Goal: Navigation & Orientation: Find specific page/section

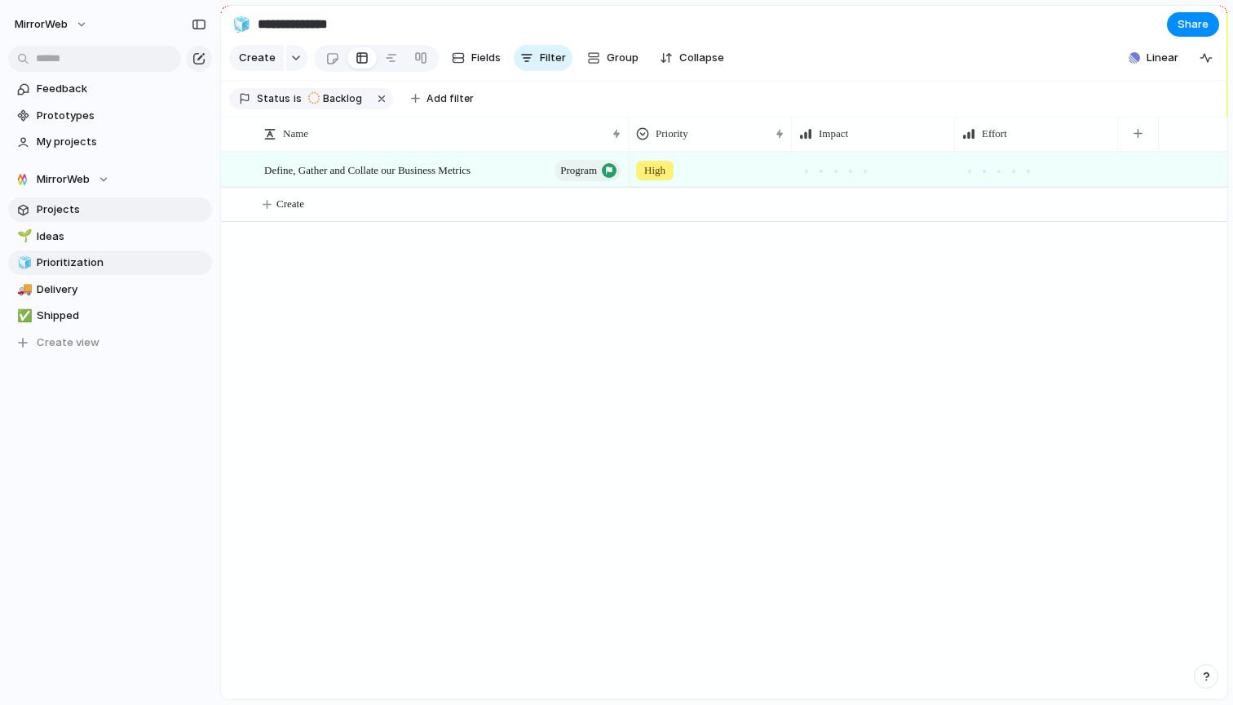
click at [55, 208] on span "Projects" at bounding box center [122, 209] width 170 height 16
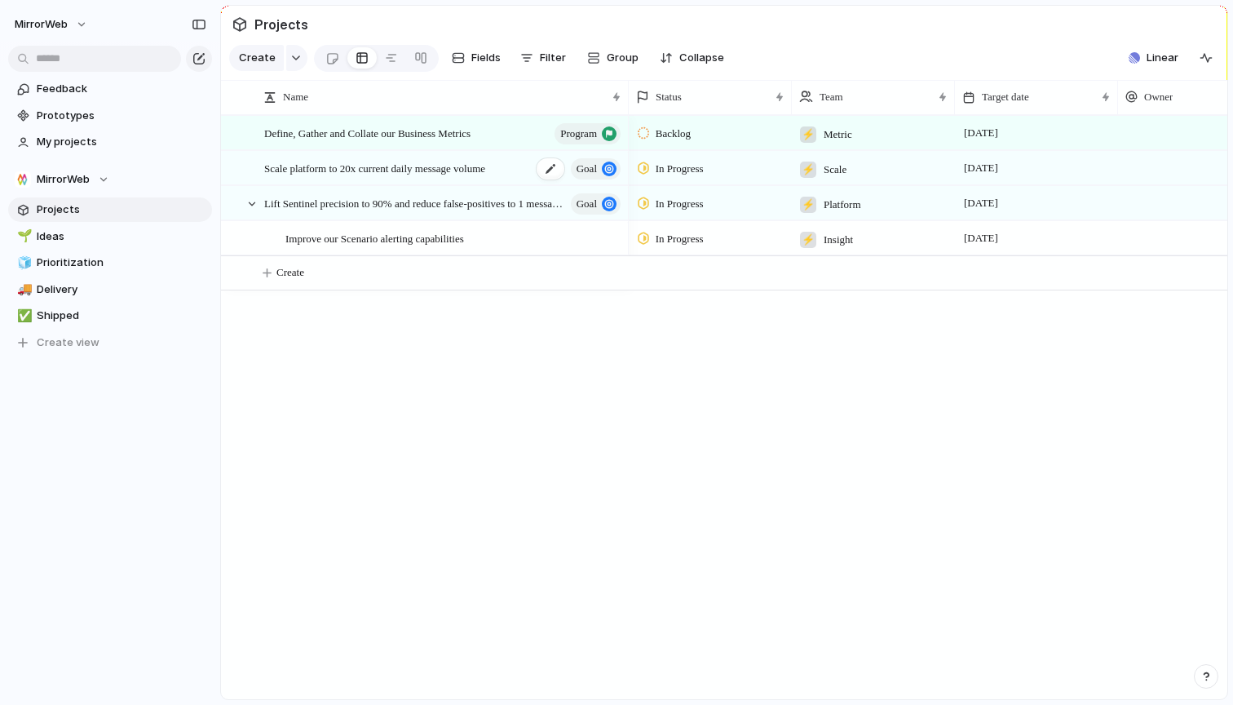
click at [414, 168] on span "Scale platform to 20x current daily message volume" at bounding box center [374, 167] width 221 height 19
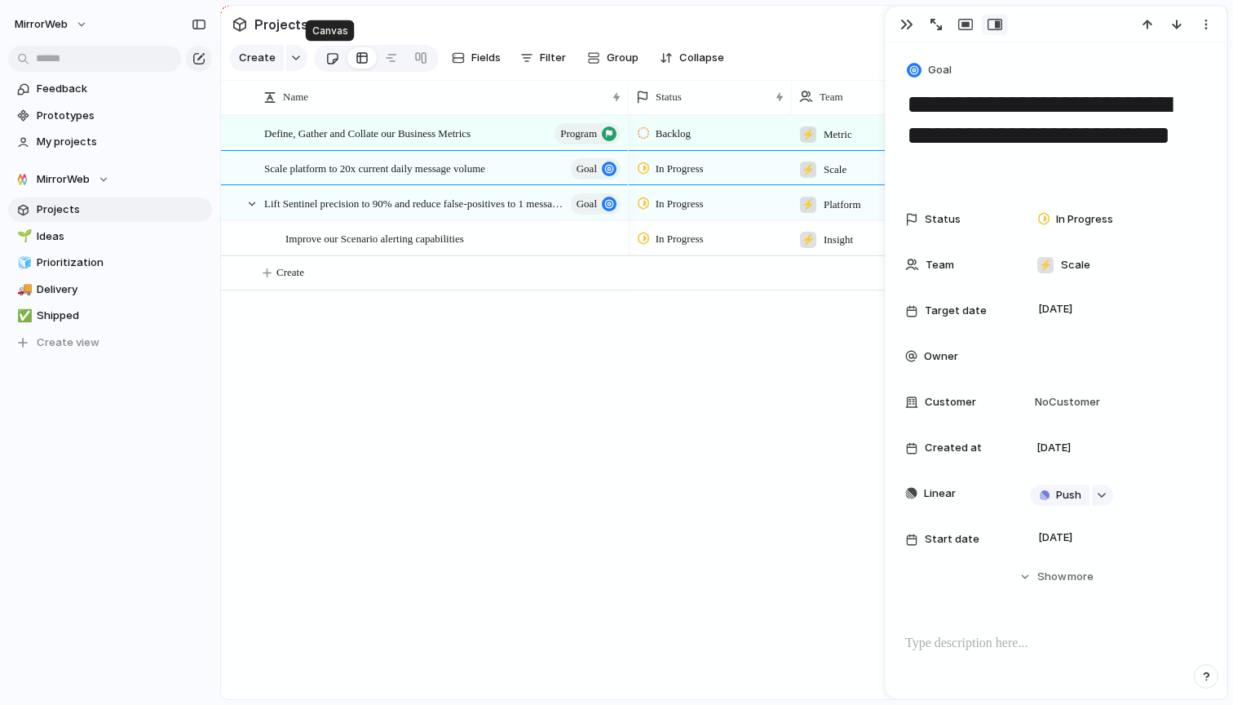
click at [329, 51] on div at bounding box center [332, 58] width 14 height 27
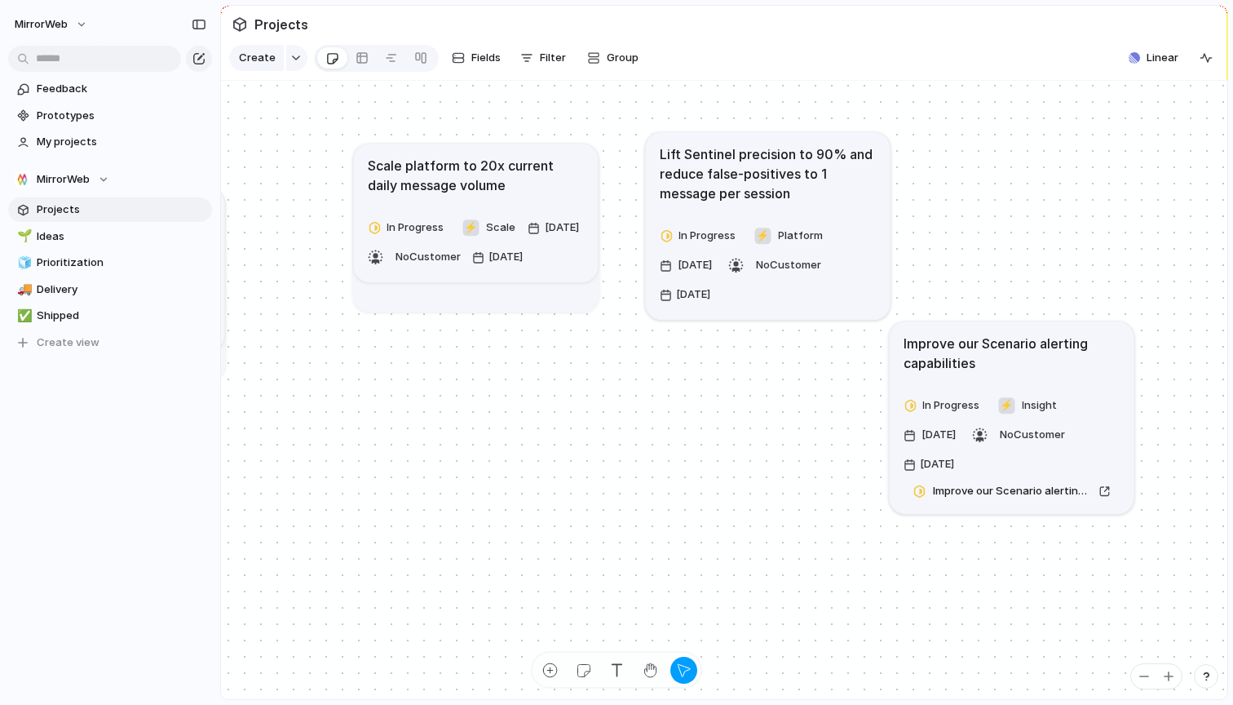
drag, startPoint x: 1003, startPoint y: 323, endPoint x: 1001, endPoint y: 375, distance: 52.3
click at [1001, 373] on h1 "Improve our Scenario alerting capabilities" at bounding box center [1012, 353] width 217 height 39
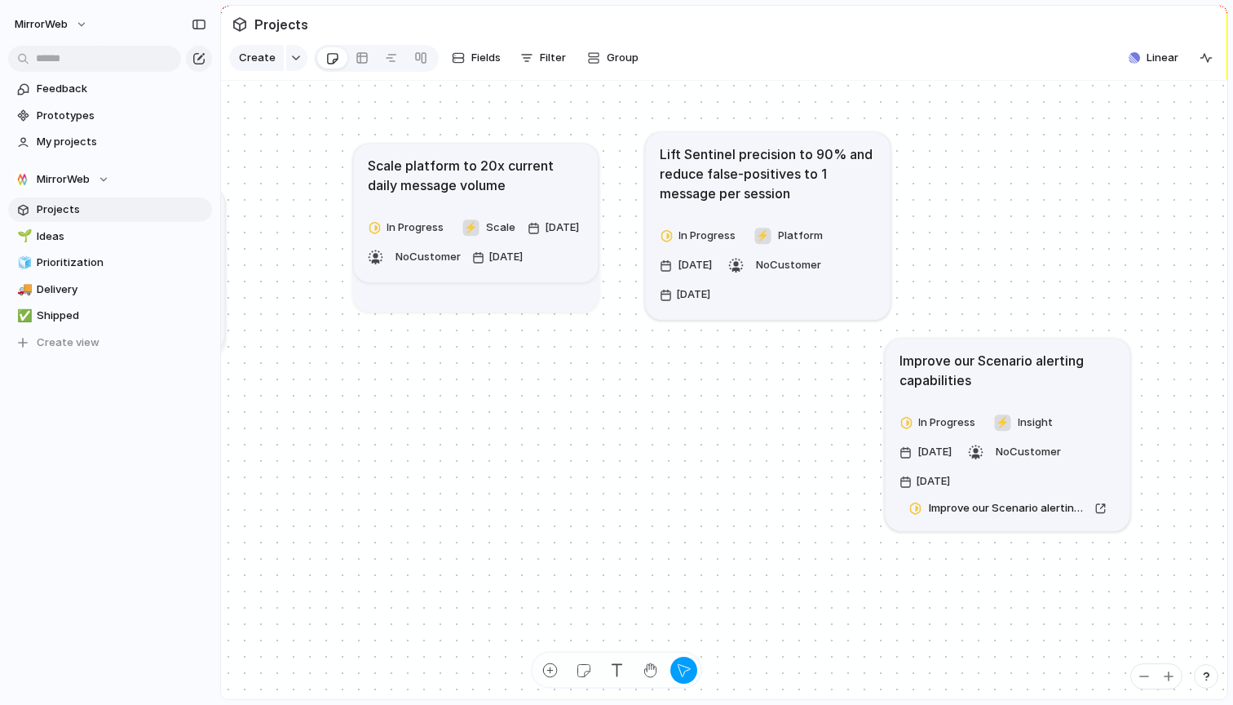
click at [1001, 375] on h1 "Improve our Scenario alerting capabilities" at bounding box center [1008, 370] width 217 height 39
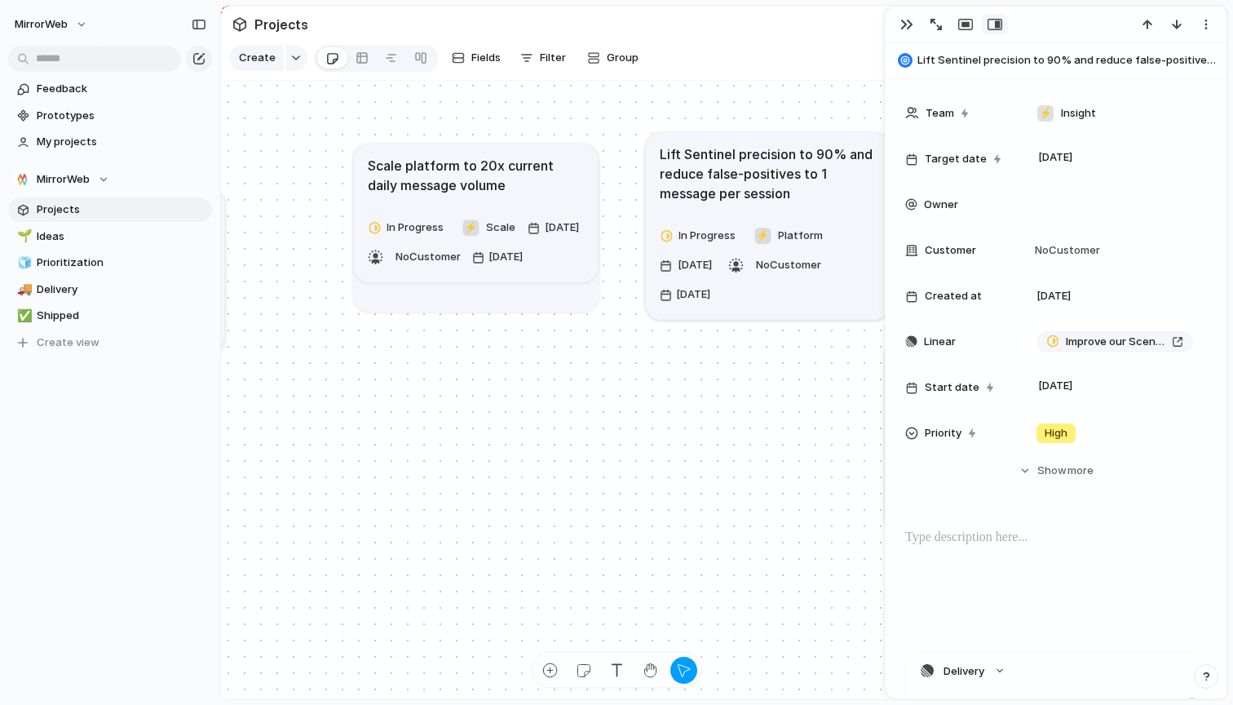
scroll to position [179, 0]
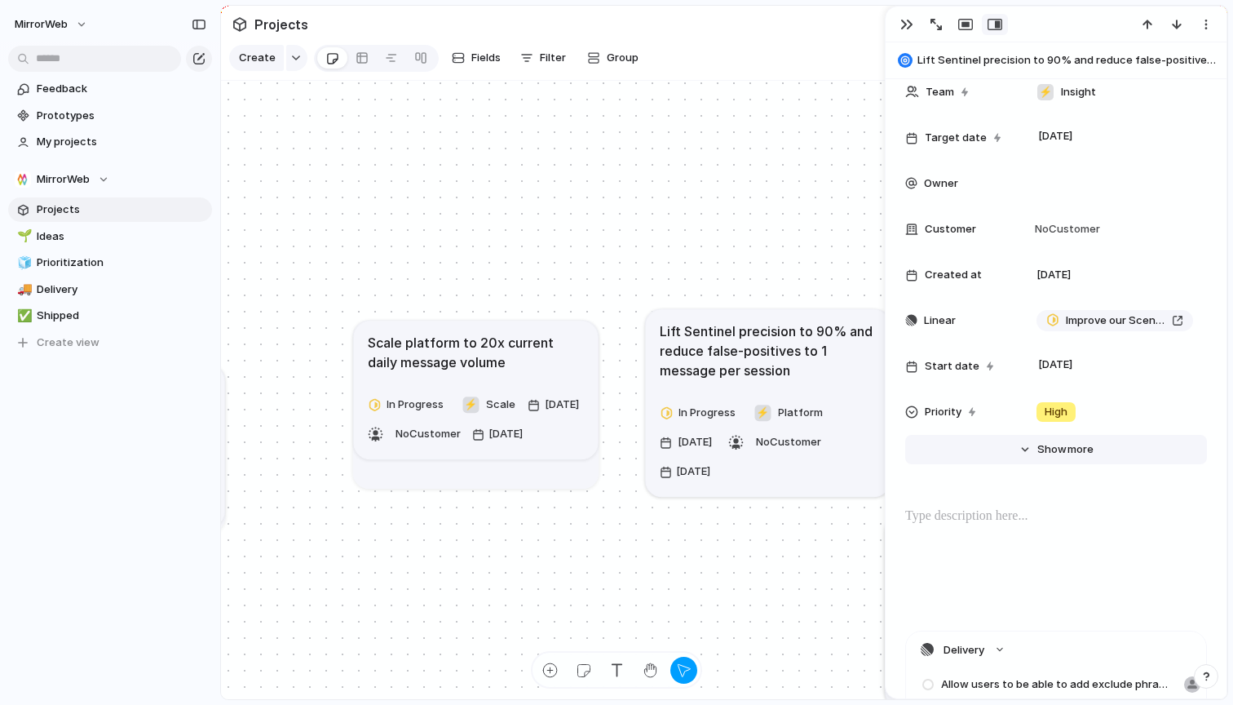
click at [1034, 449] on button "Hide Show more" at bounding box center [1056, 449] width 302 height 29
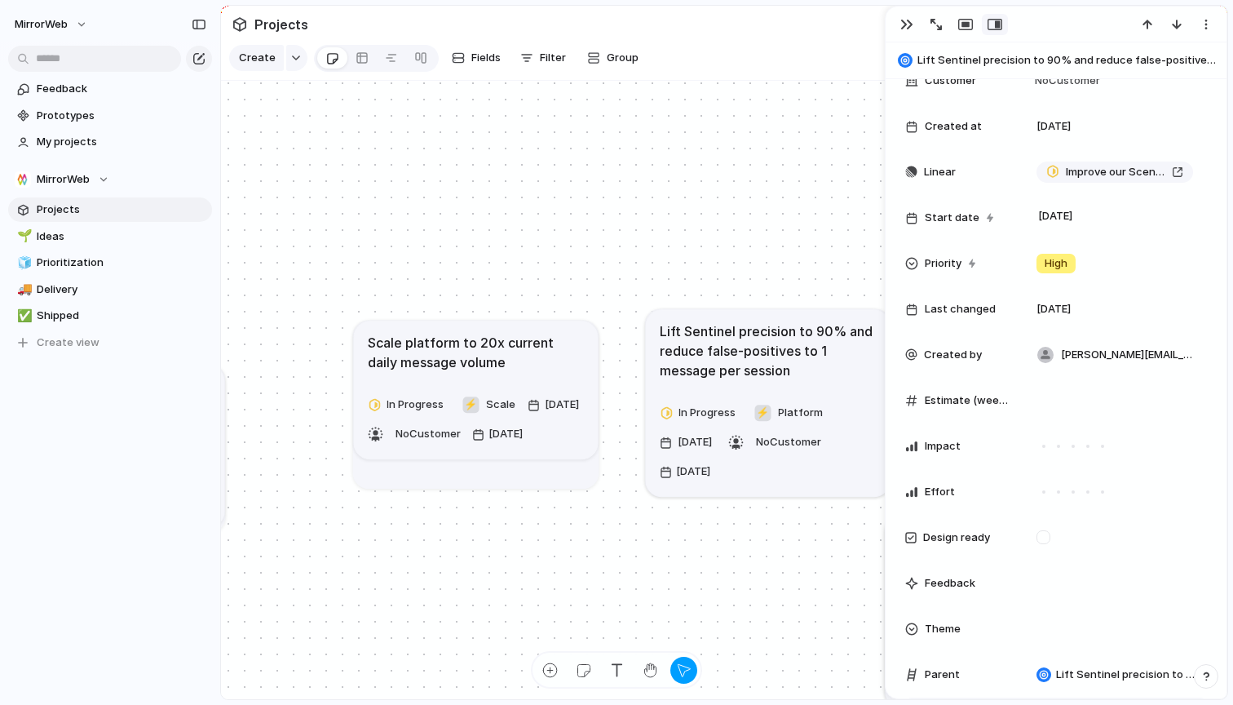
scroll to position [538, 0]
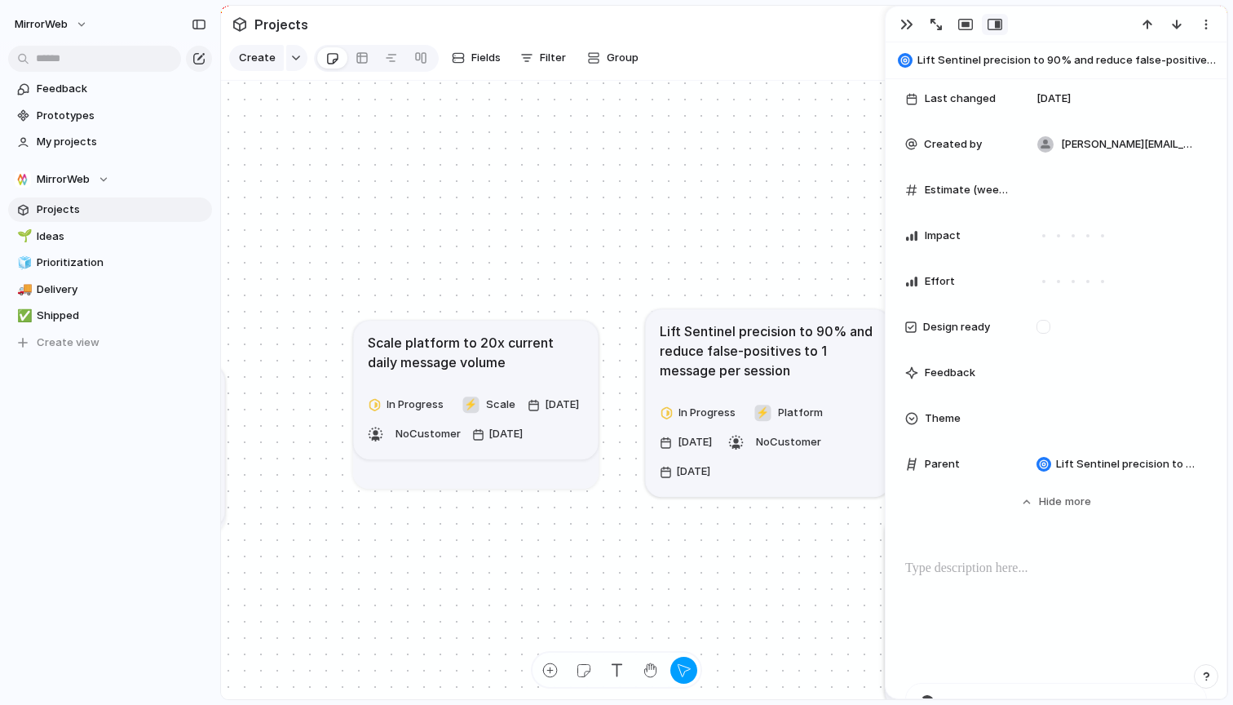
click at [828, 45] on section "Create Fields Filter Group Zoom Linear" at bounding box center [724, 61] width 1007 height 39
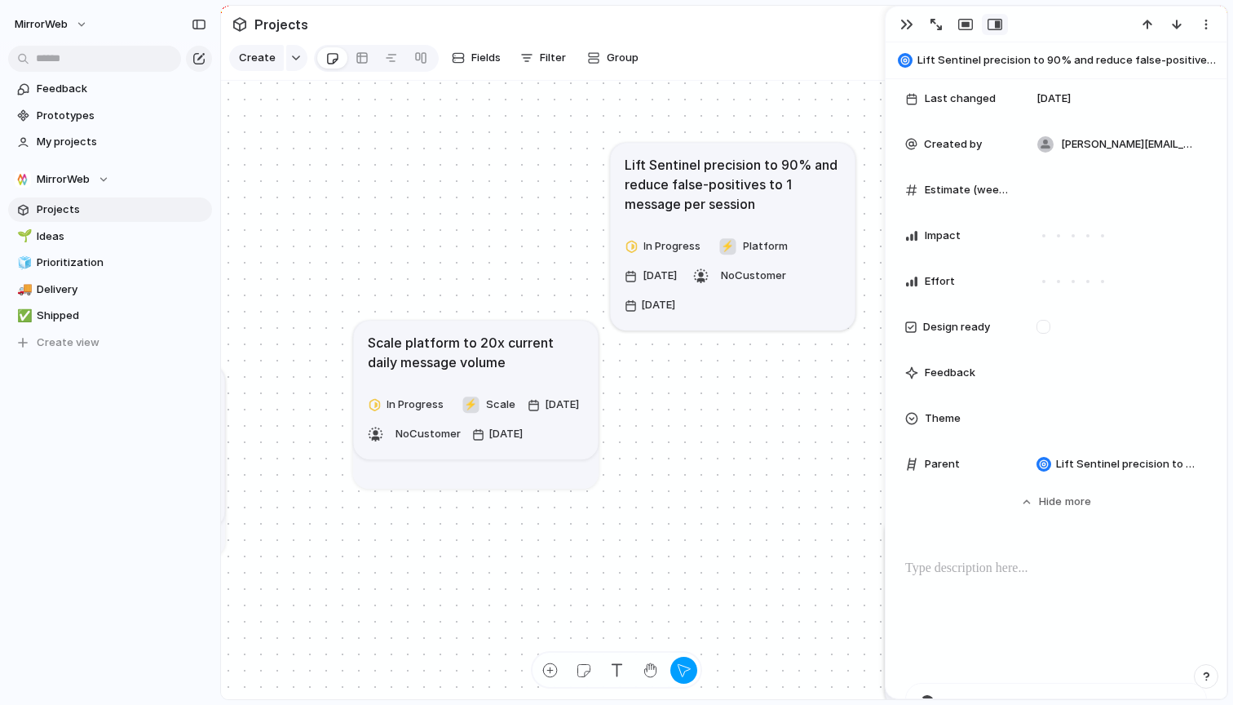
drag, startPoint x: 762, startPoint y: 334, endPoint x: 831, endPoint y: 126, distance: 219.3
click at [733, 183] on h1 "Lift Sentinel precision to 90% and reduce false-positives to 1 message per sess…" at bounding box center [733, 184] width 217 height 59
click at [898, 19] on button "button" at bounding box center [907, 24] width 26 height 21
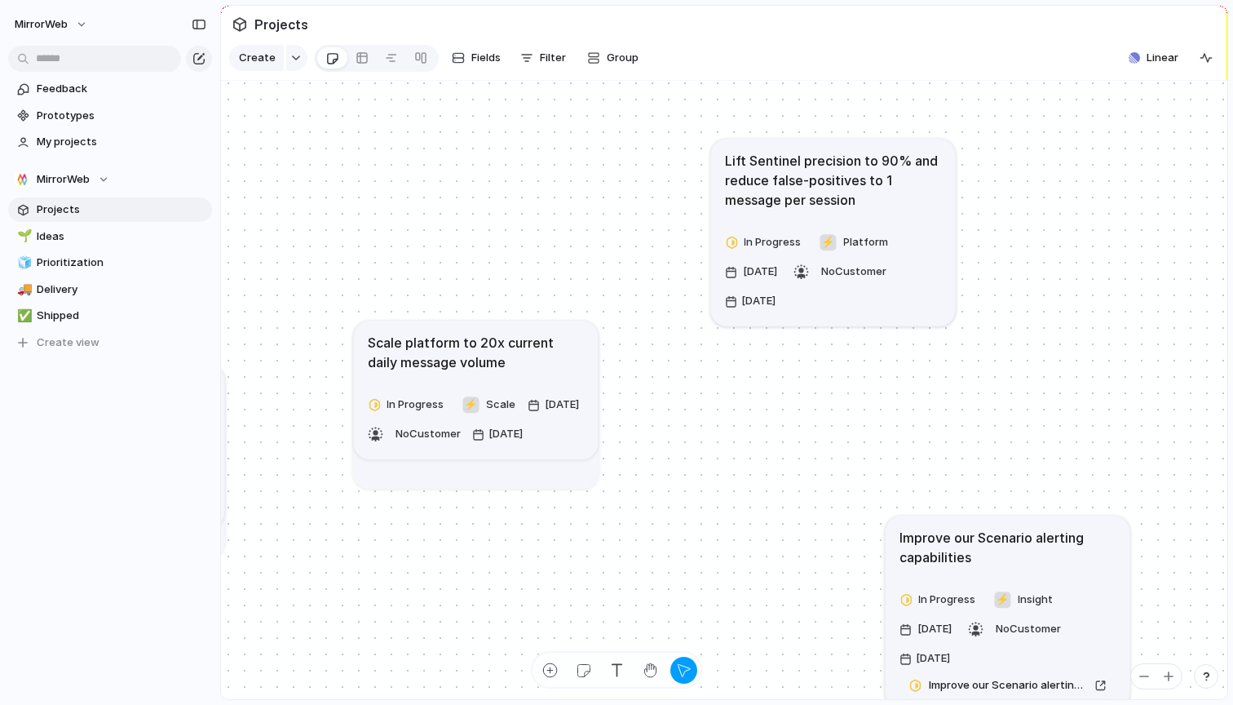
drag, startPoint x: 811, startPoint y: 221, endPoint x: 941, endPoint y: 349, distance: 182.3
click at [915, 227] on article "Lift Sentinel precision to 90% and reduce false-positives to 1 message per sess…" at bounding box center [833, 233] width 245 height 188
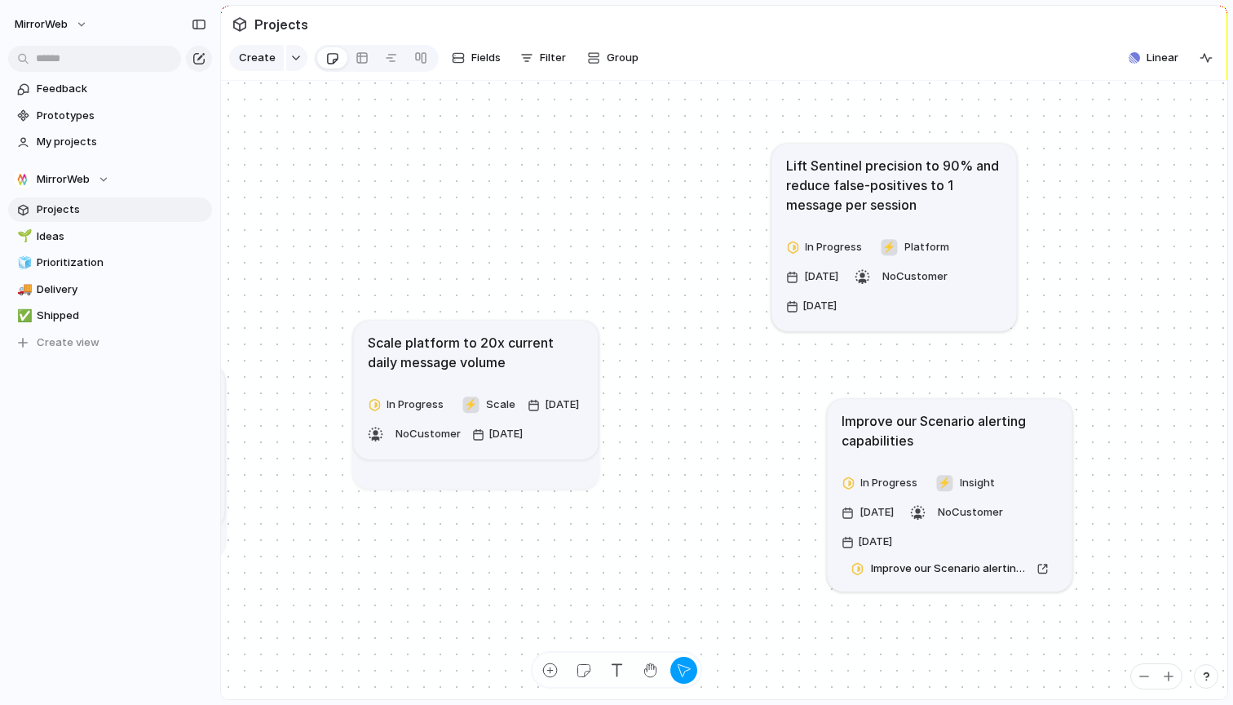
drag, startPoint x: 969, startPoint y: 458, endPoint x: 992, endPoint y: 427, distance: 38.5
click at [963, 418] on h1 "Improve our Scenario alerting capabilities" at bounding box center [950, 430] width 217 height 39
click at [414, 55] on div at bounding box center [420, 58] width 13 height 26
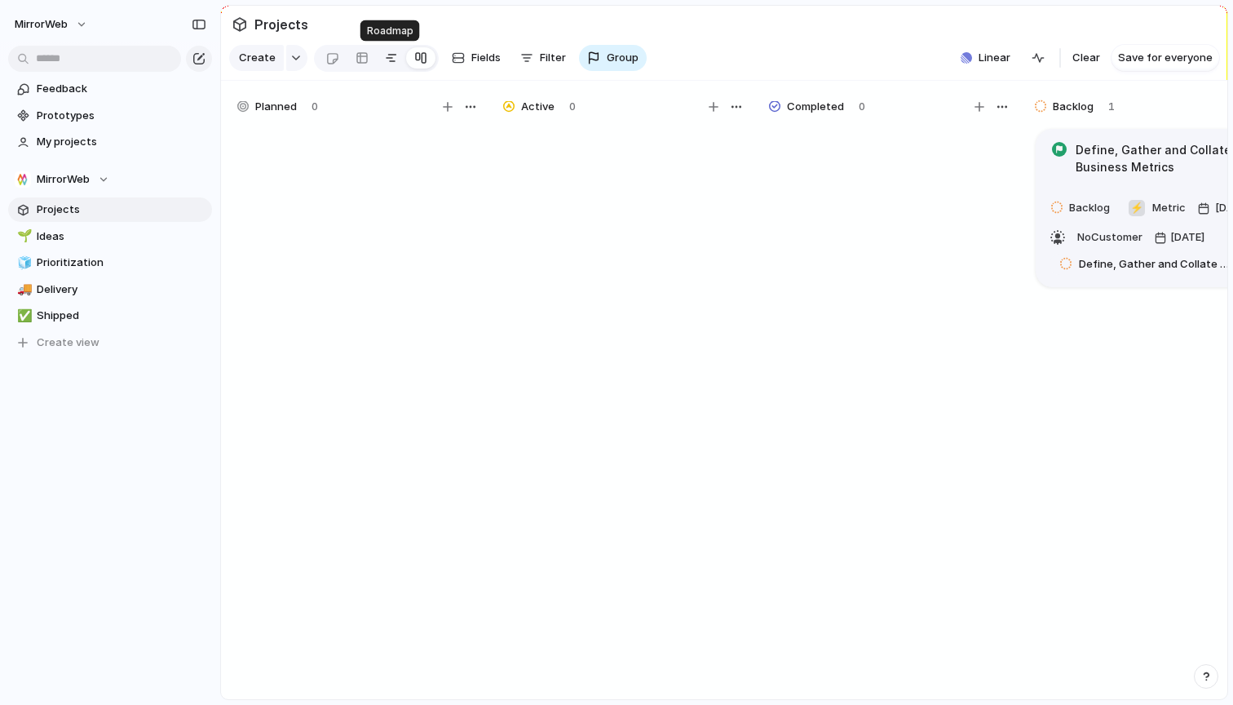
click at [394, 59] on div at bounding box center [391, 58] width 13 height 26
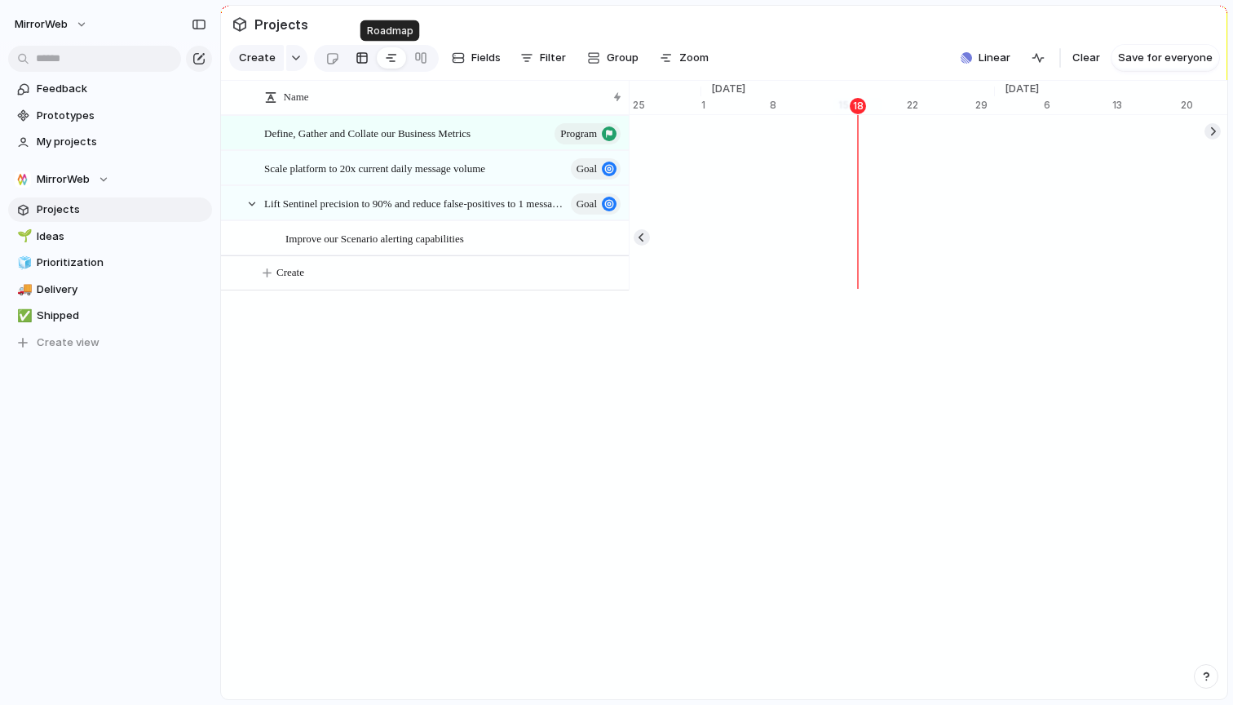
scroll to position [0, 10657]
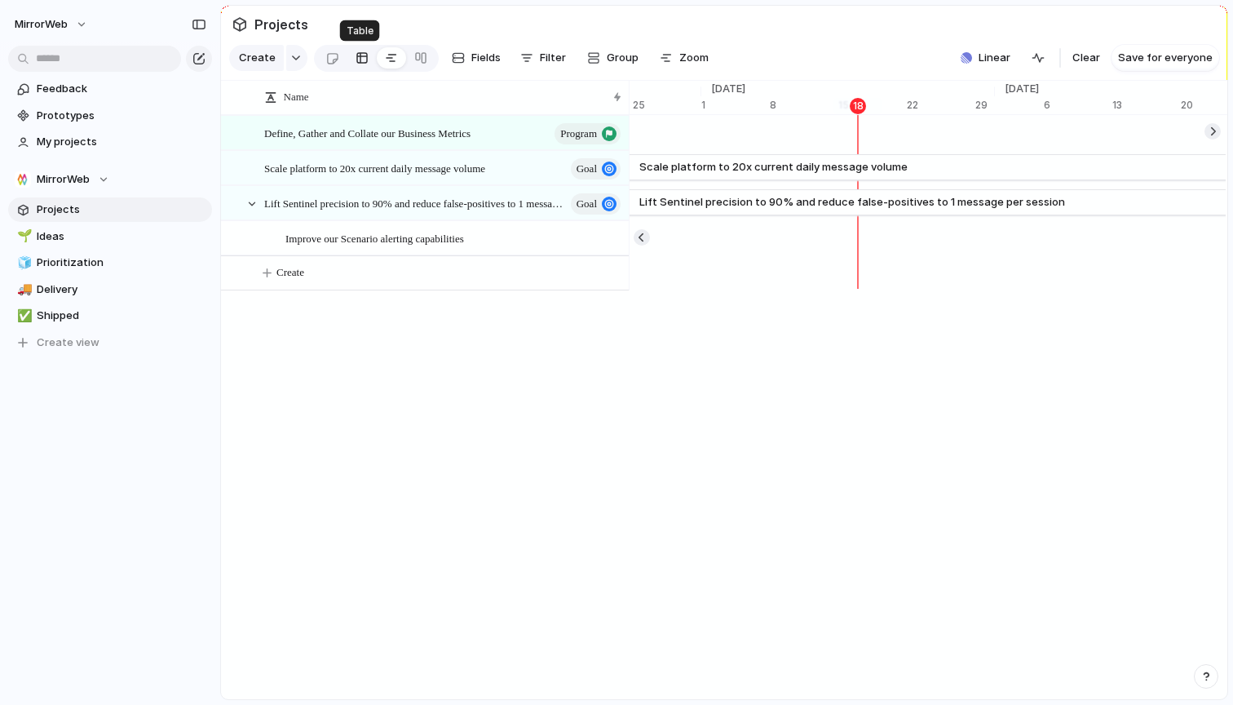
click at [361, 60] on div at bounding box center [362, 58] width 13 height 26
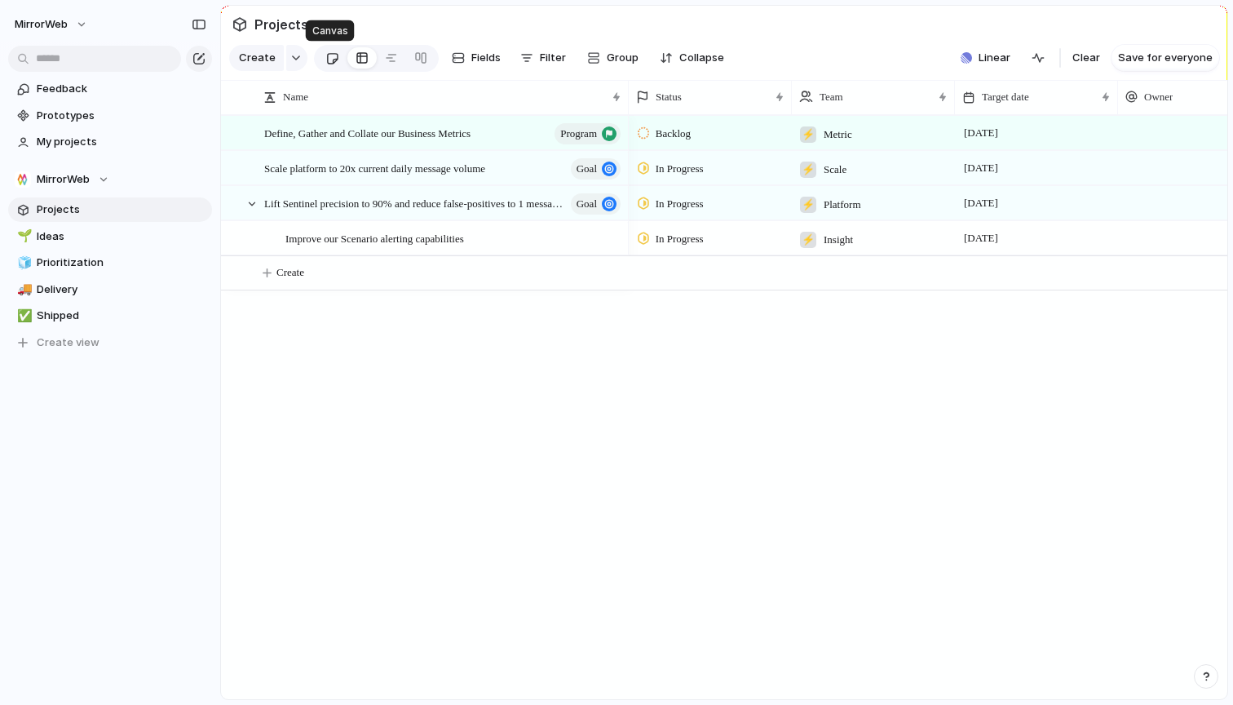
click at [322, 61] on link at bounding box center [332, 58] width 30 height 26
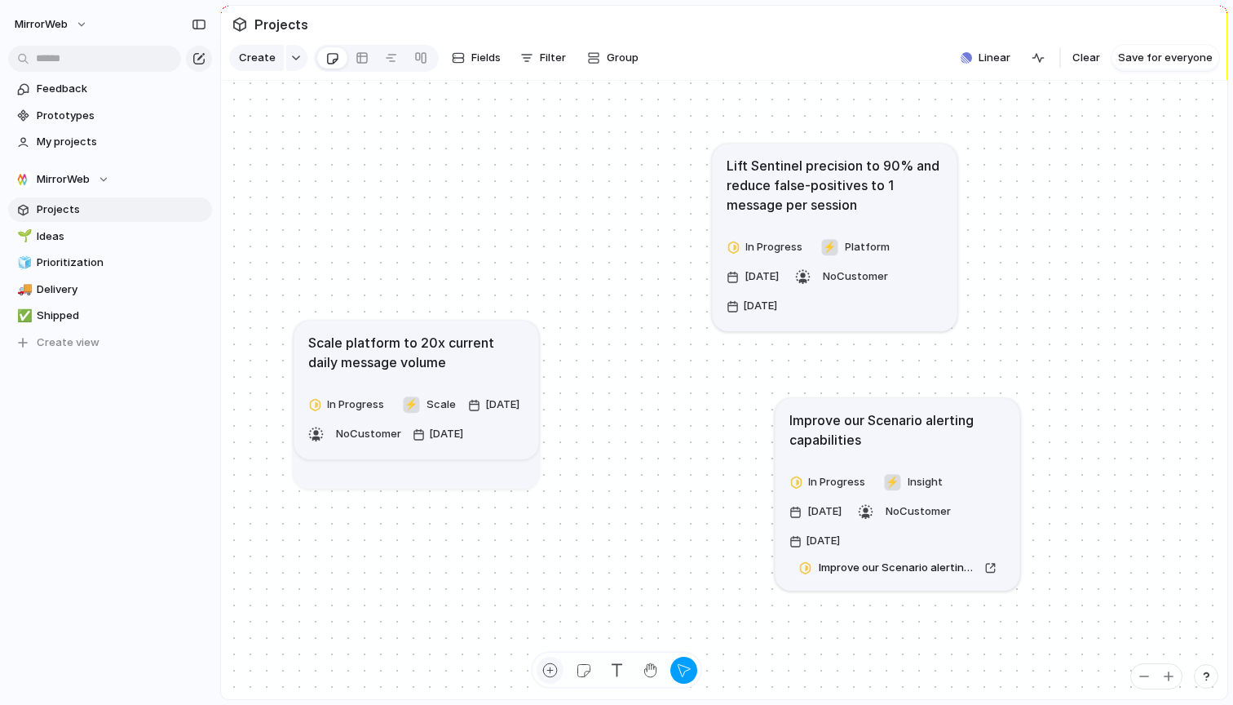
click at [547, 666] on div "button" at bounding box center [550, 670] width 17 height 17
click at [673, 666] on button "button" at bounding box center [684, 670] width 27 height 27
click at [788, 289] on button "[DATE]" at bounding box center [755, 276] width 65 height 26
drag, startPoint x: 842, startPoint y: 301, endPoint x: 805, endPoint y: 294, distance: 37.4
click at [805, 294] on div "In Progress ⚡ Platform [DATE] No Customer [DATE]" at bounding box center [827, 276] width 217 height 85
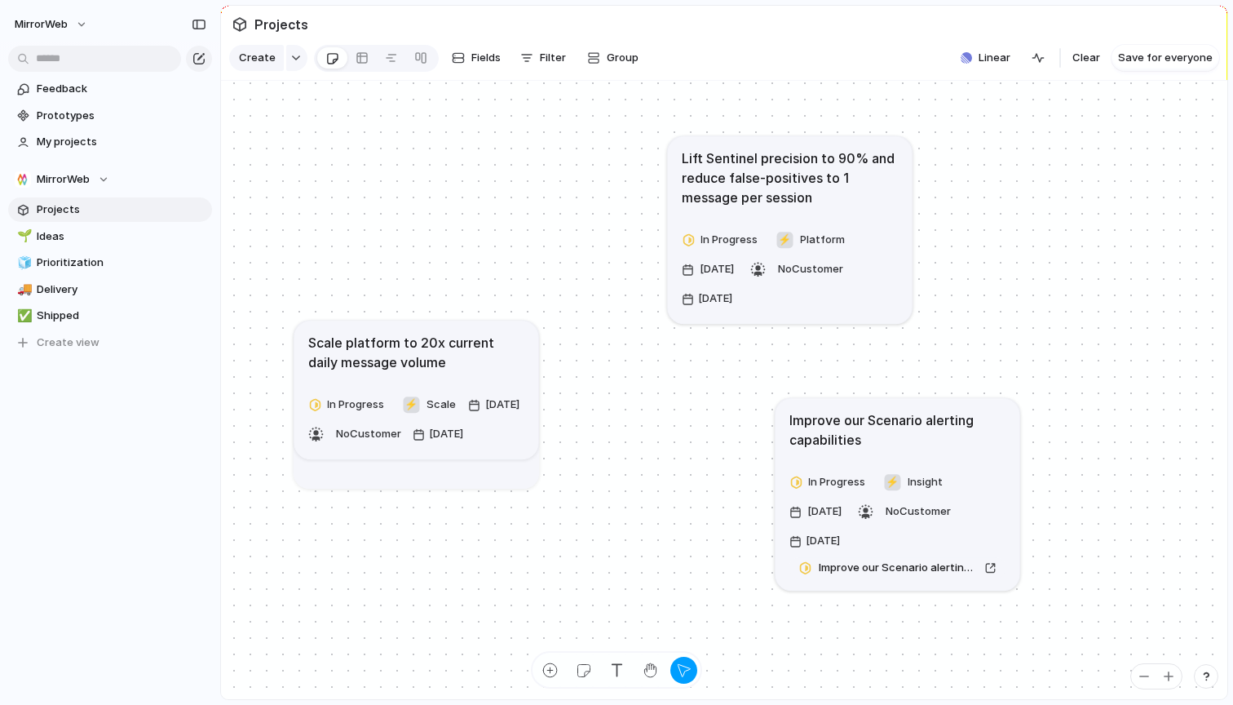
drag, startPoint x: 992, startPoint y: 324, endPoint x: 962, endPoint y: 352, distance: 41.5
click at [985, 325] on div "Rename Delete" at bounding box center [616, 352] width 1233 height 705
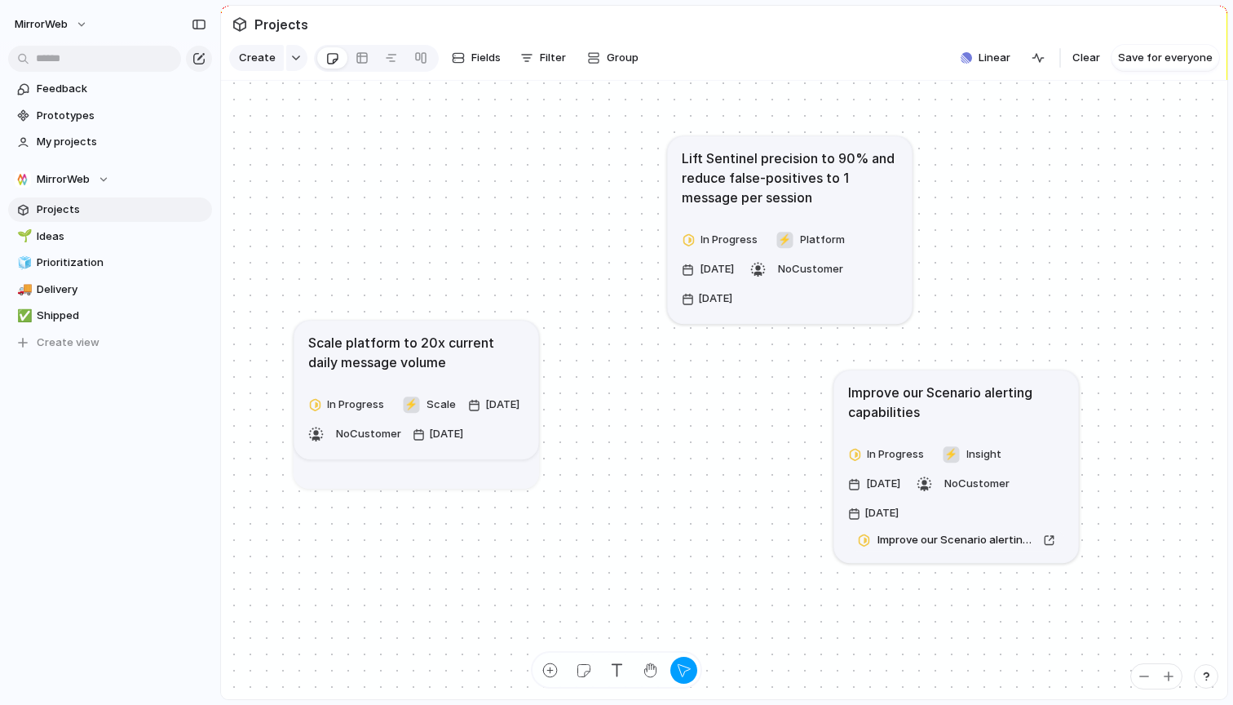
drag, startPoint x: 945, startPoint y: 406, endPoint x: 981, endPoint y: 399, distance: 35.8
click at [981, 399] on h1 "Improve our Scenario alerting capabilities" at bounding box center [956, 402] width 217 height 39
click at [105, 241] on span "Ideas" at bounding box center [122, 236] width 170 height 16
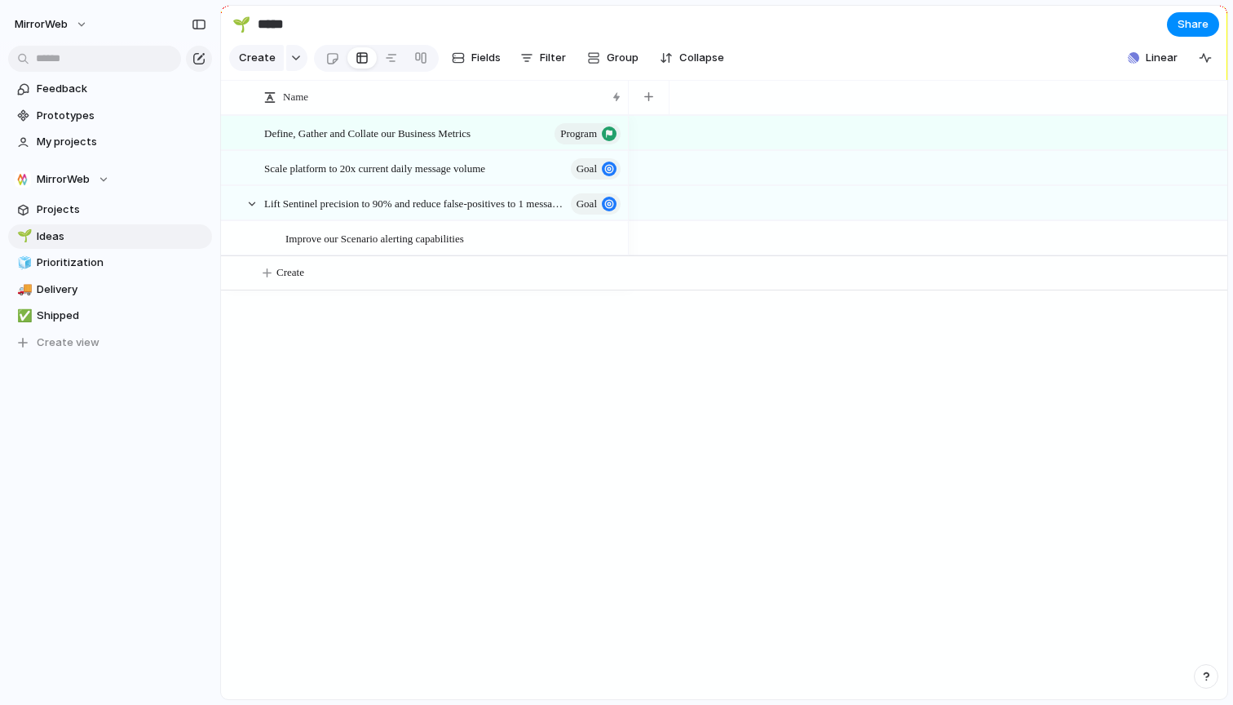
click at [454, 346] on div "Define, Gather and Collate our Business Metrics program Scale platform to 20x c…" at bounding box center [724, 407] width 1007 height 584
drag, startPoint x: 706, startPoint y: 485, endPoint x: 585, endPoint y: 362, distance: 172.5
click at [701, 479] on div at bounding box center [928, 407] width 599 height 584
click at [411, 235] on span "Improve our Scenario alerting capabilities" at bounding box center [375, 237] width 179 height 19
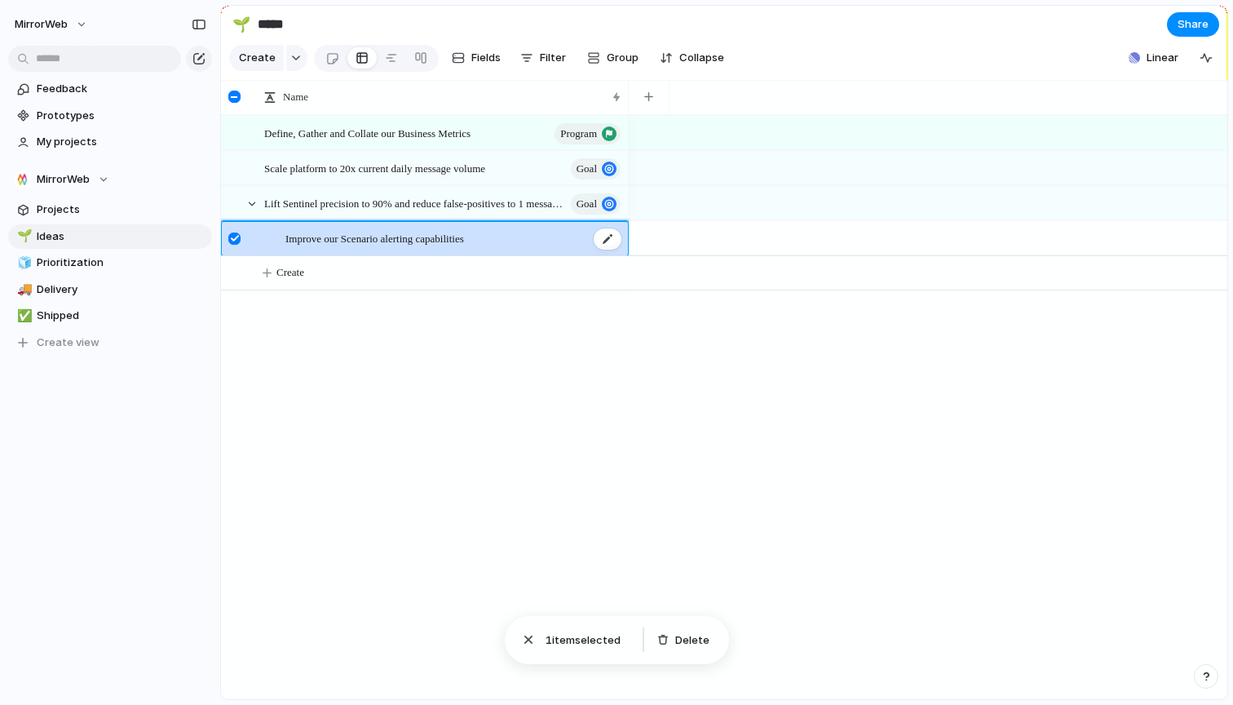
click at [401, 226] on div "Improve our Scenario alerting capabilities" at bounding box center [455, 238] width 338 height 33
click at [235, 98] on div at bounding box center [234, 97] width 12 height 12
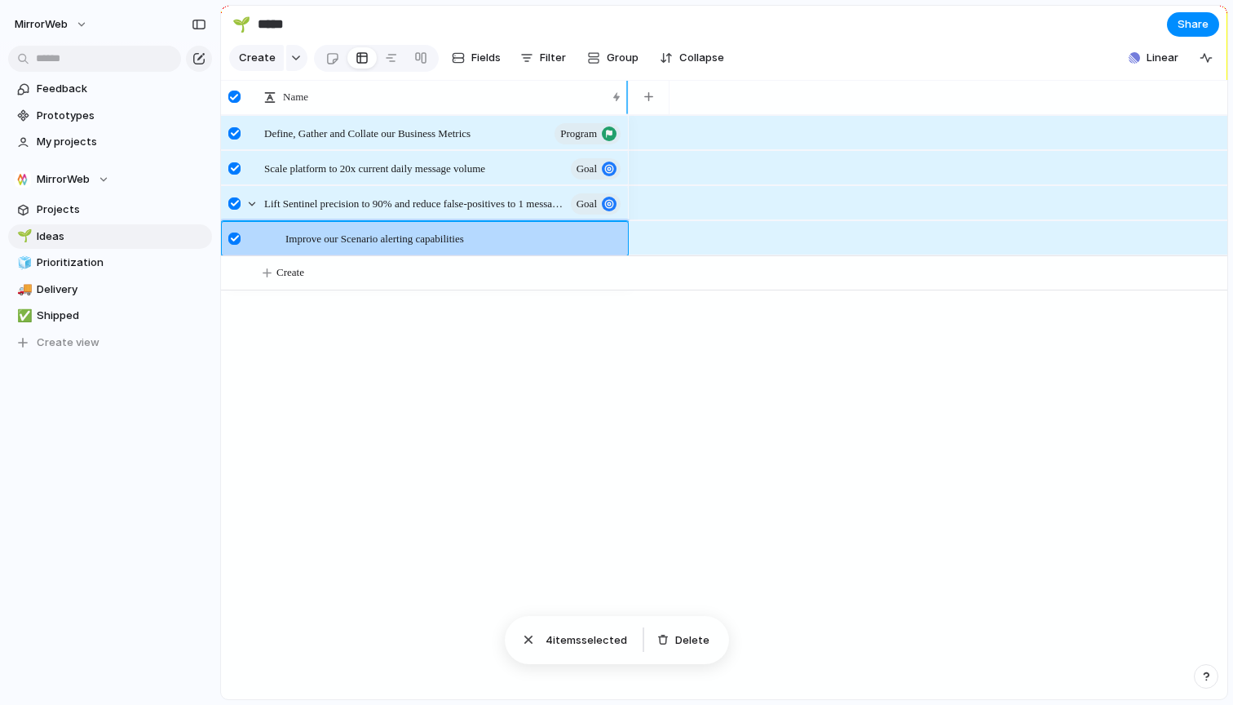
click at [236, 99] on div at bounding box center [234, 97] width 12 height 12
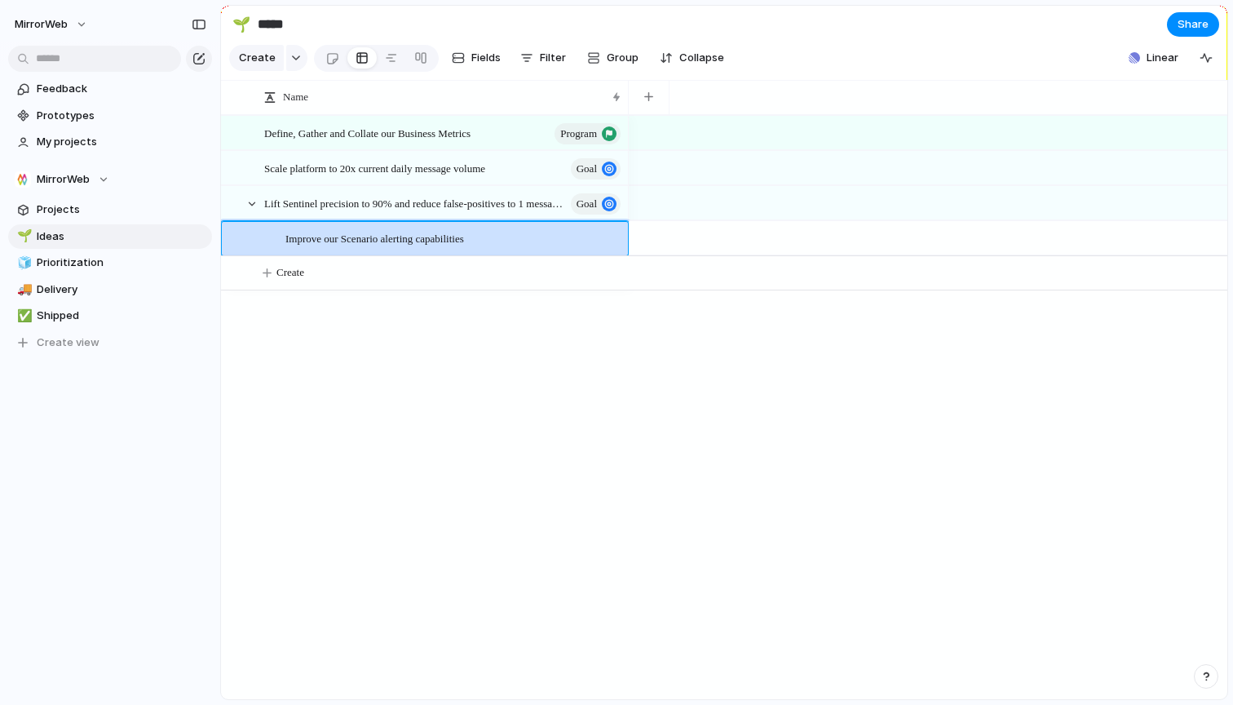
drag, startPoint x: 686, startPoint y: 574, endPoint x: 492, endPoint y: 371, distance: 281.0
click at [684, 573] on div at bounding box center [928, 407] width 599 height 584
click at [374, 238] on span "Improve our Scenario alerting capabilities" at bounding box center [375, 237] width 179 height 19
click at [418, 239] on span "Improve our Scenario alerting capabilities" at bounding box center [375, 237] width 179 height 19
click at [423, 237] on span "Improve our Scenario alerting capabilities" at bounding box center [375, 237] width 179 height 19
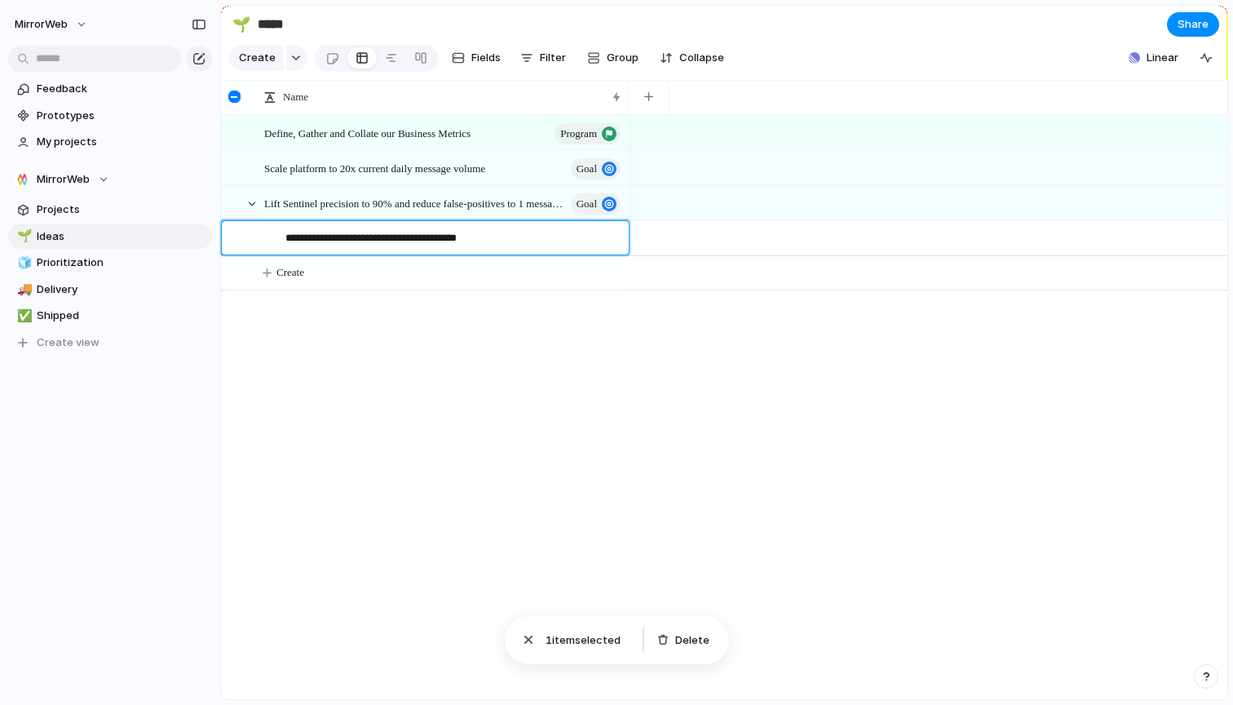
click at [616, 240] on textarea "**********" at bounding box center [452, 240] width 332 height 20
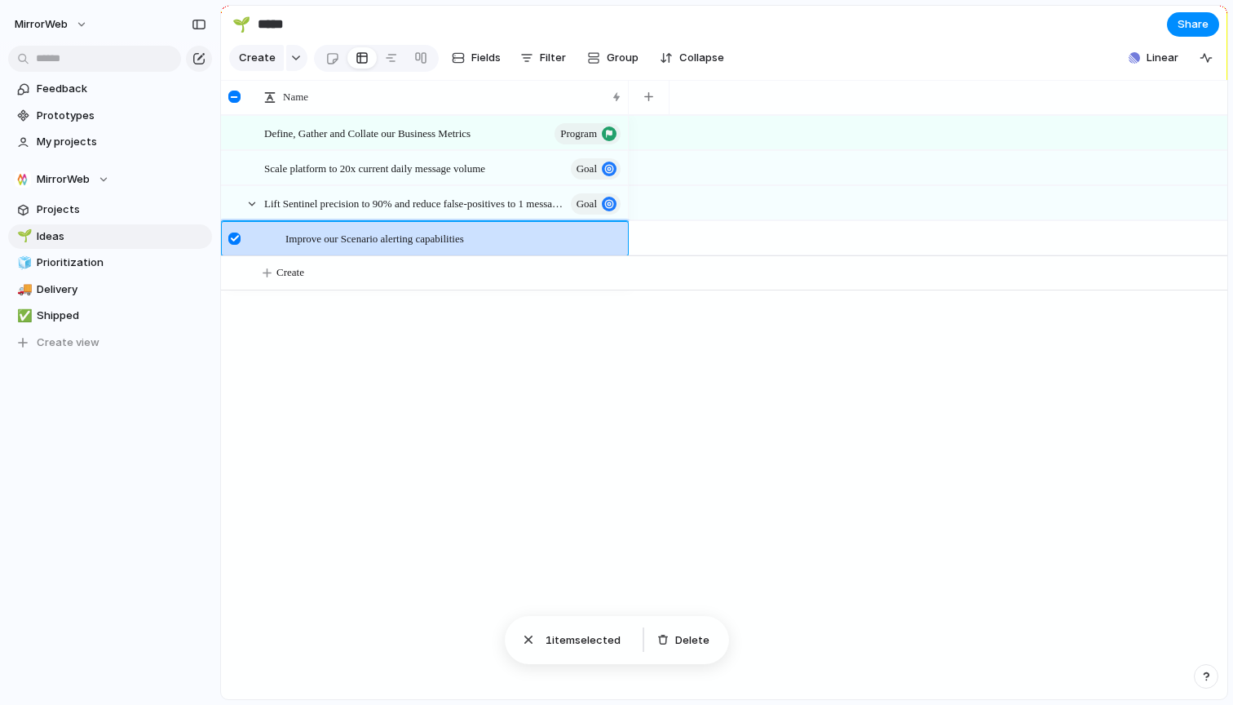
click at [606, 239] on div at bounding box center [608, 238] width 28 height 21
click at [671, 229] on div at bounding box center [928, 237] width 599 height 35
click at [653, 96] on div "button" at bounding box center [648, 96] width 9 height 9
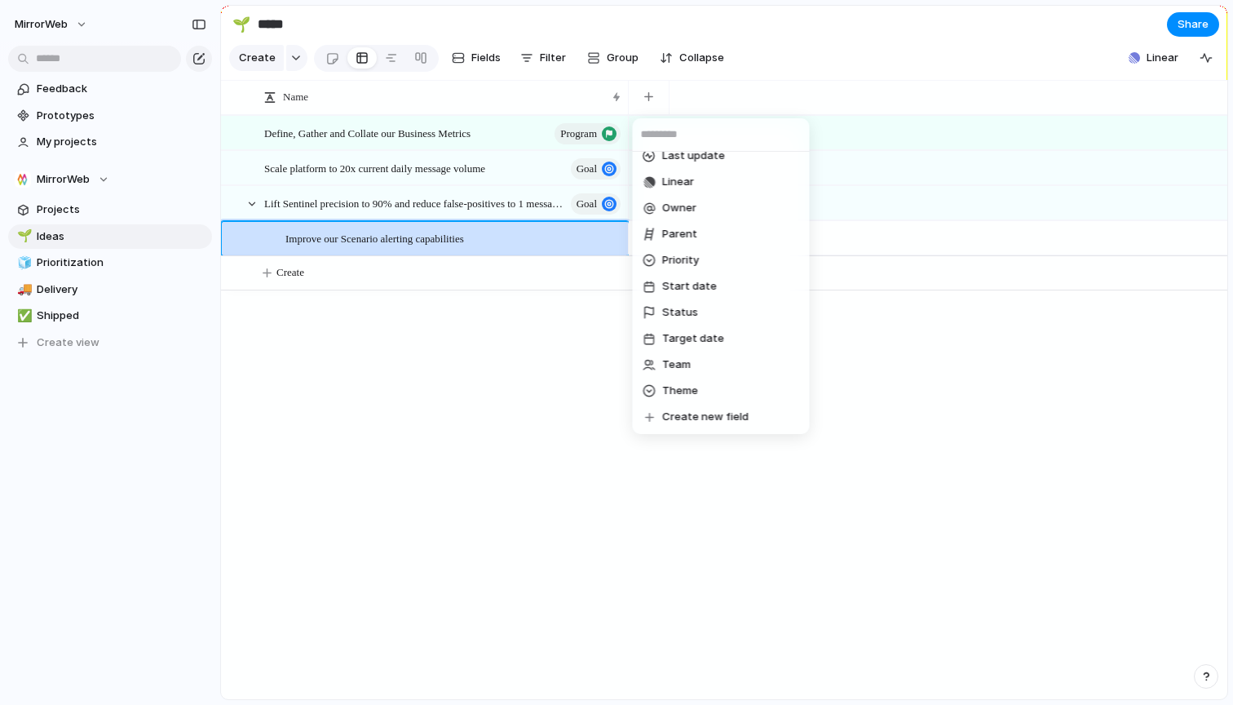
scroll to position [274, 0]
click at [697, 312] on li "Status" at bounding box center [721, 312] width 170 height 26
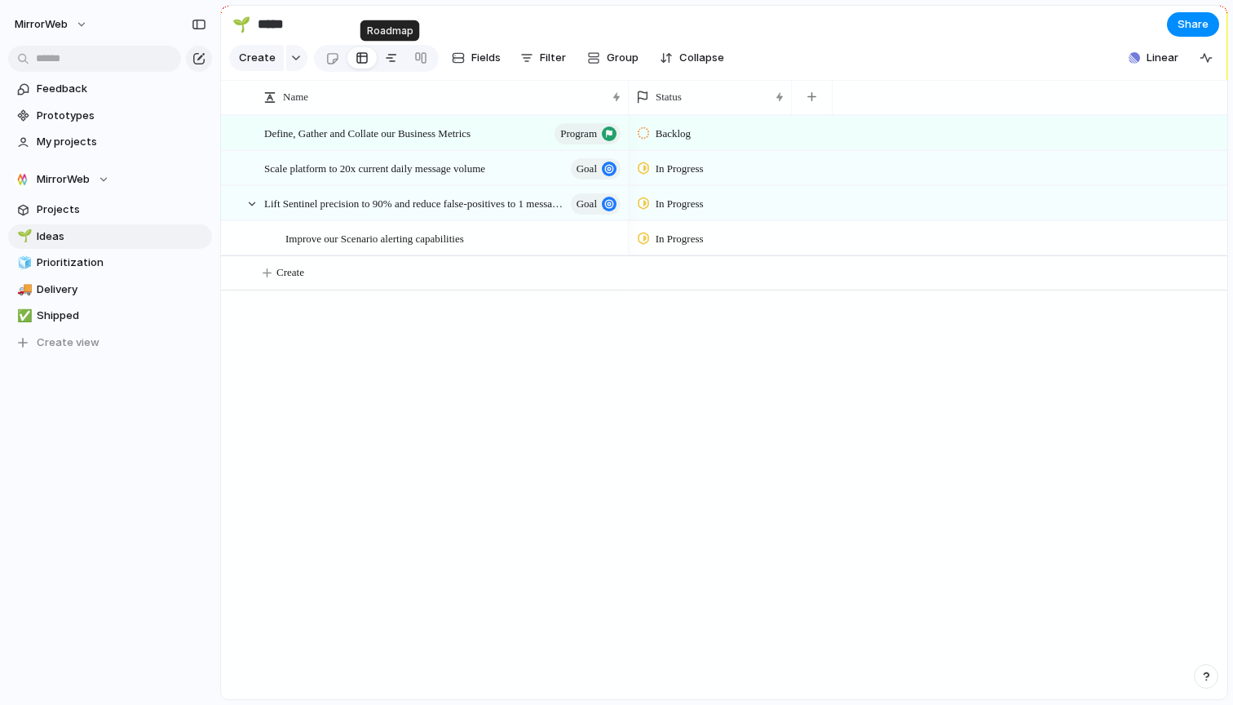
click at [396, 63] on link at bounding box center [391, 58] width 29 height 26
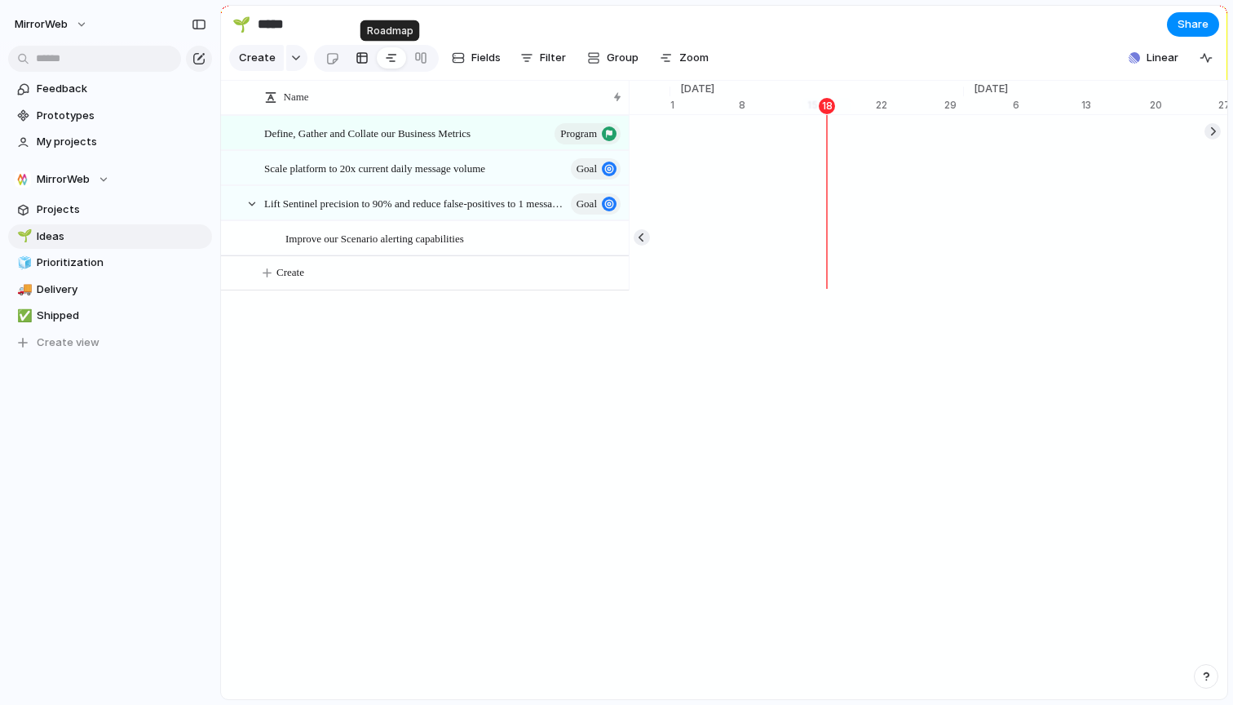
scroll to position [0, 10688]
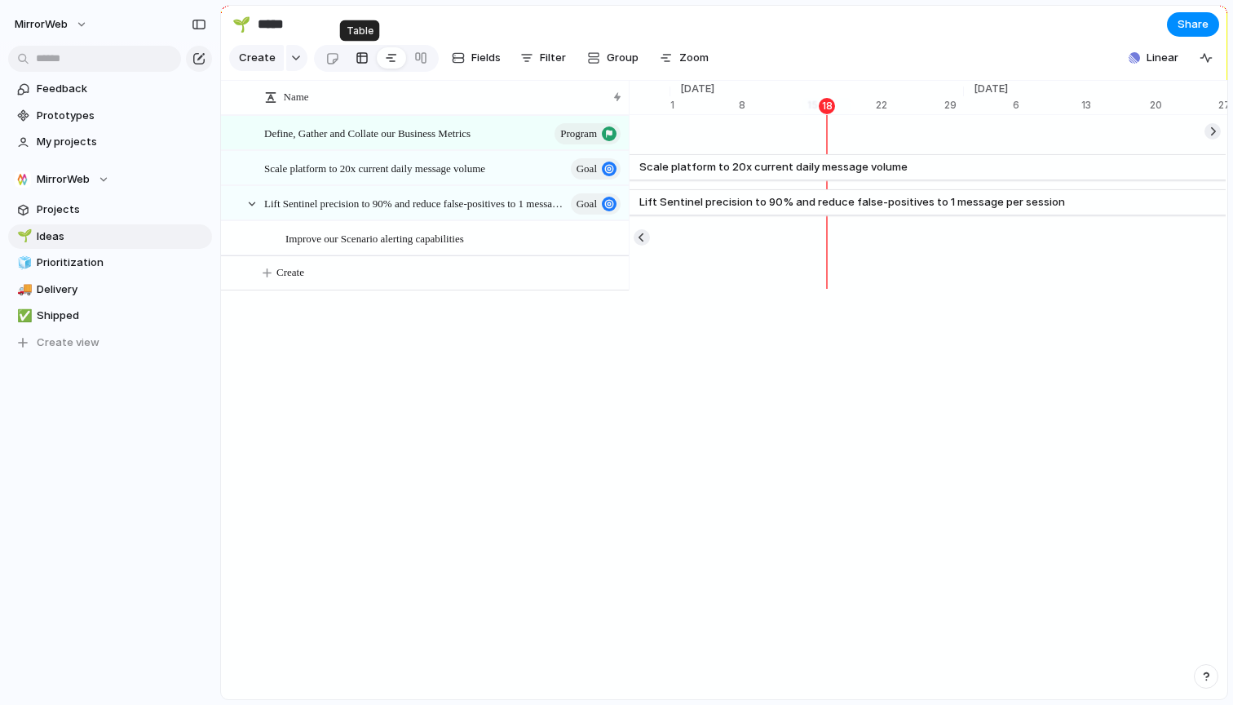
click at [365, 63] on div at bounding box center [362, 58] width 13 height 26
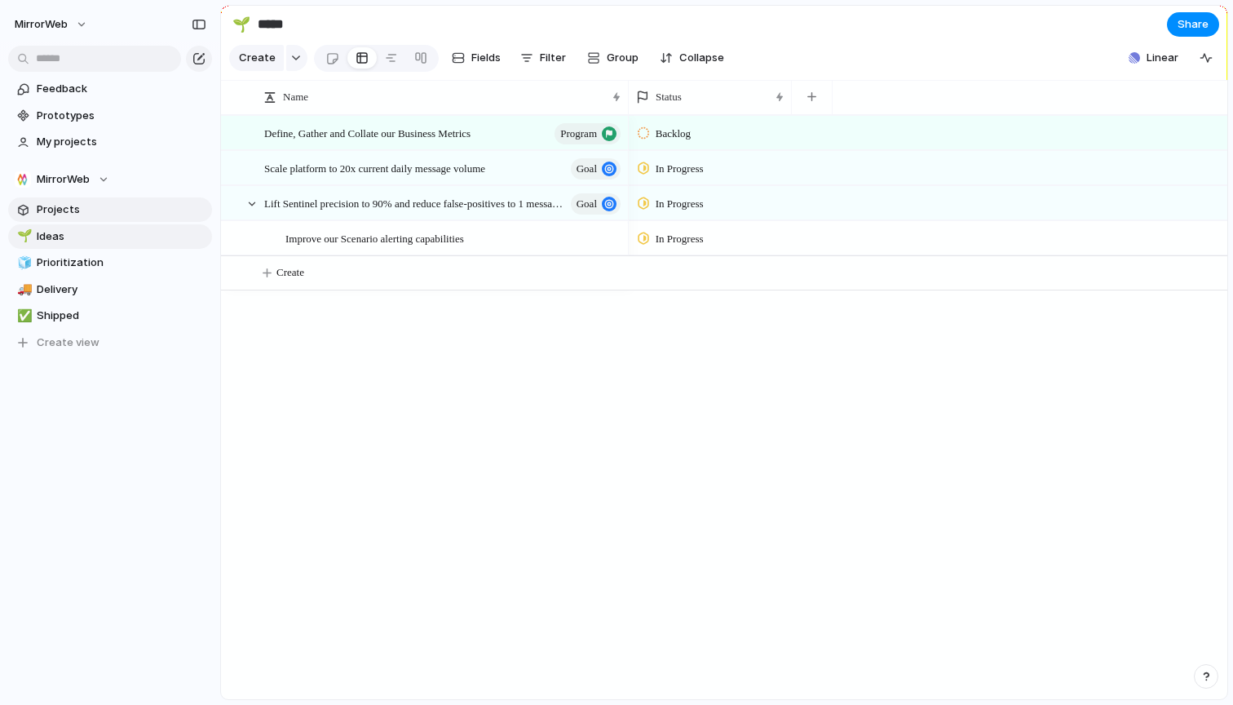
click at [102, 204] on span "Projects" at bounding box center [122, 209] width 170 height 16
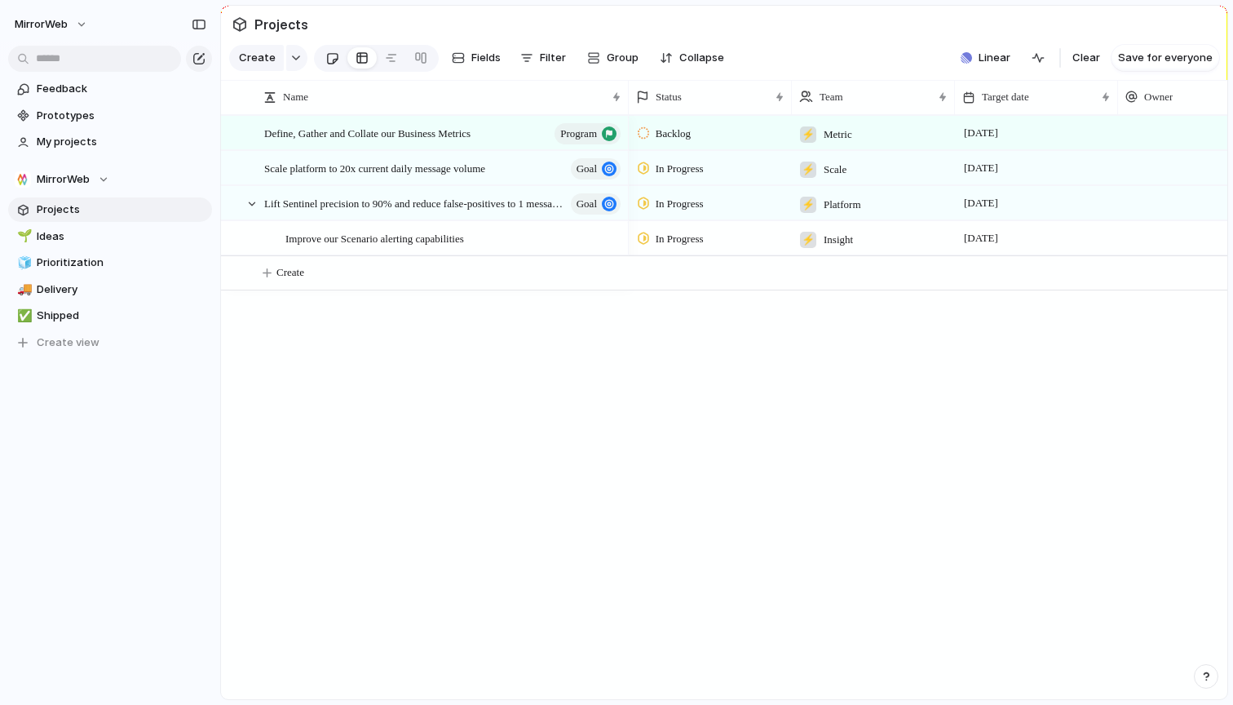
click at [330, 63] on div at bounding box center [332, 58] width 14 height 27
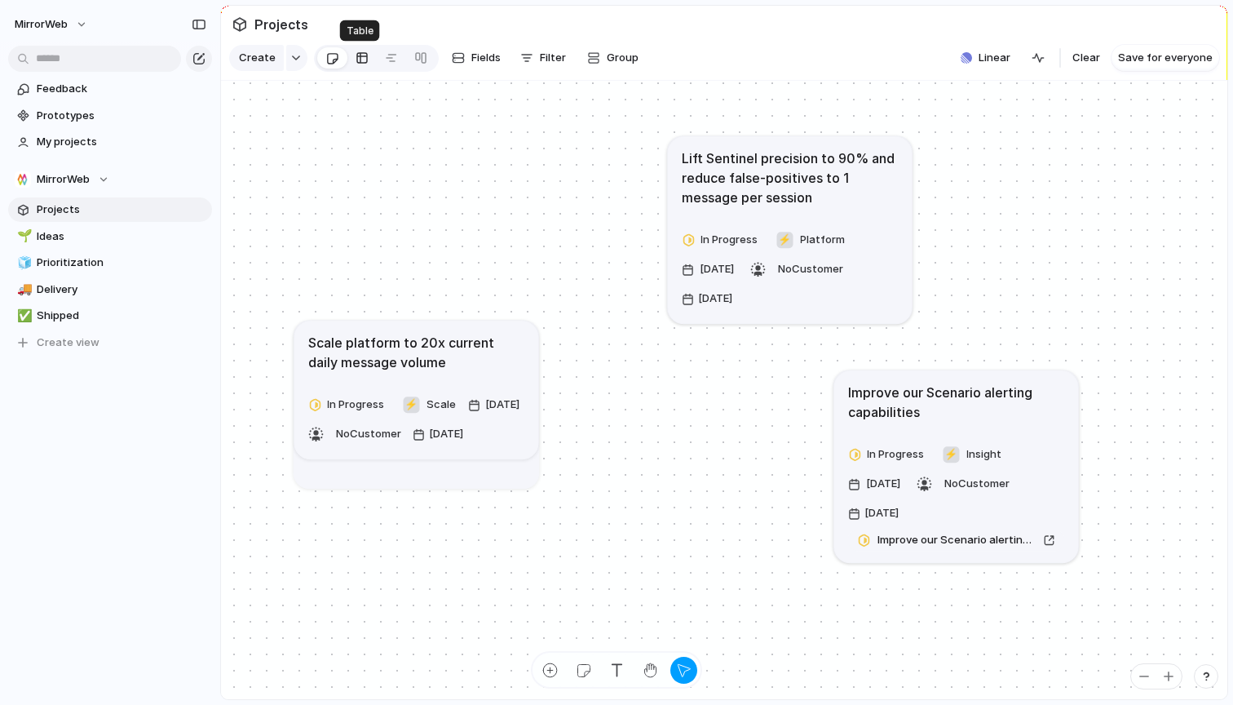
click at [360, 60] on div at bounding box center [362, 58] width 13 height 26
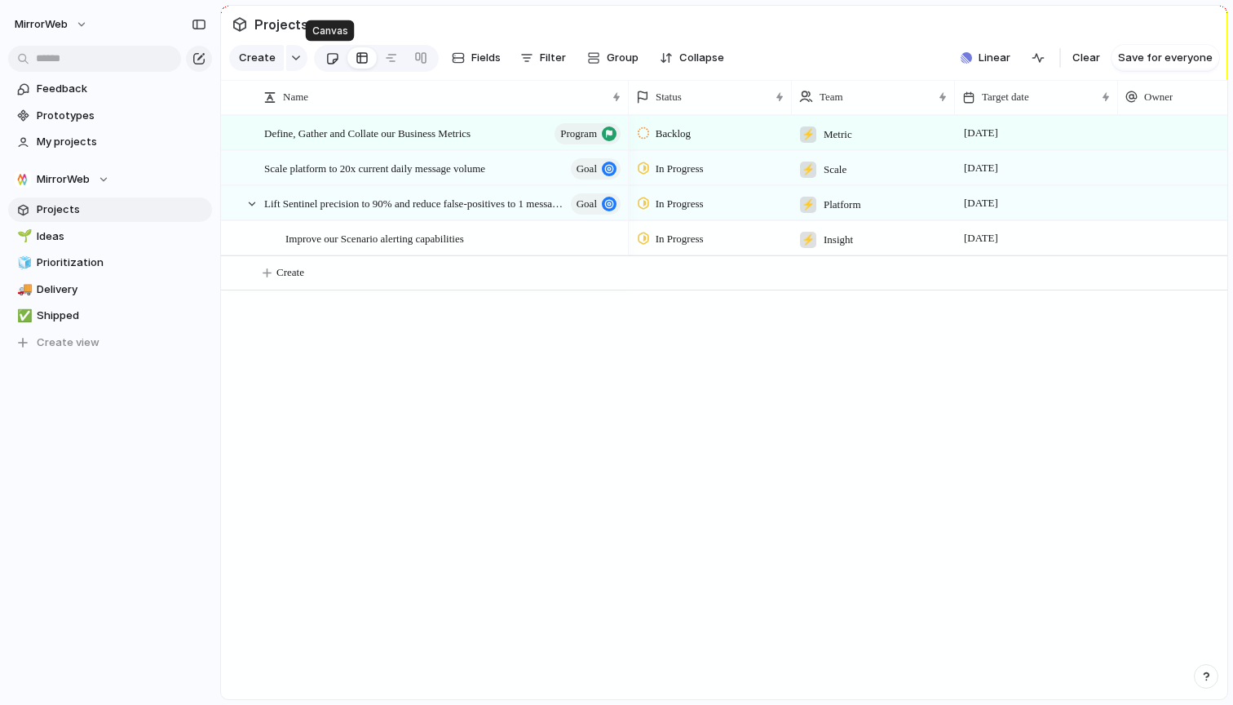
click at [330, 60] on div at bounding box center [332, 58] width 14 height 27
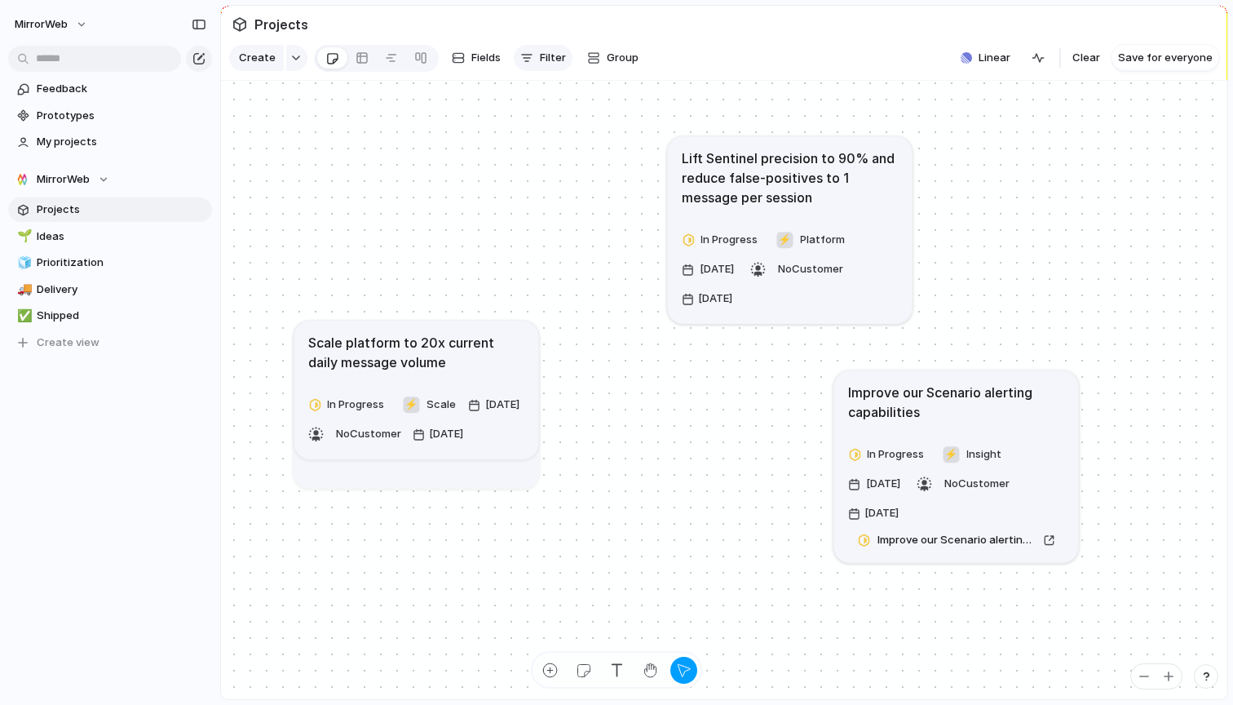
click at [532, 61] on button "Filter" at bounding box center [543, 58] width 59 height 26
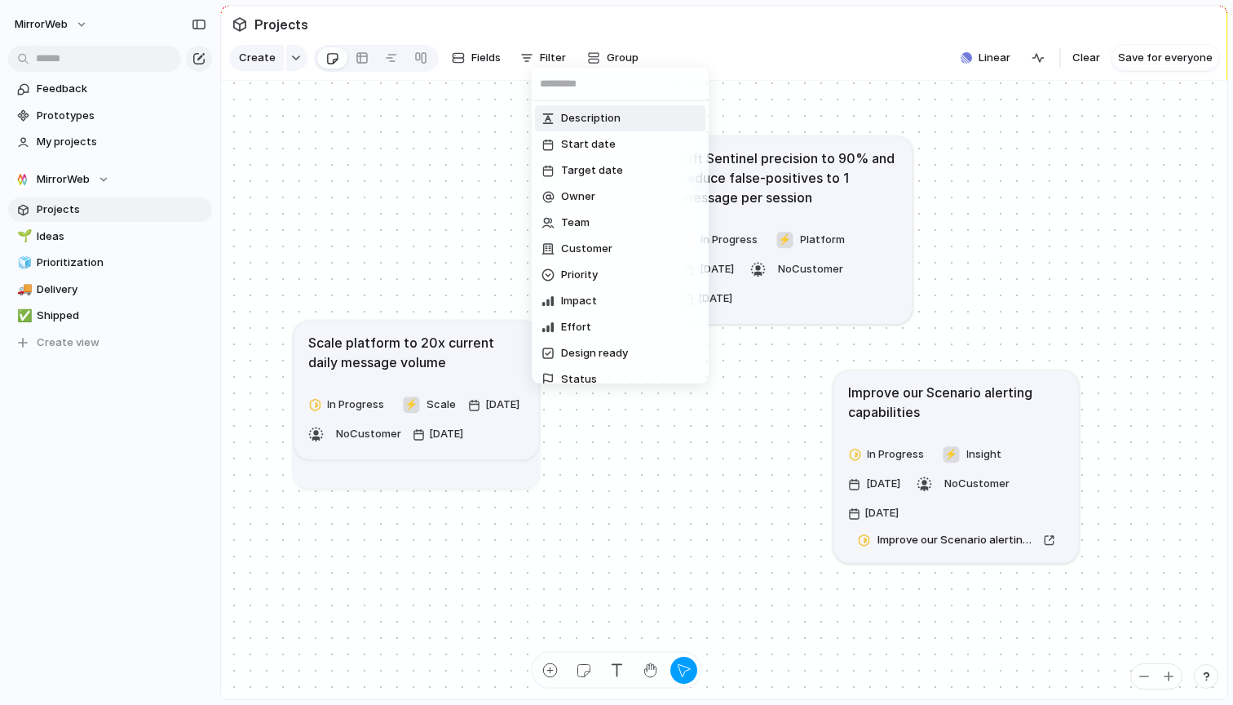
click at [532, 60] on div "Description Start date Target date Owner Team Customer Priority Impact Effort D…" at bounding box center [616, 352] width 1233 height 705
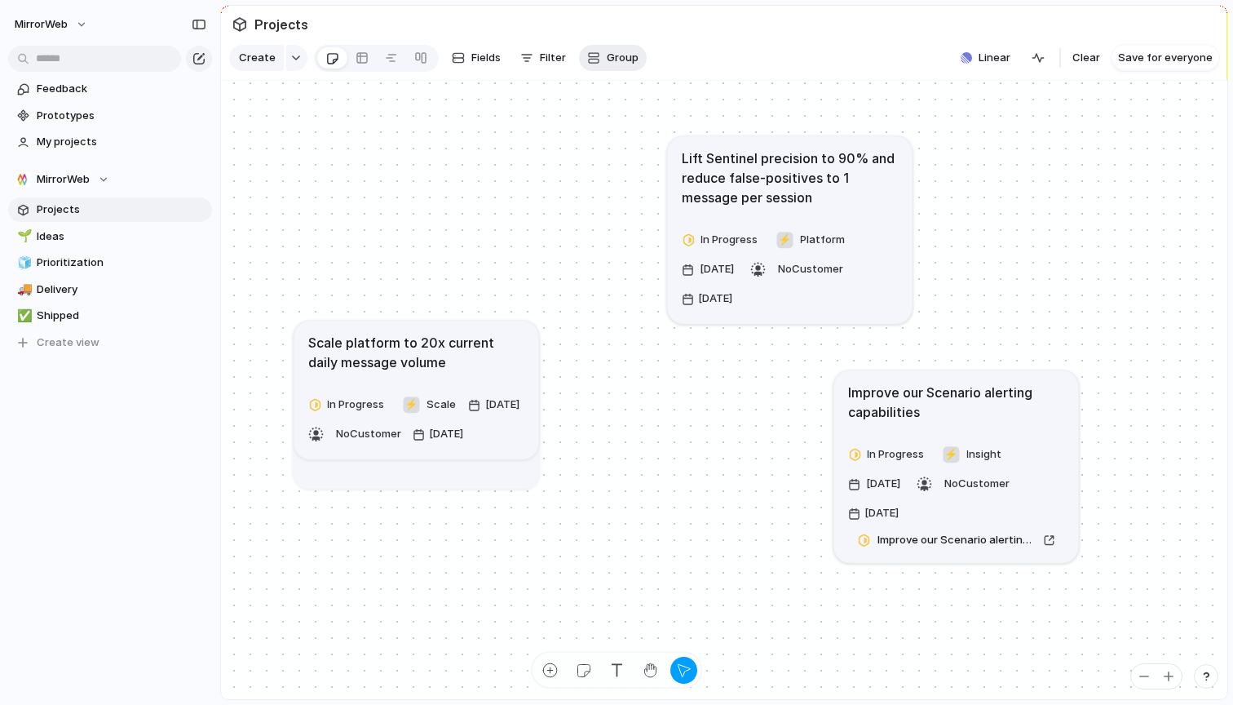
click at [610, 53] on span "Group" at bounding box center [623, 58] width 32 height 16
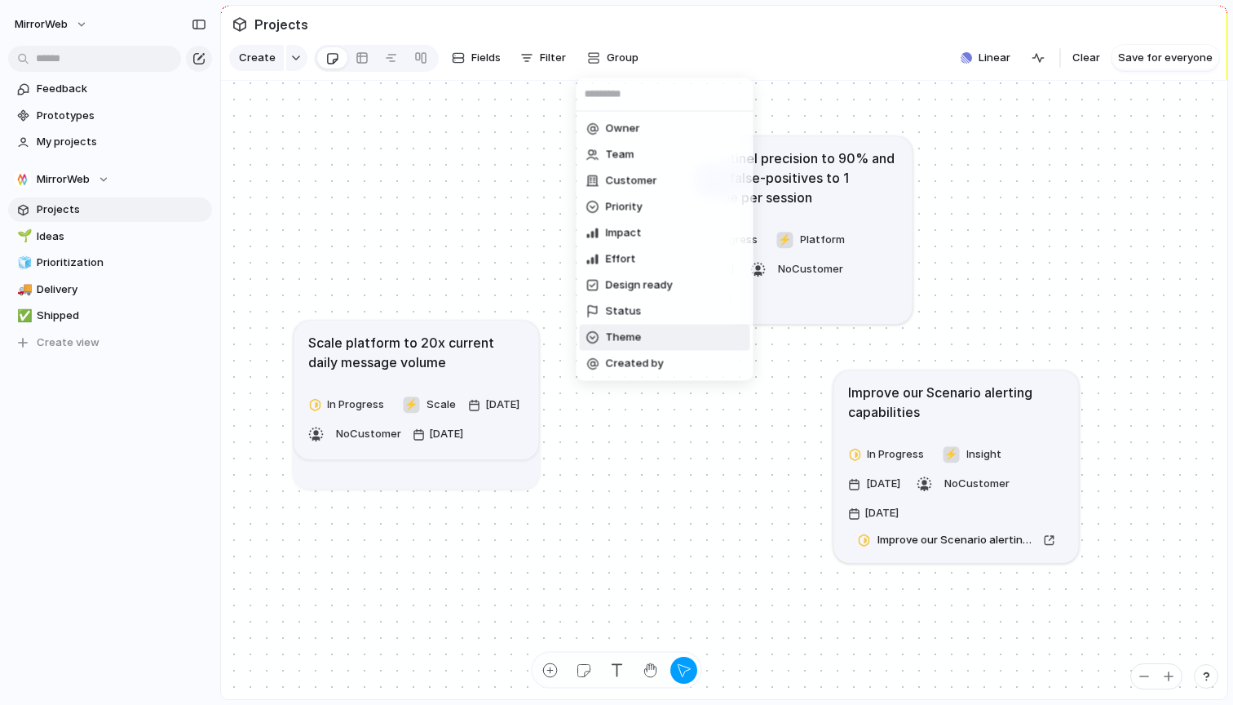
click at [642, 339] on li "Theme" at bounding box center [665, 338] width 170 height 26
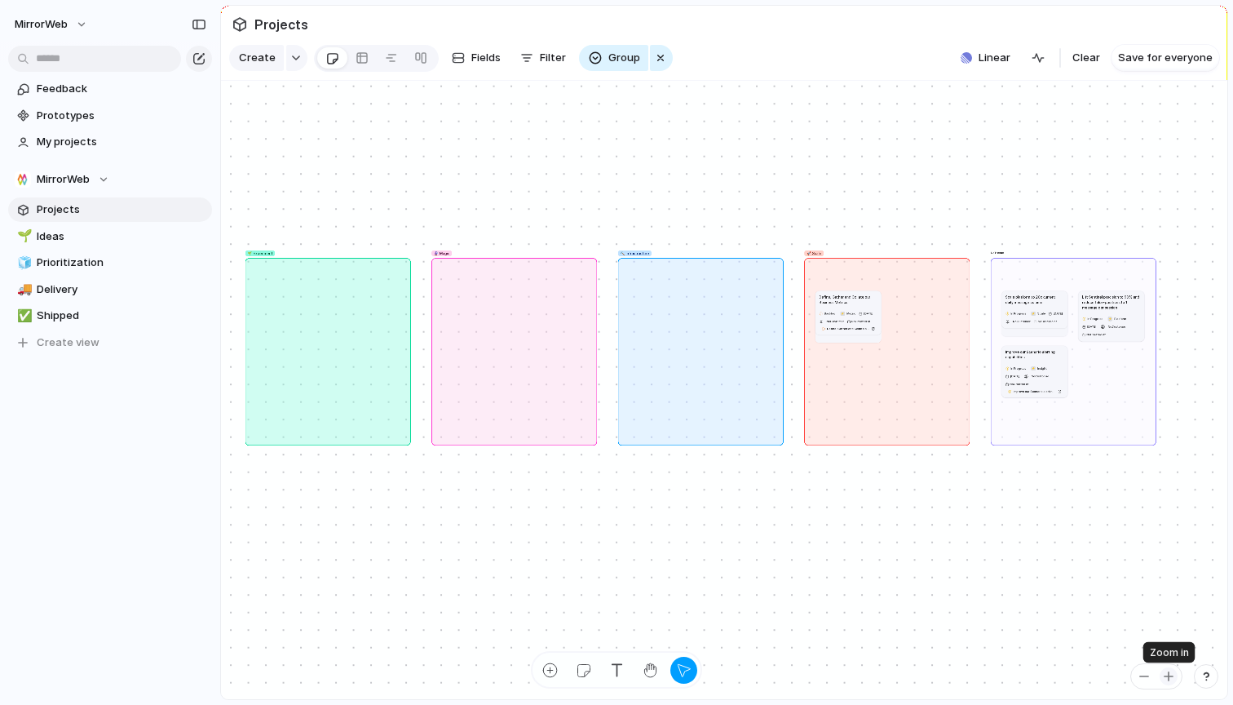
click at [1162, 673] on button "button" at bounding box center [1169, 676] width 18 height 18
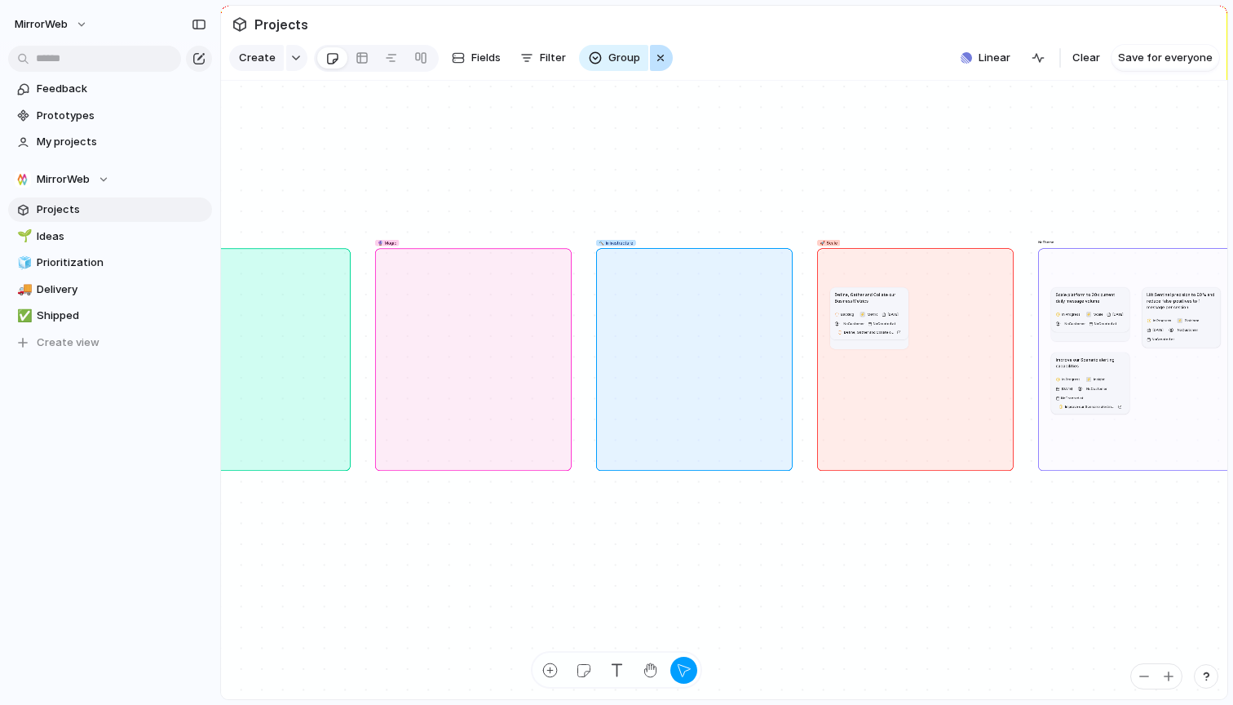
click at [662, 57] on div "button" at bounding box center [660, 58] width 13 height 20
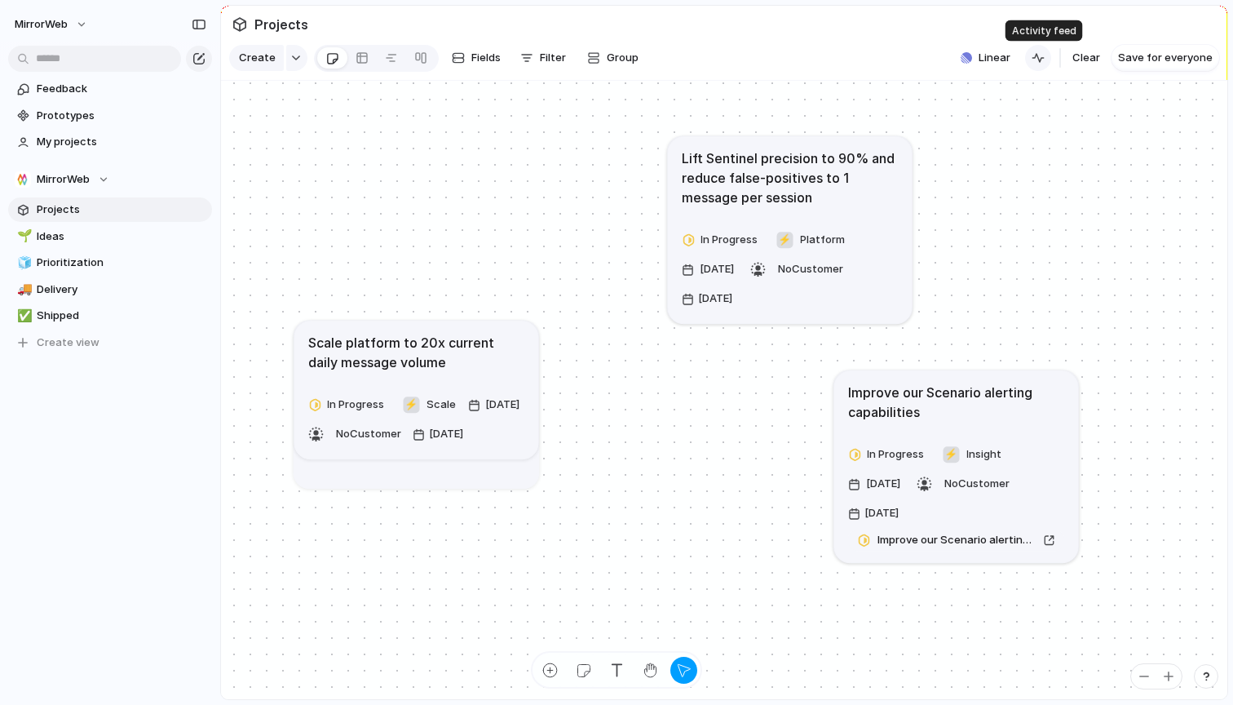
click at [1044, 57] on div "button" at bounding box center [1038, 57] width 13 height 13
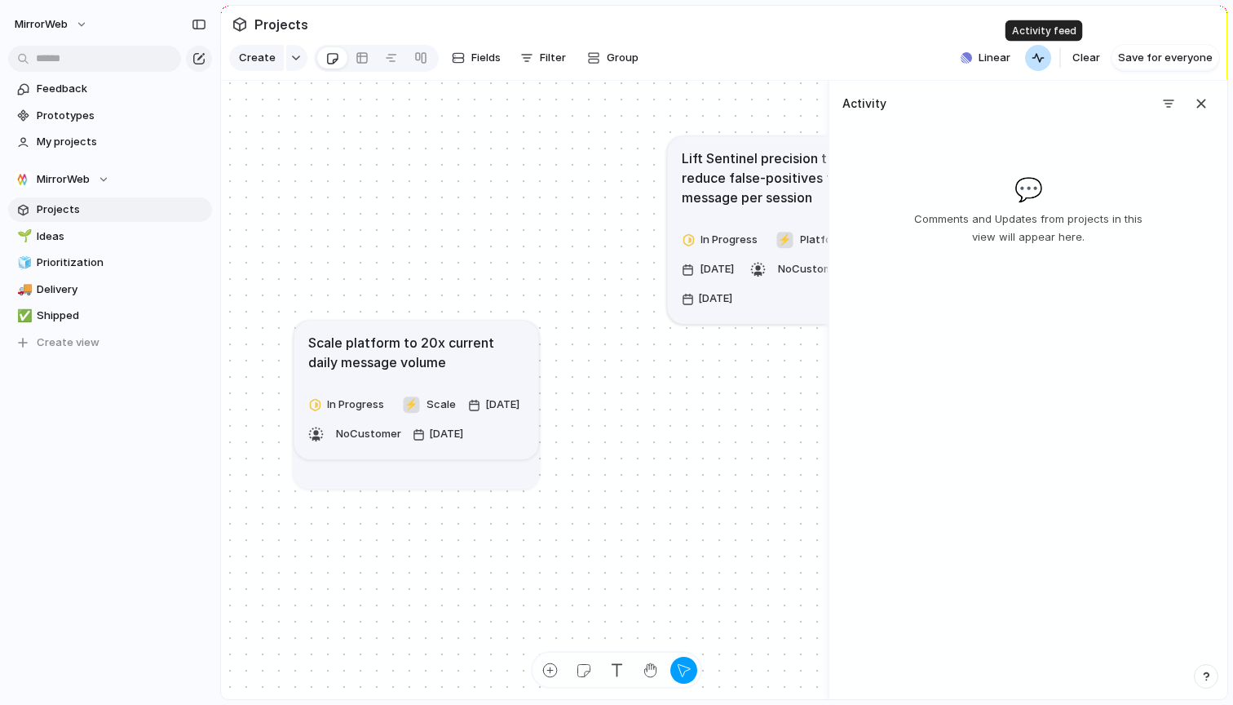
click at [1040, 60] on div "button" at bounding box center [1038, 57] width 13 height 13
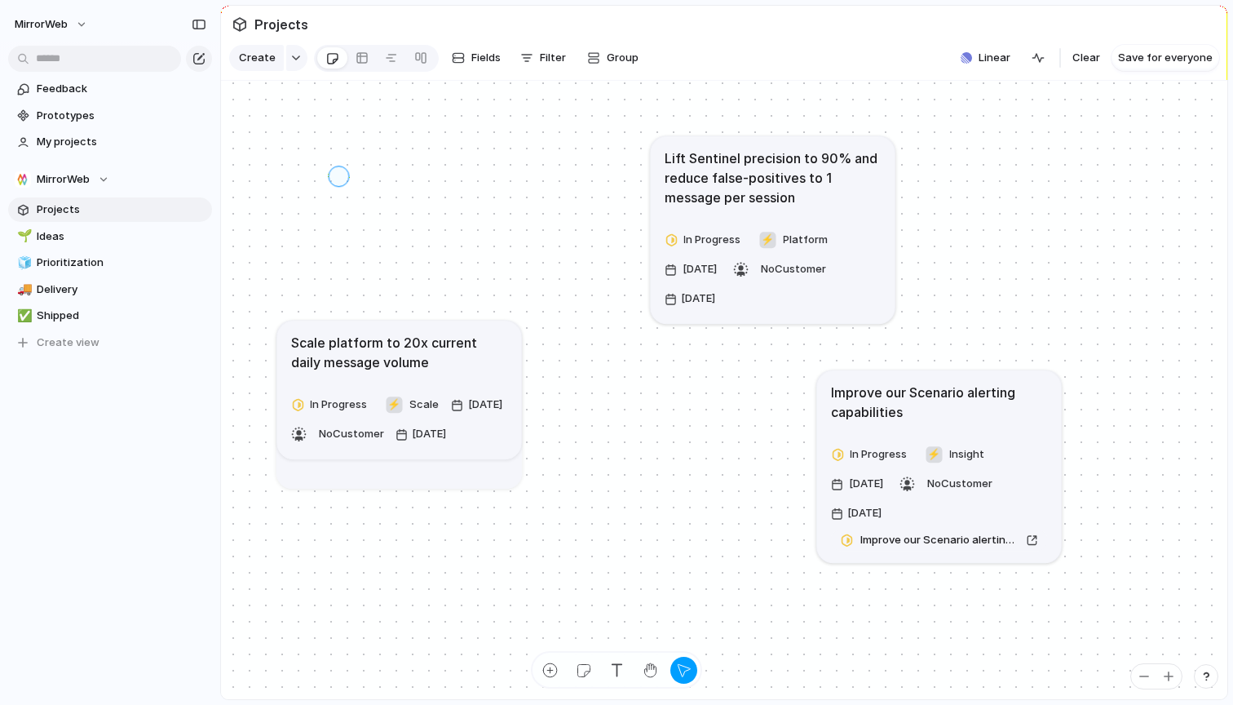
drag, startPoint x: 339, startPoint y: 175, endPoint x: 456, endPoint y: 181, distance: 117.6
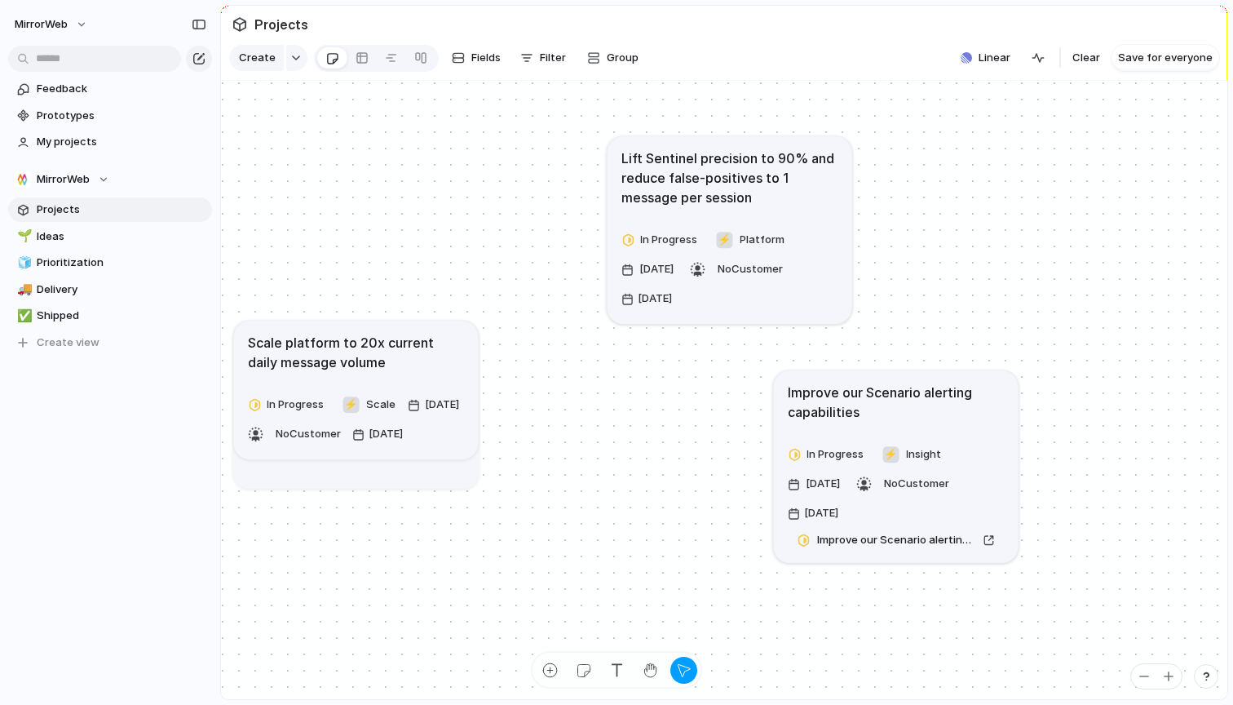
click at [890, 414] on h1 "Improve our Scenario alerting capabilities" at bounding box center [896, 402] width 217 height 39
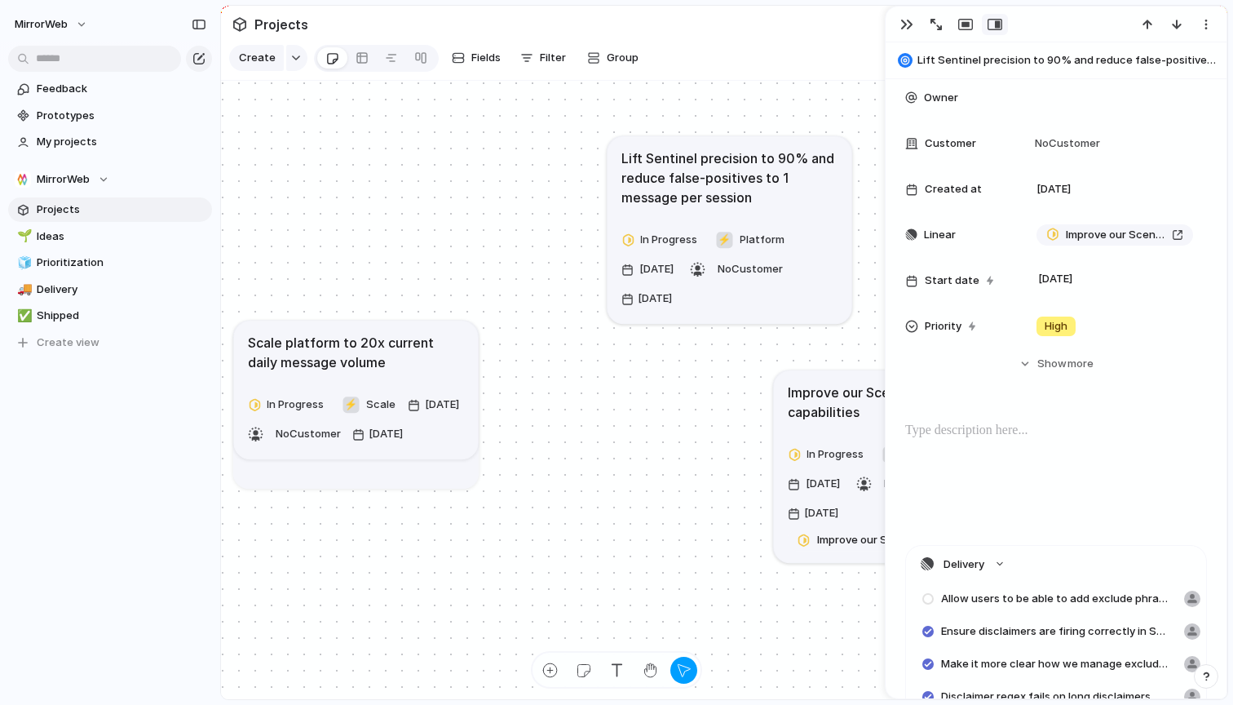
scroll to position [277, 0]
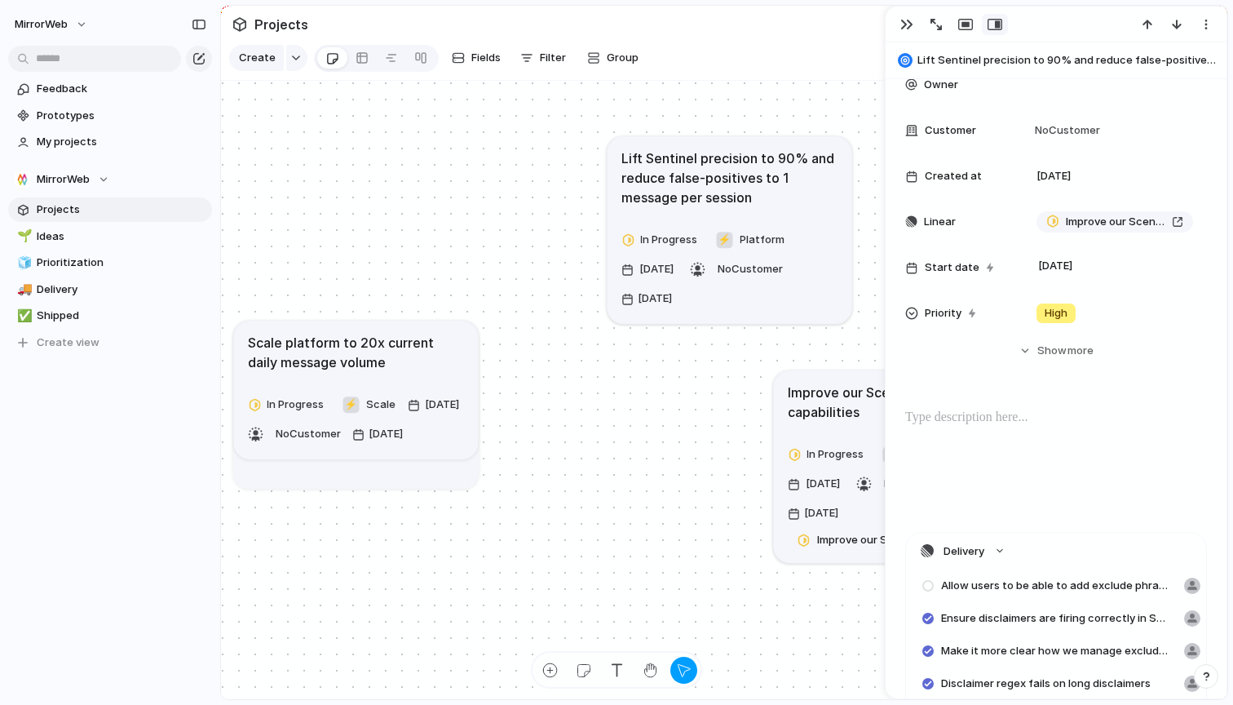
click at [57, 205] on span "Projects" at bounding box center [122, 209] width 170 height 16
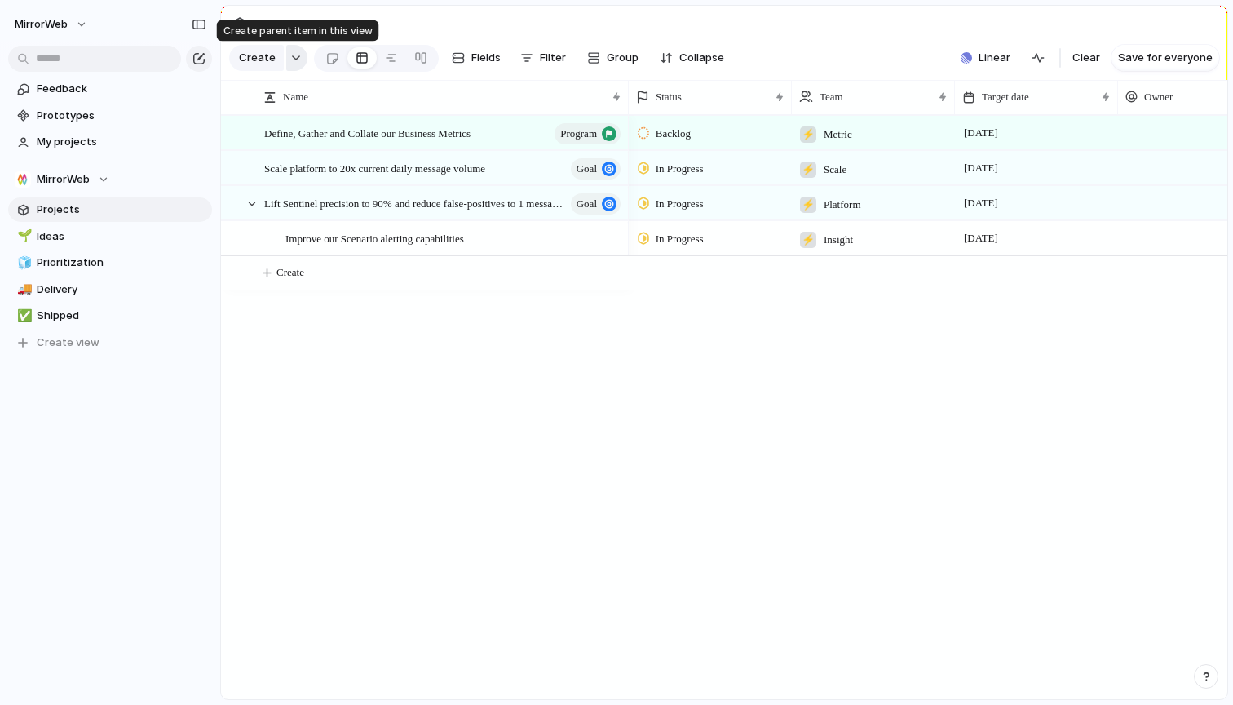
click at [290, 61] on div "button" at bounding box center [295, 58] width 11 height 7
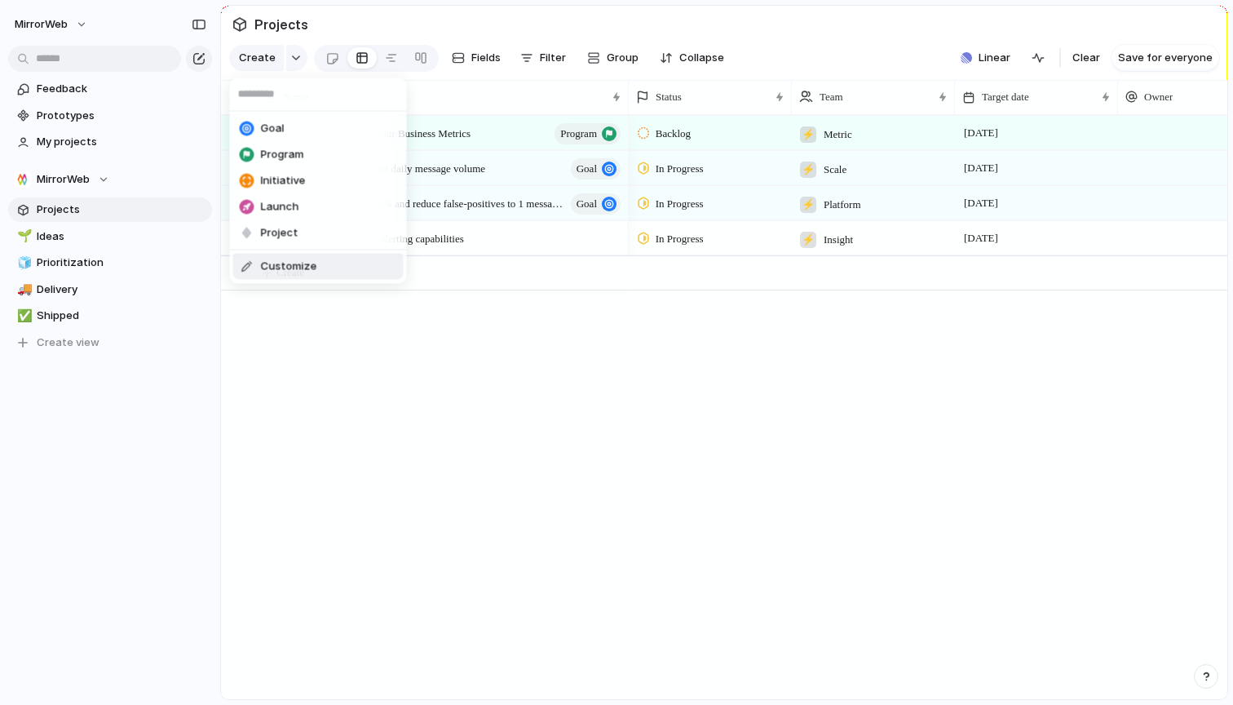
click at [300, 267] on span "Customize" at bounding box center [289, 267] width 56 height 16
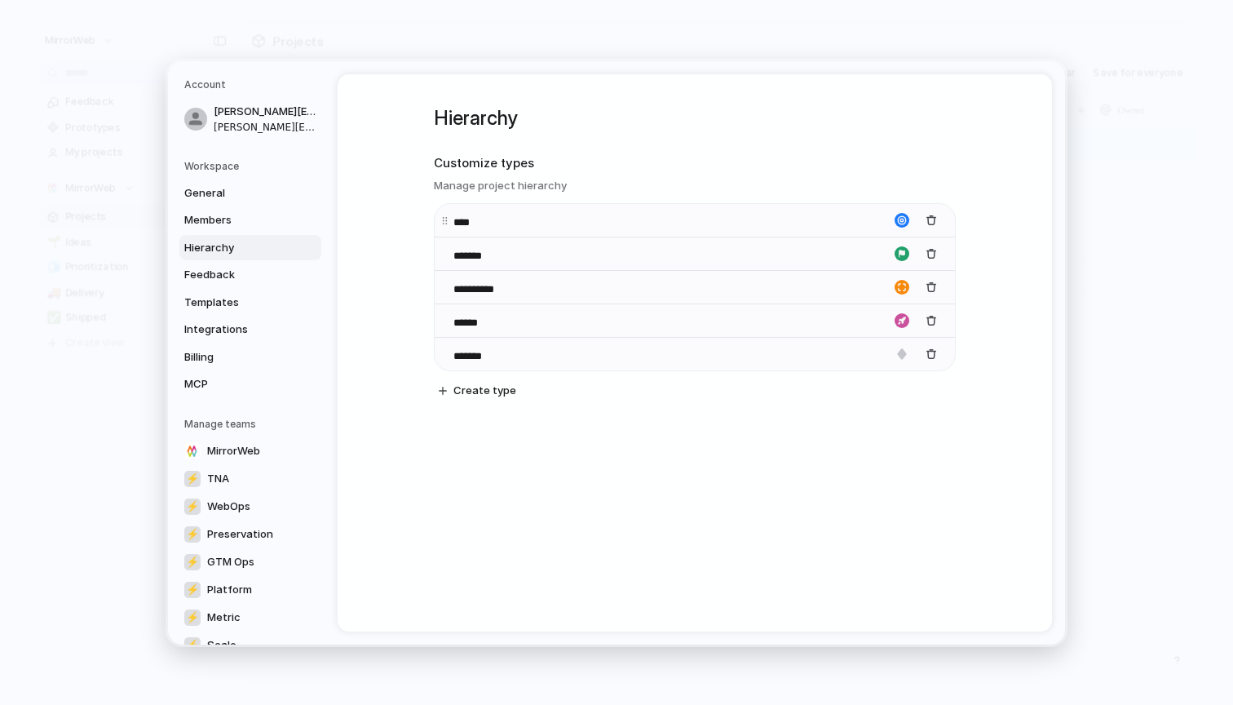
click at [732, 224] on div "****" at bounding box center [695, 219] width 520 height 33
click at [445, 281] on div "**********" at bounding box center [476, 287] width 71 height 20
click at [477, 255] on input "*******" at bounding box center [484, 255] width 60 height 16
click at [255, 221] on span "Members" at bounding box center [236, 220] width 104 height 16
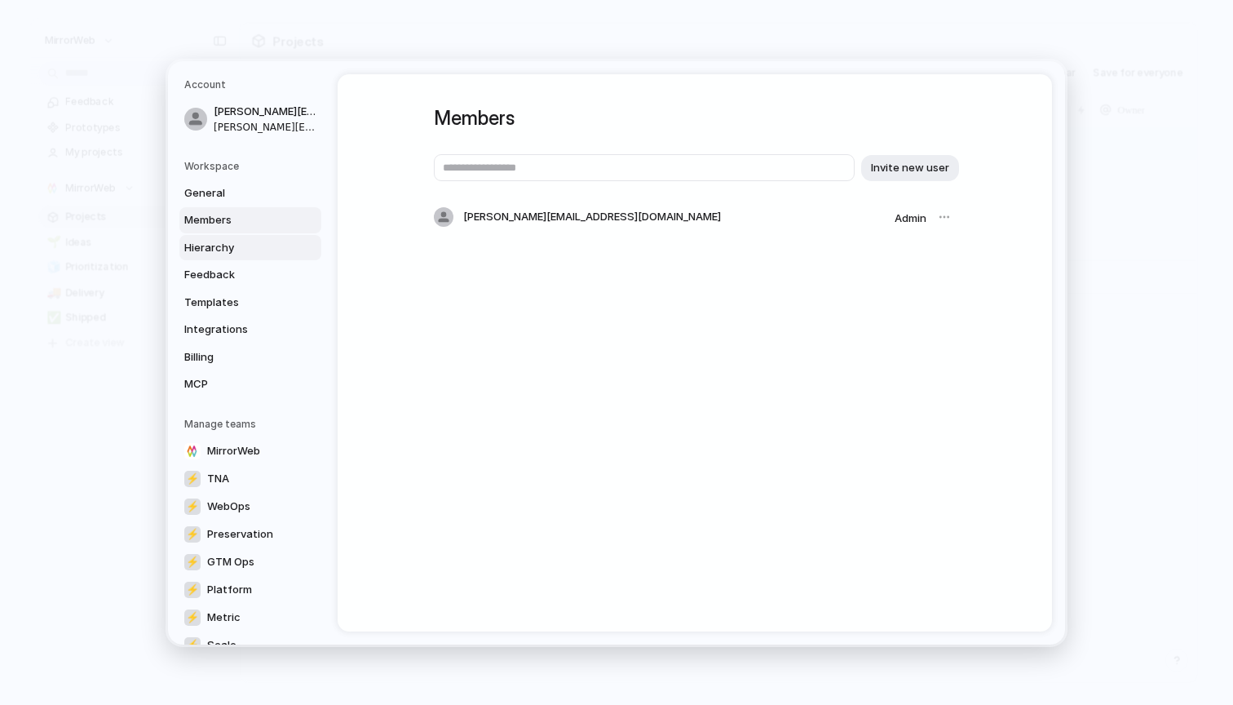
click at [250, 244] on span "Hierarchy" at bounding box center [236, 247] width 104 height 16
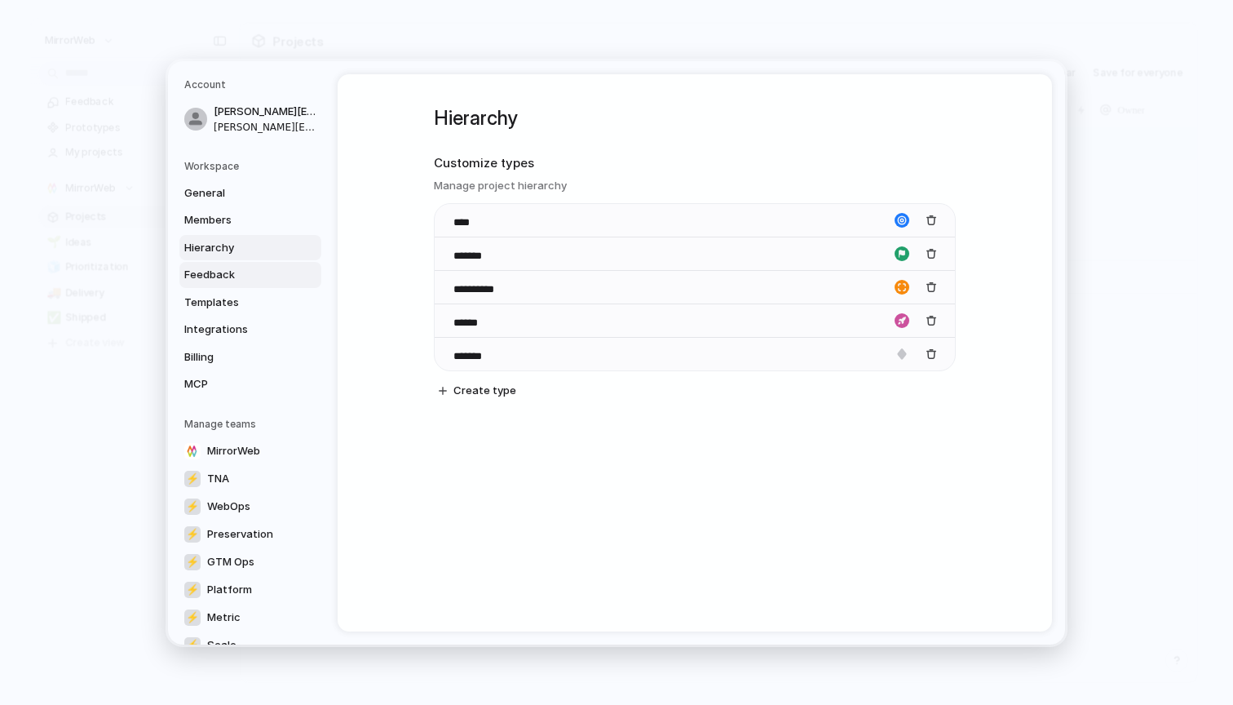
click at [245, 270] on span "Feedback" at bounding box center [236, 275] width 104 height 16
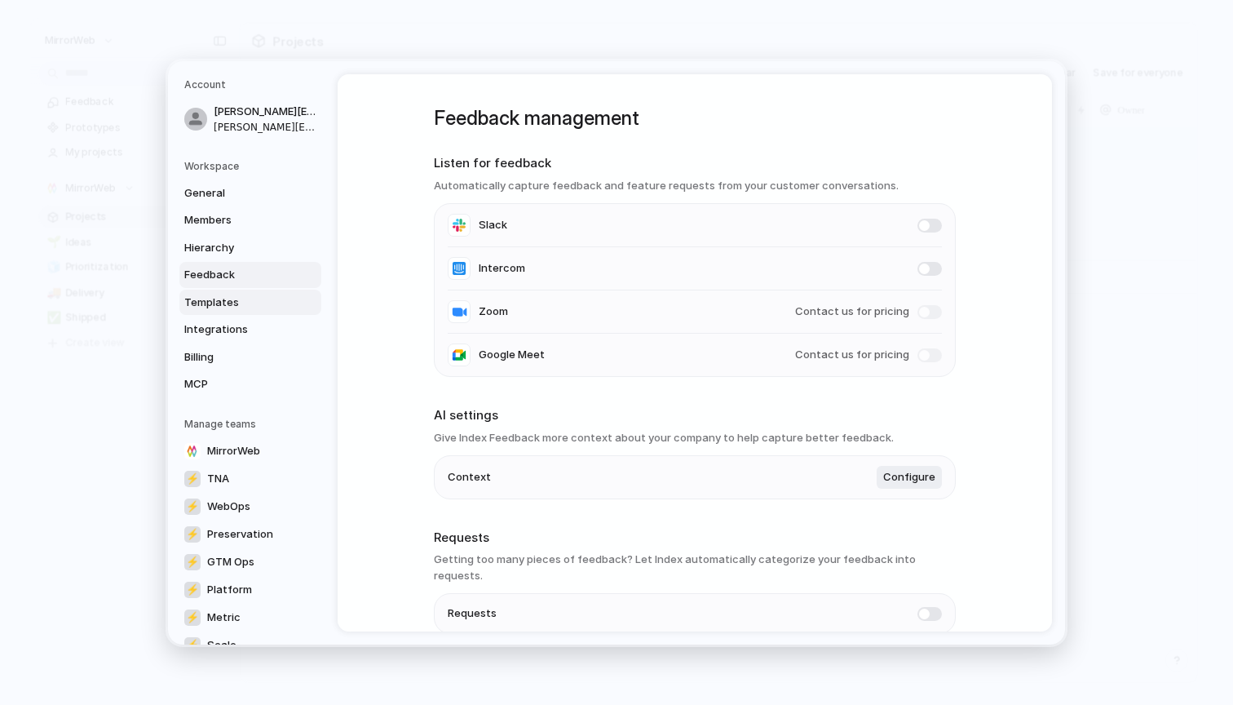
click at [241, 300] on span "Templates" at bounding box center [236, 302] width 104 height 16
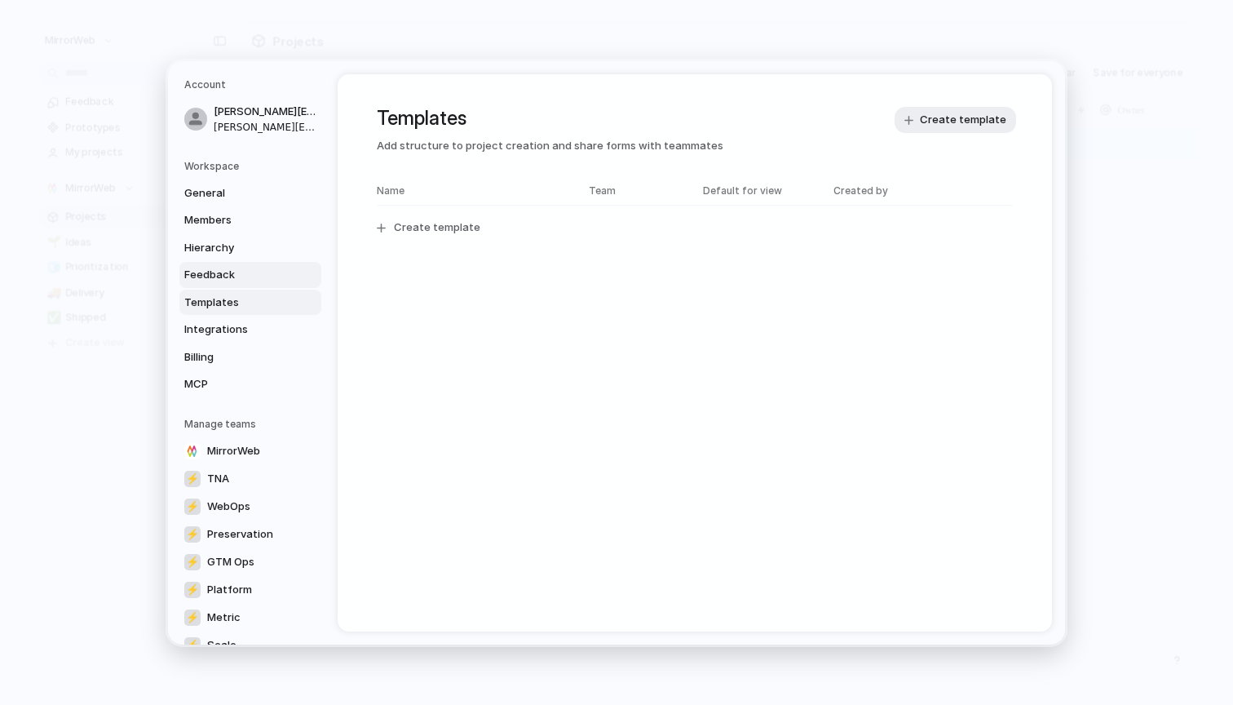
click at [251, 277] on span "Feedback" at bounding box center [236, 275] width 104 height 16
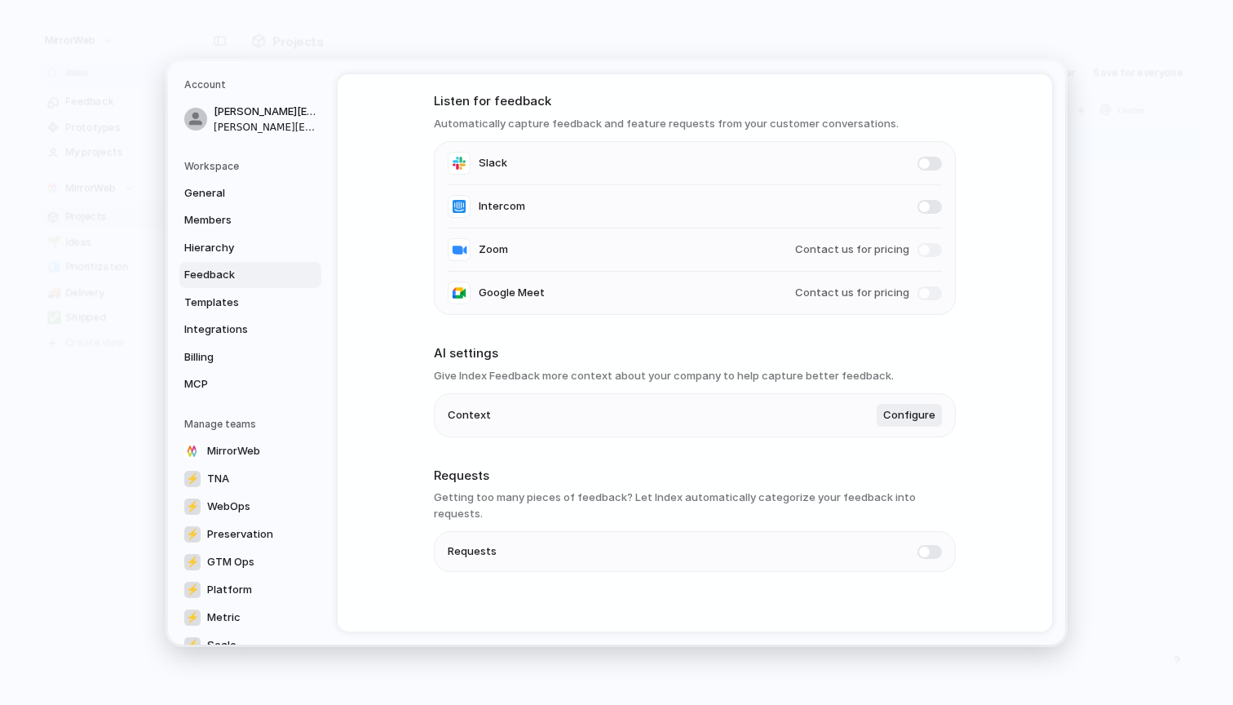
scroll to position [61, 0]
click at [206, 331] on span "Integrations" at bounding box center [236, 329] width 104 height 16
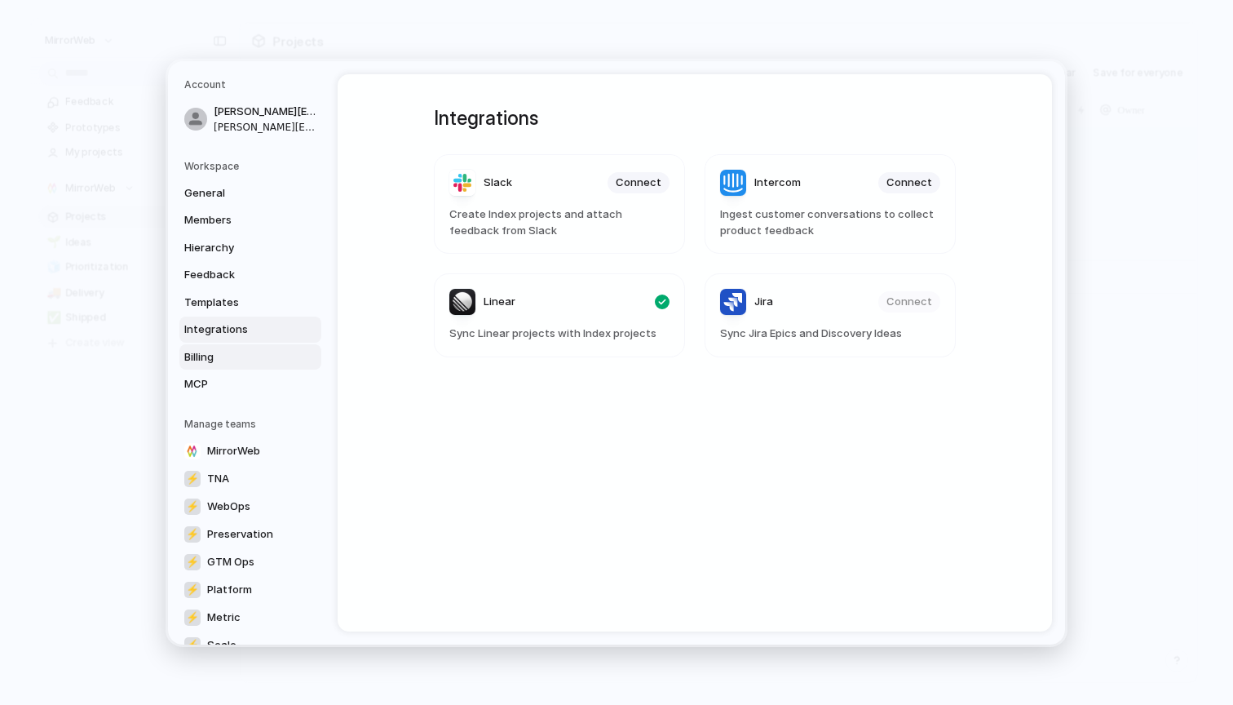
click at [207, 352] on span "Billing" at bounding box center [236, 356] width 104 height 16
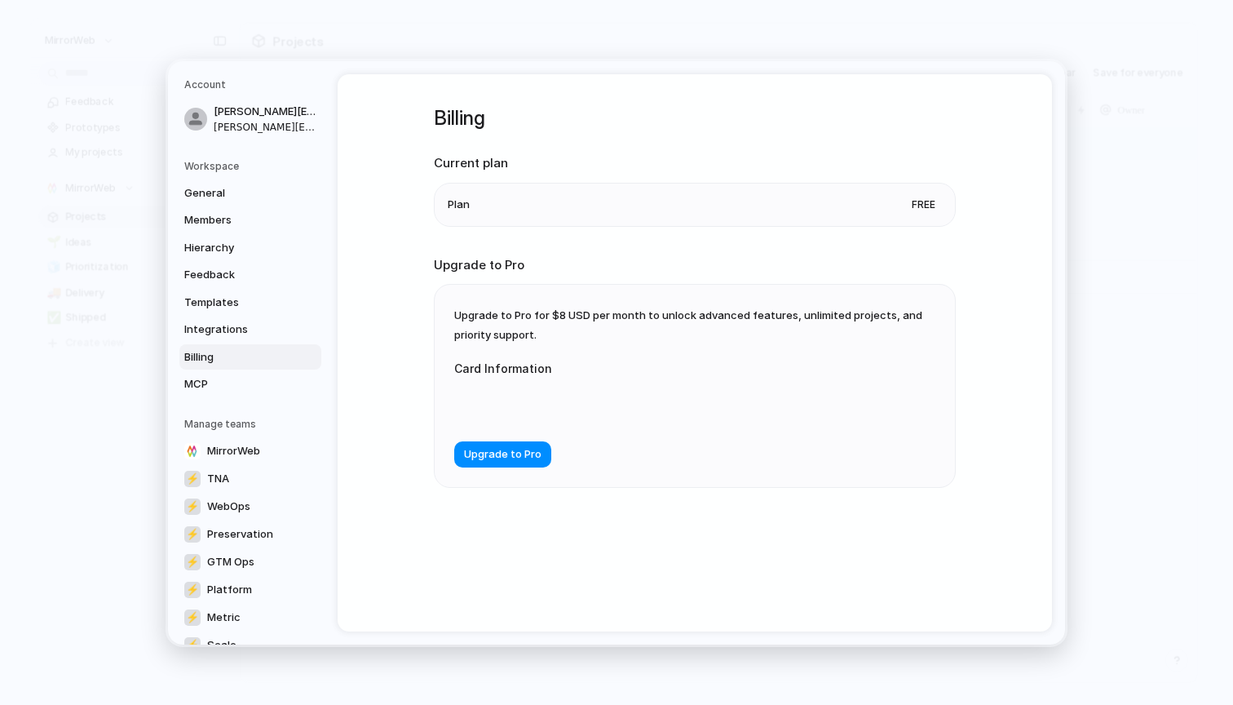
click at [527, 395] on div at bounding box center [617, 404] width 326 height 42
click at [255, 259] on div "General Members Hierarchy Feedback Templates Integrations Billing MCP" at bounding box center [252, 287] width 137 height 217
click at [245, 244] on span "Hierarchy" at bounding box center [236, 247] width 104 height 16
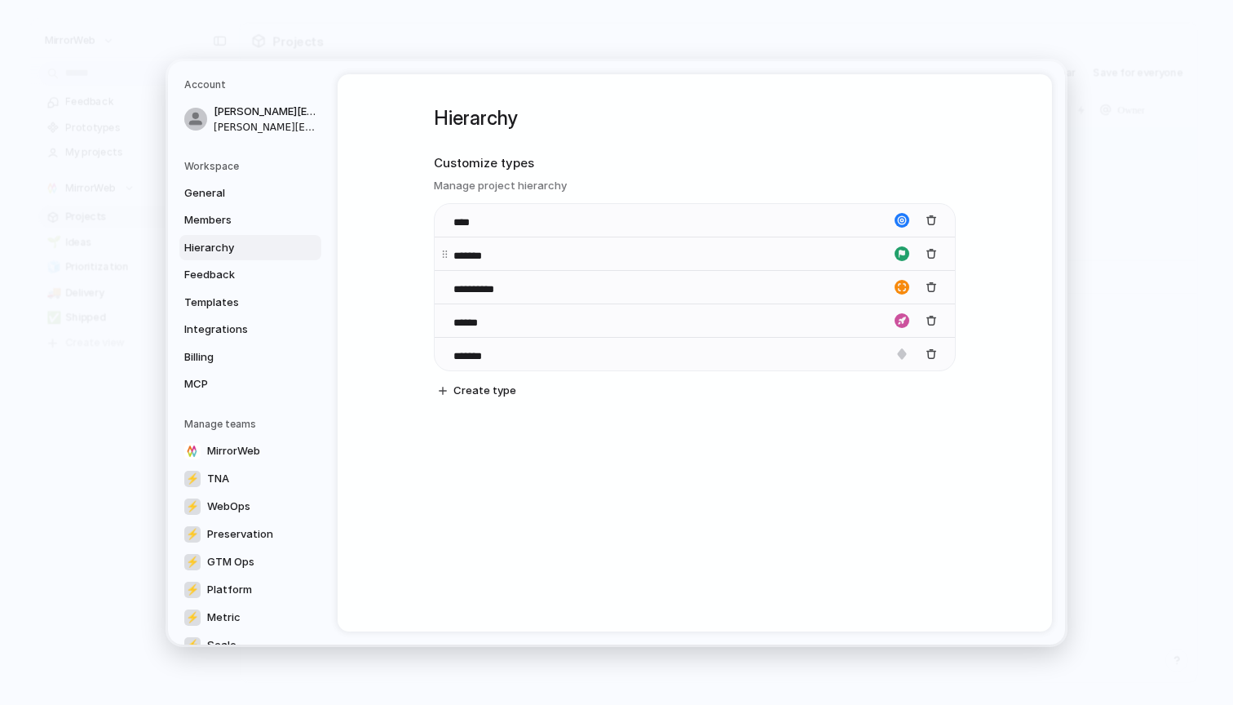
click at [488, 246] on div "*******" at bounding box center [484, 253] width 60 height 20
click at [488, 250] on input "*******" at bounding box center [484, 255] width 60 height 16
click at [467, 249] on input "*******" at bounding box center [484, 255] width 60 height 16
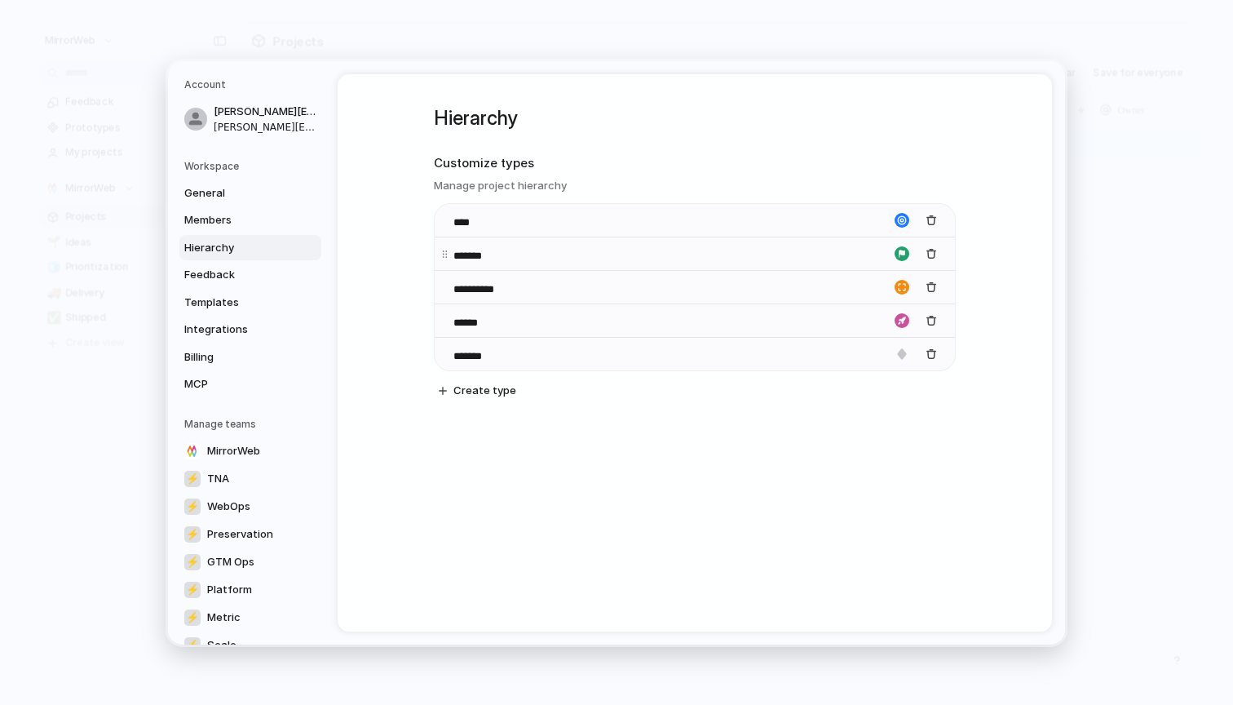
type input "*******"
click at [902, 253] on div "button" at bounding box center [902, 253] width 15 height 15
click at [845, 330] on div "button" at bounding box center [843, 331] width 10 height 15
click at [467, 316] on input "******" at bounding box center [482, 322] width 57 height 16
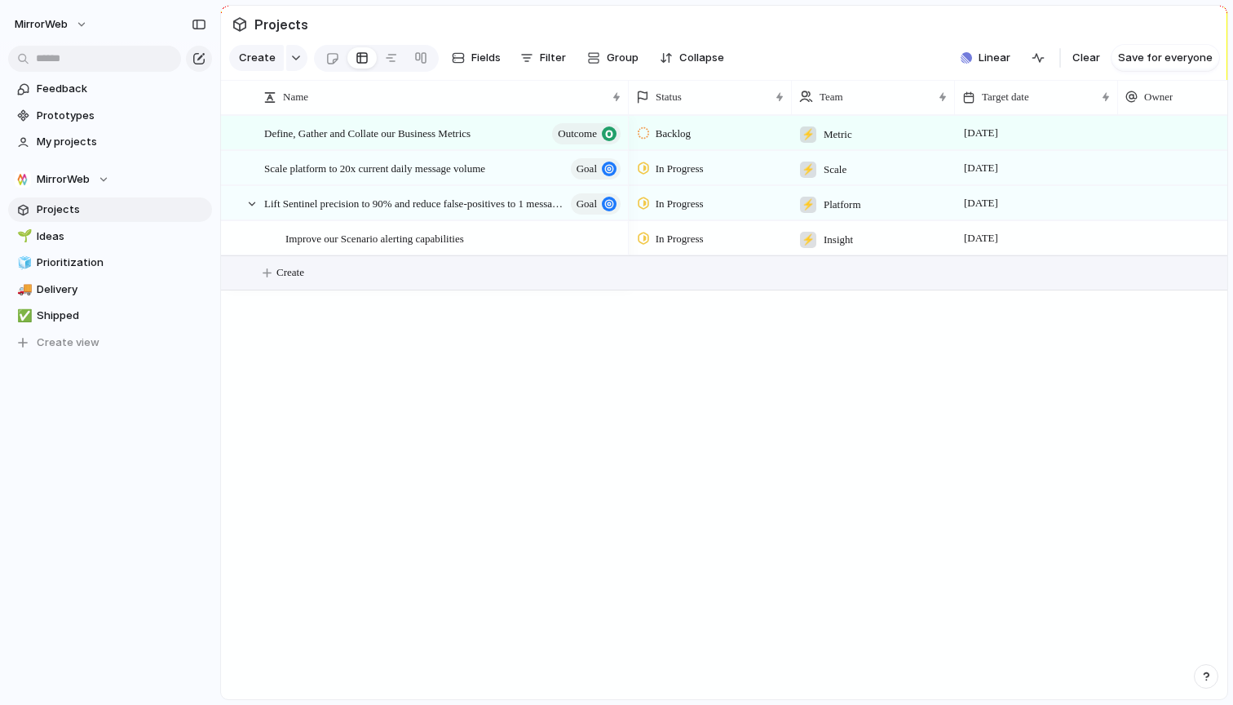
scroll to position [0, 2]
click at [595, 169] on span "goal" at bounding box center [587, 168] width 20 height 23
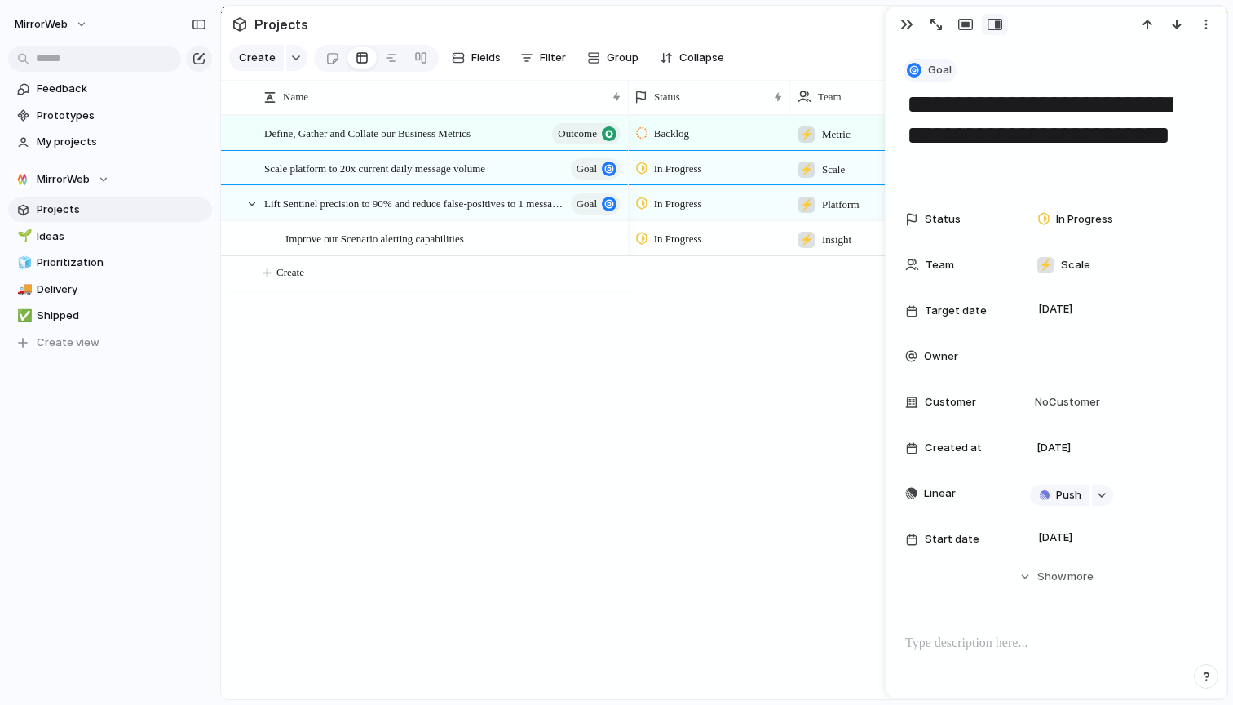
click at [929, 70] on span "Goal" at bounding box center [940, 70] width 24 height 16
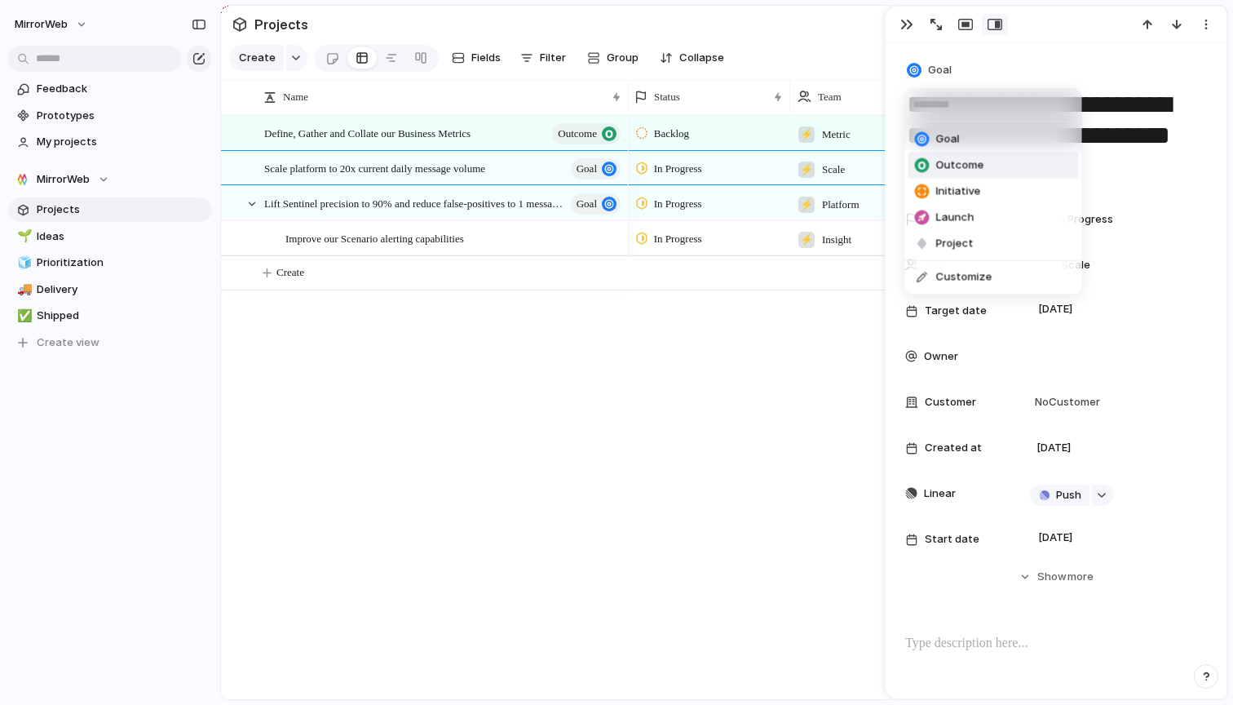
click at [965, 166] on span "Outcome" at bounding box center [960, 165] width 48 height 16
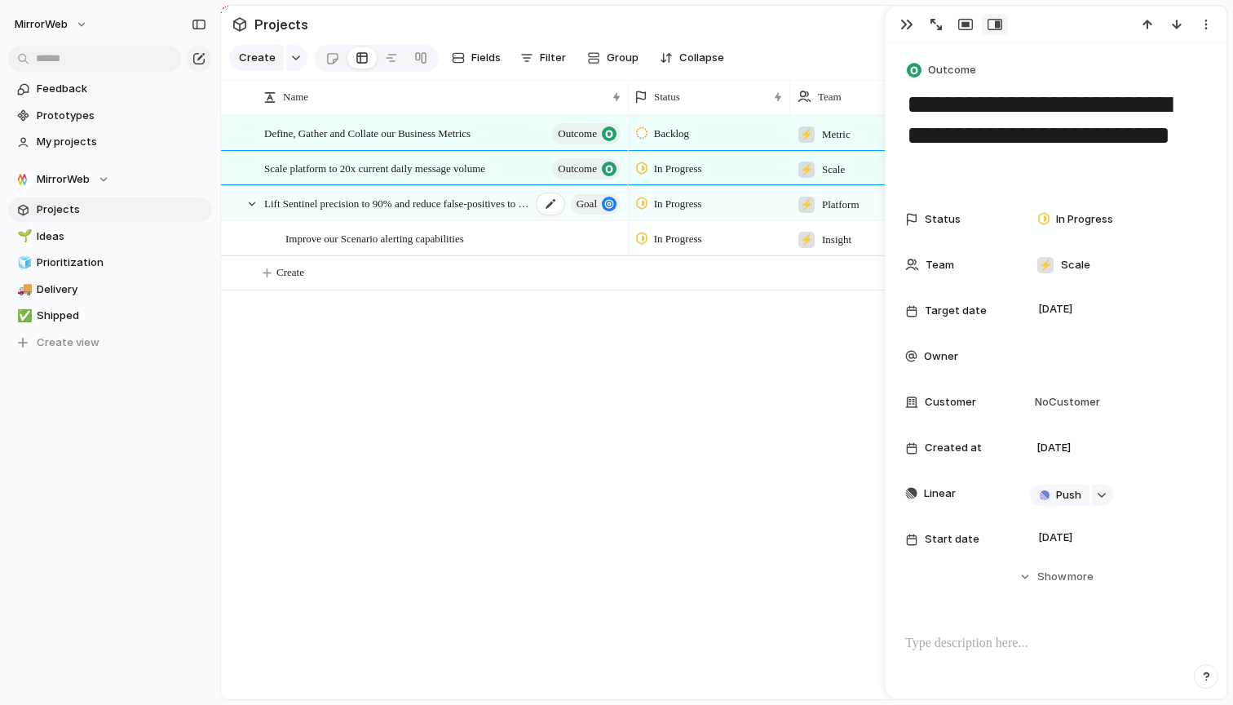
click at [591, 197] on span "goal" at bounding box center [587, 204] width 20 height 23
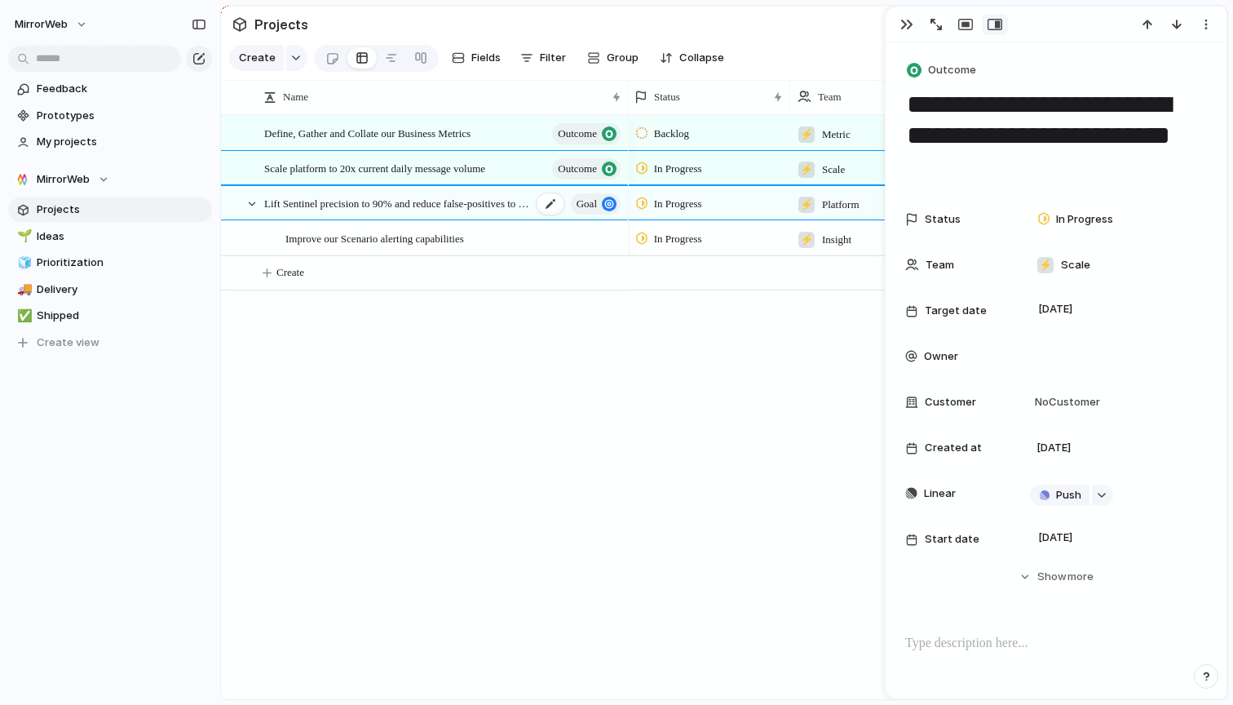
type textarea "**********"
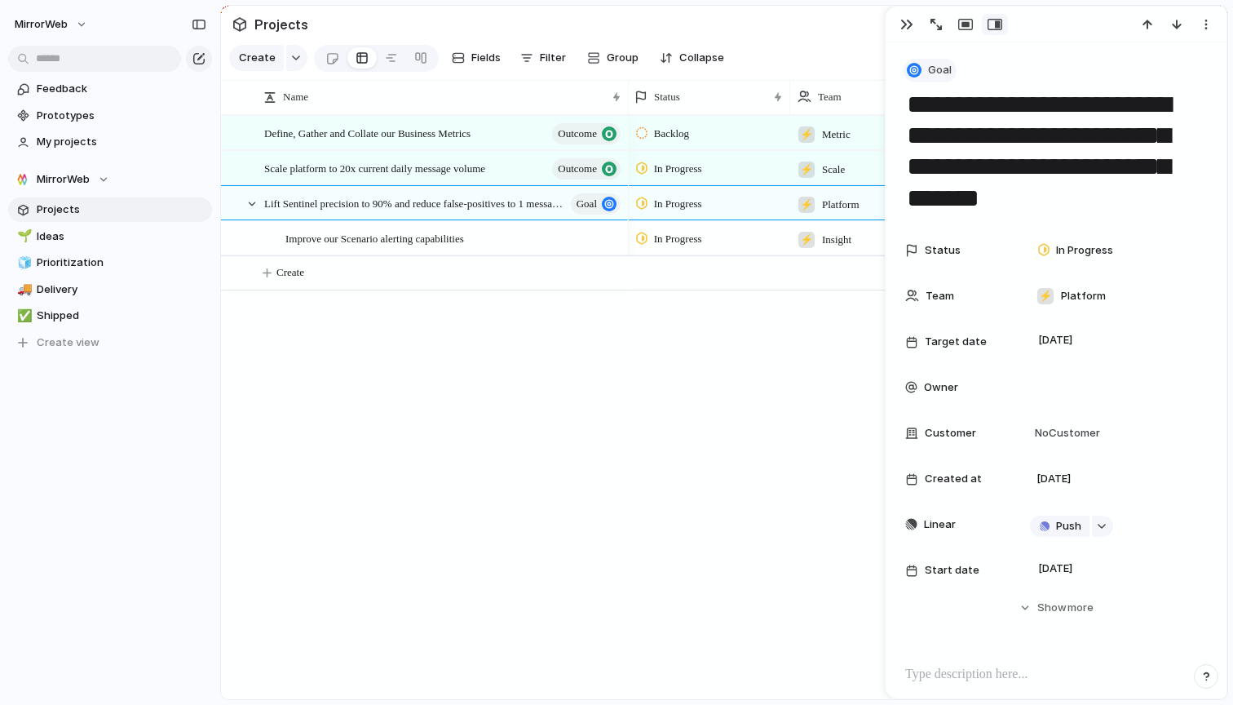
click at [925, 73] on button "Goal" at bounding box center [930, 71] width 53 height 24
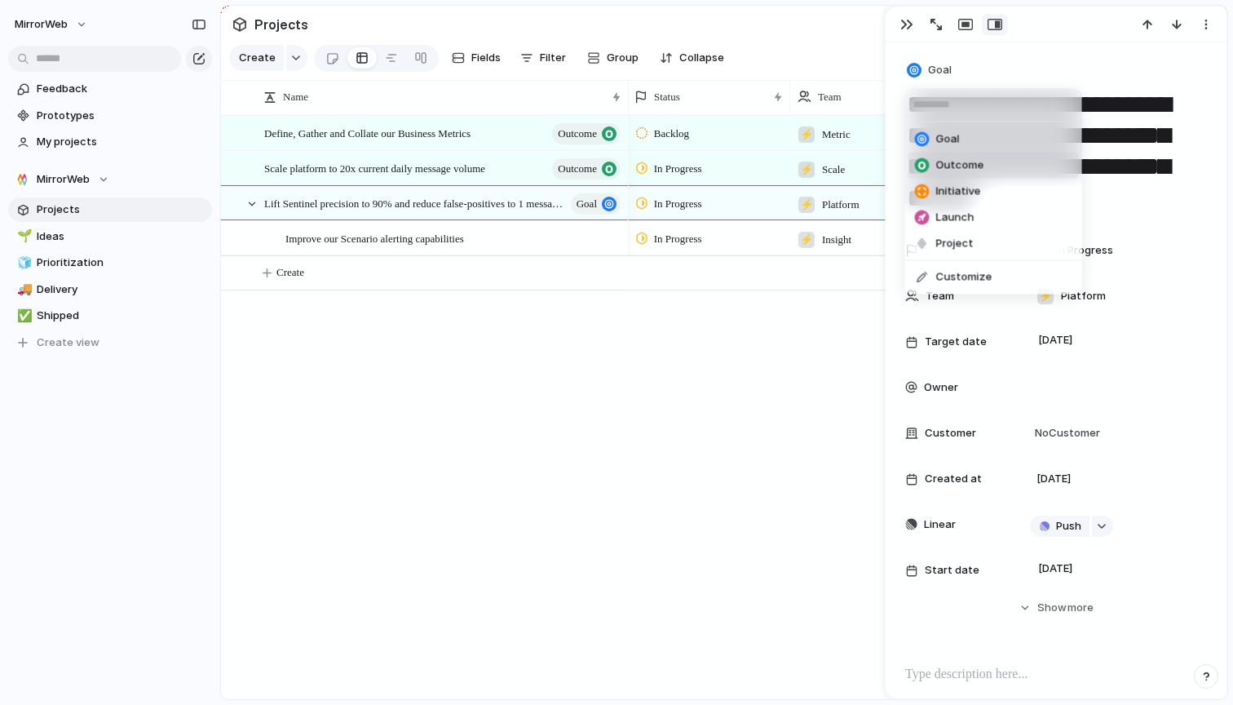
click at [949, 164] on span "Outcome" at bounding box center [960, 165] width 48 height 16
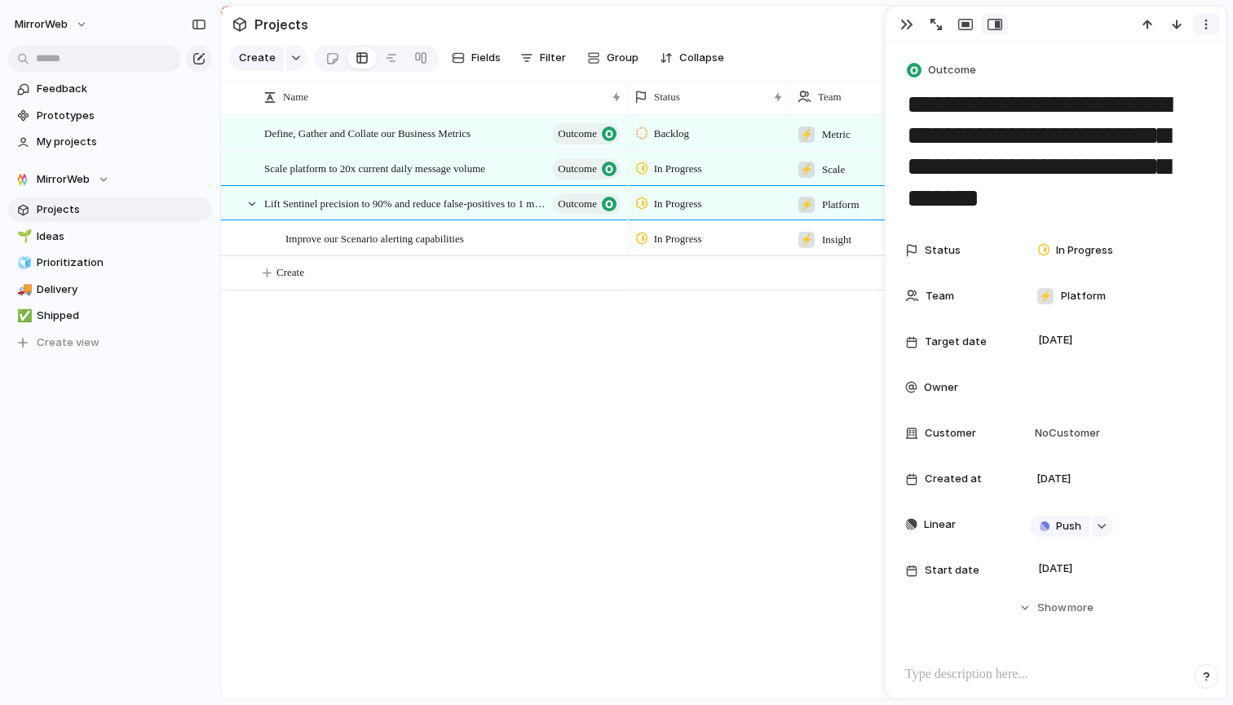
click at [1214, 24] on button "button" at bounding box center [1206, 24] width 26 height 21
click at [1214, 24] on div "Mark as duplicate Delete" at bounding box center [616, 352] width 1233 height 705
click at [904, 24] on div "button" at bounding box center [907, 24] width 13 height 13
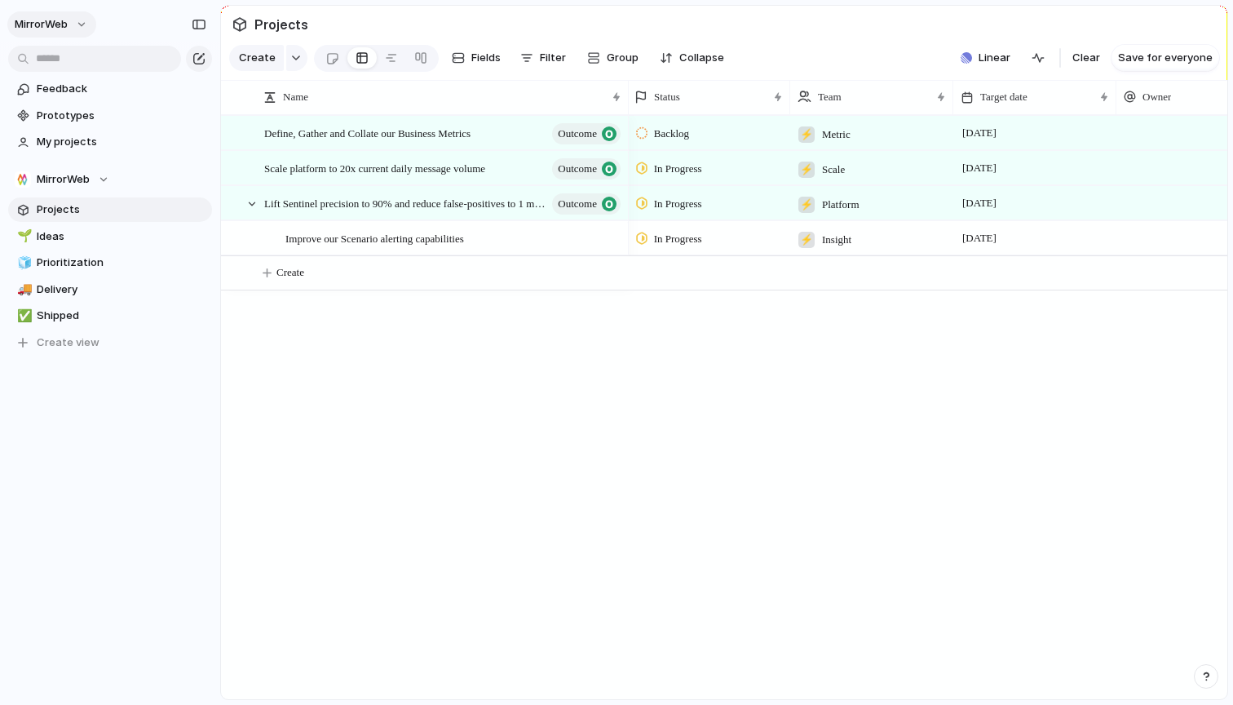
click at [67, 21] on span "MirrorWeb" at bounding box center [41, 24] width 53 height 16
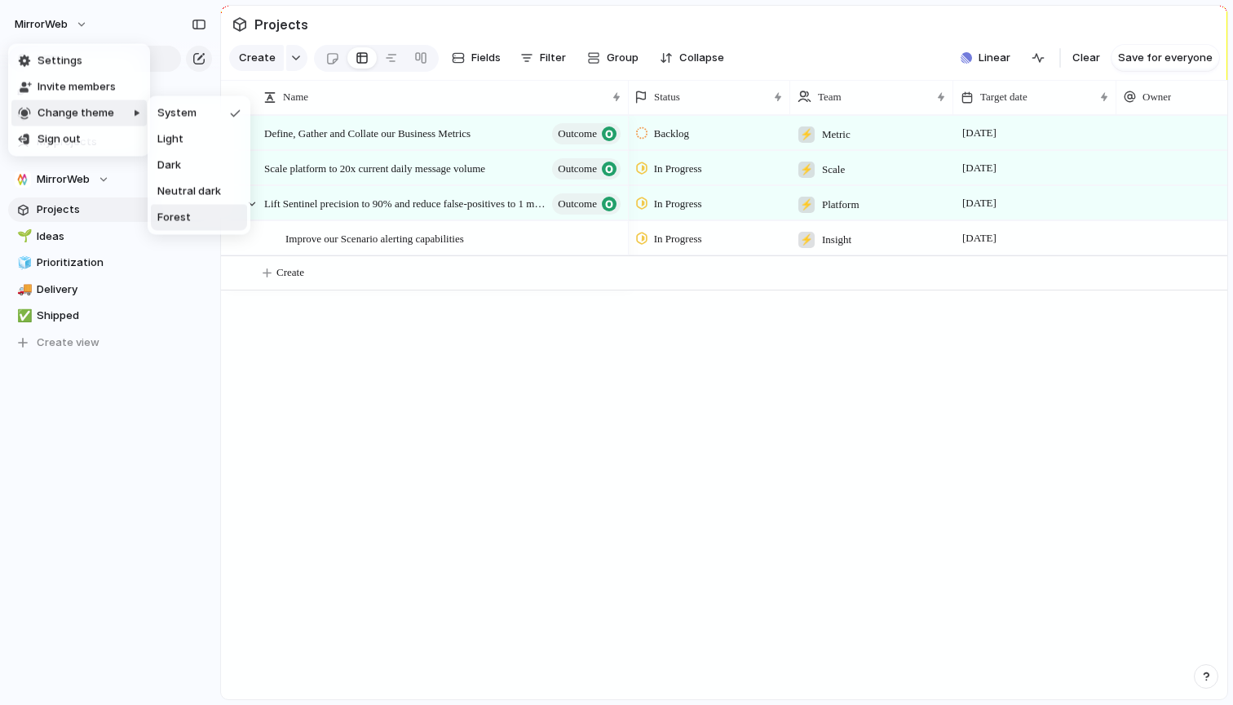
click at [187, 209] on li "Forest" at bounding box center [199, 218] width 96 height 26
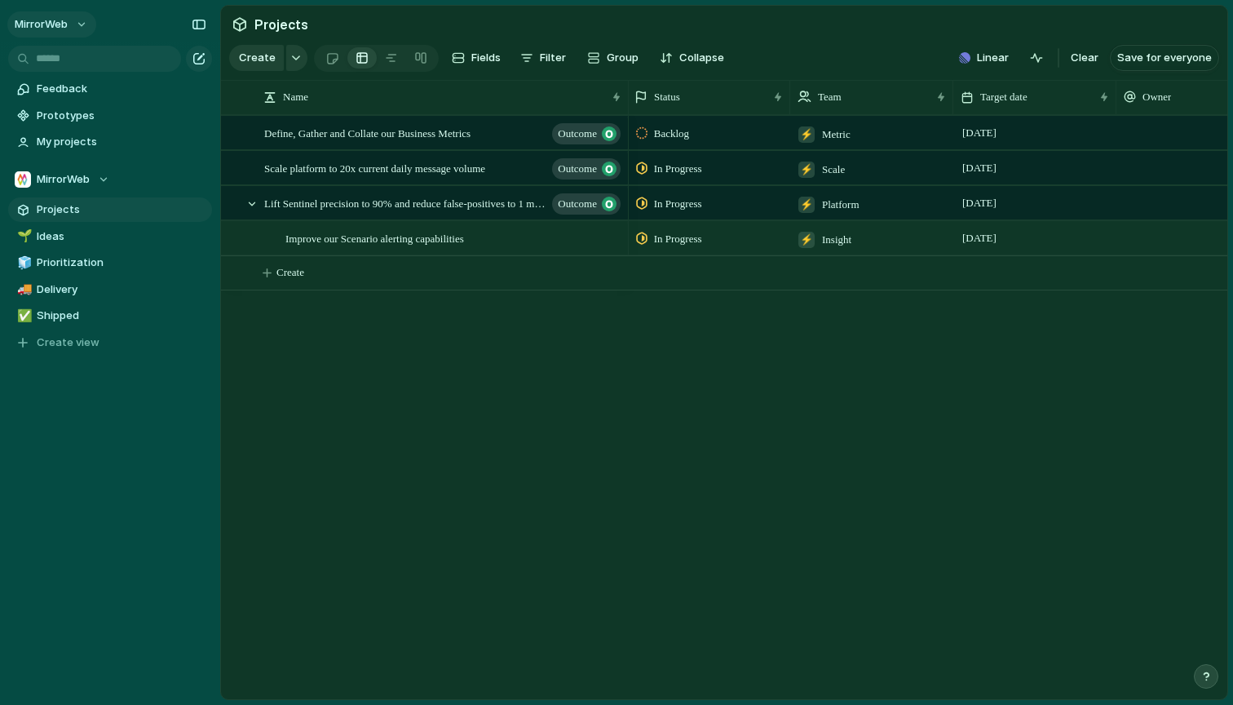
click at [55, 20] on span "MirrorWeb" at bounding box center [41, 24] width 53 height 16
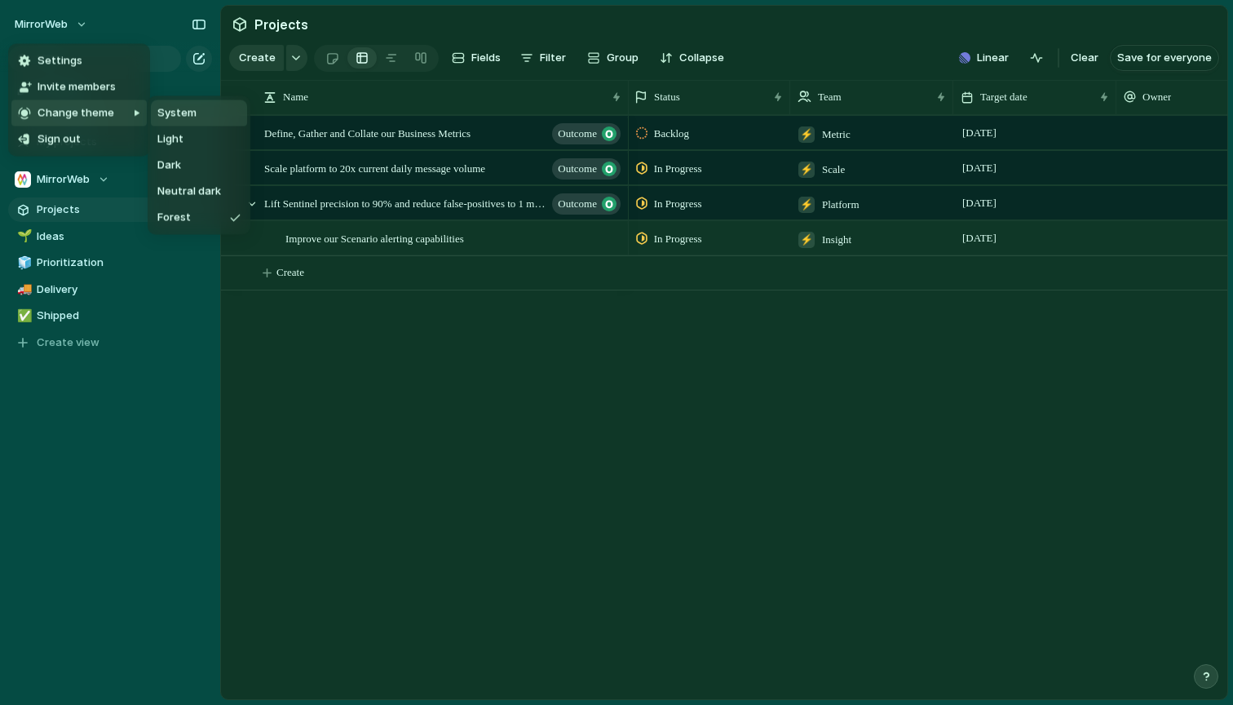
click at [187, 113] on span "System" at bounding box center [176, 113] width 39 height 16
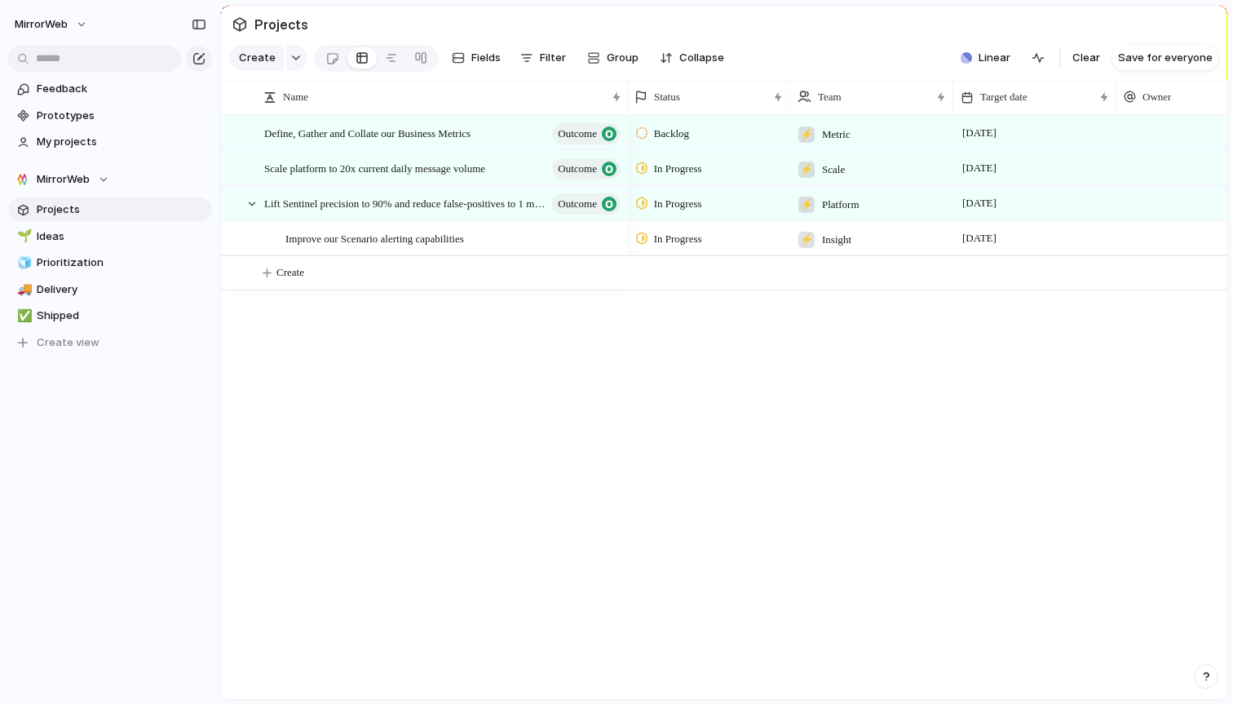
drag, startPoint x: 65, startPoint y: 11, endPoint x: 73, endPoint y: 41, distance: 31.3
click at [66, 11] on div "MirrorWeb" at bounding box center [56, 24] width 82 height 26
click at [64, 29] on span "MirrorWeb" at bounding box center [41, 24] width 53 height 16
click at [66, 60] on span "Settings" at bounding box center [60, 61] width 45 height 16
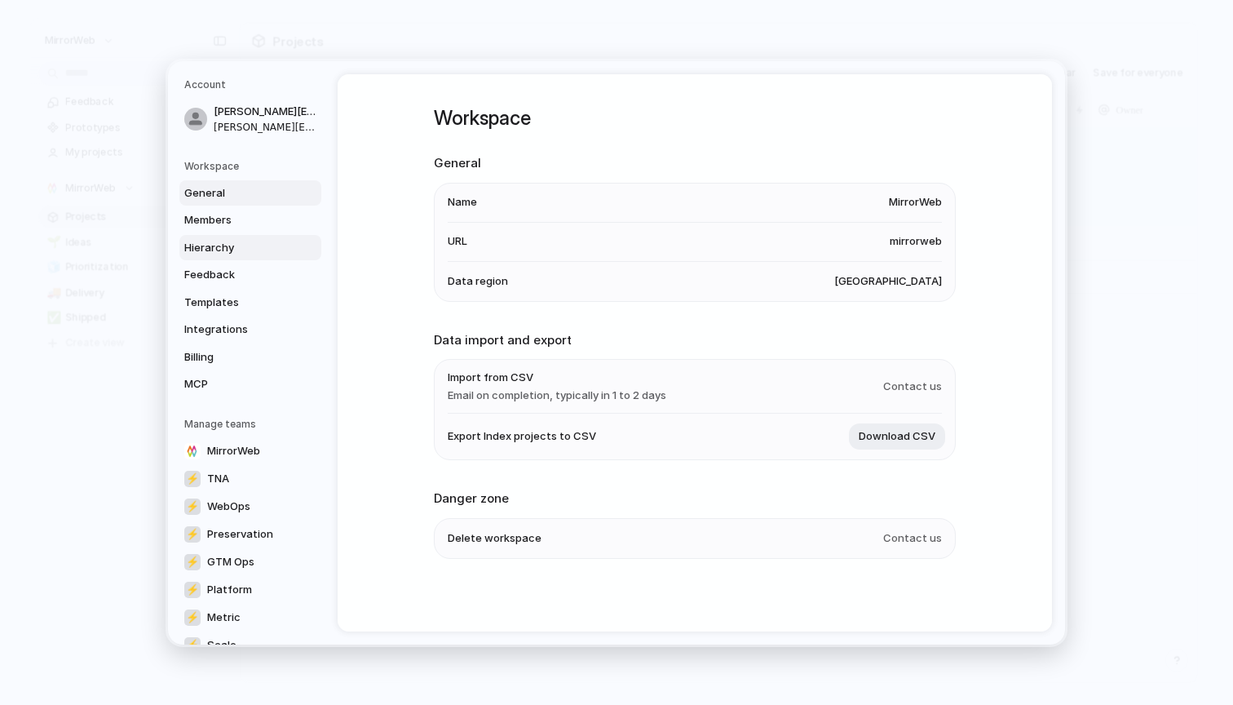
click at [206, 244] on span "Hierarchy" at bounding box center [236, 247] width 104 height 16
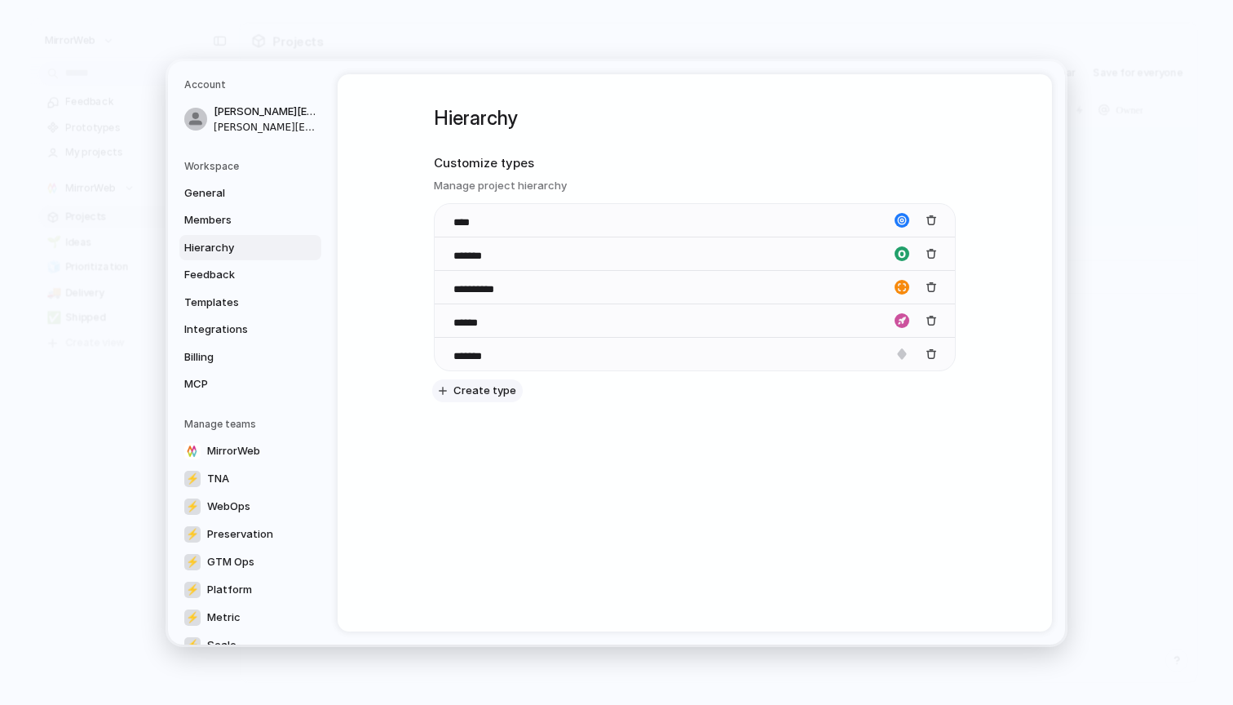
click at [469, 384] on span "Create type" at bounding box center [485, 391] width 63 height 16
click at [554, 484] on div "**********" at bounding box center [695, 284] width 522 height 420
click at [1055, 339] on div "**********" at bounding box center [616, 352] width 897 height 583
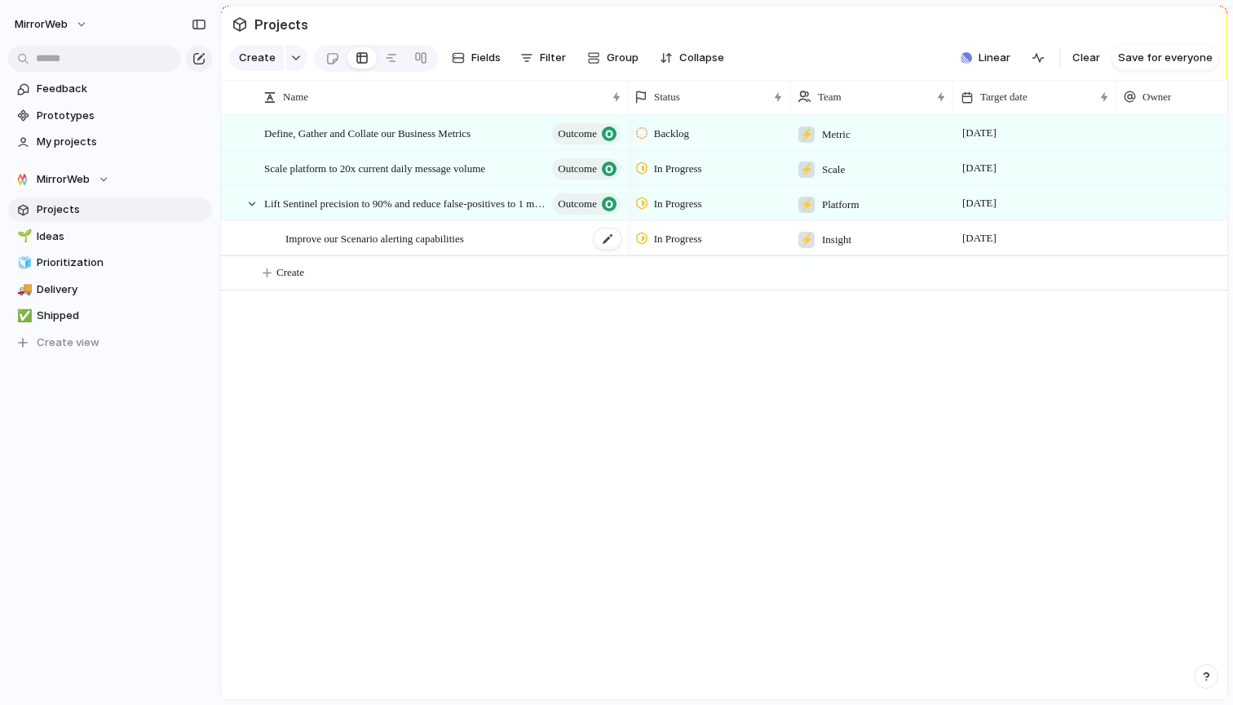
click at [464, 239] on span "Improve our Scenario alerting capabilities" at bounding box center [375, 237] width 179 height 19
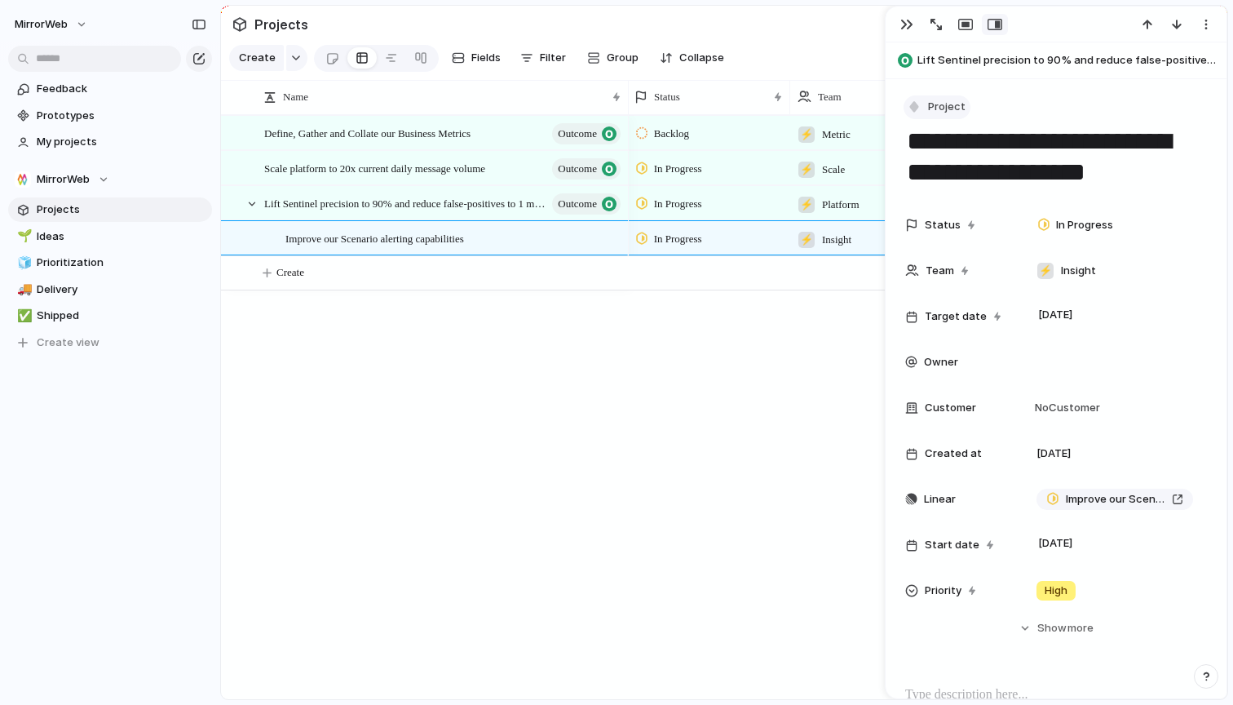
click at [954, 104] on span "Project" at bounding box center [947, 107] width 38 height 16
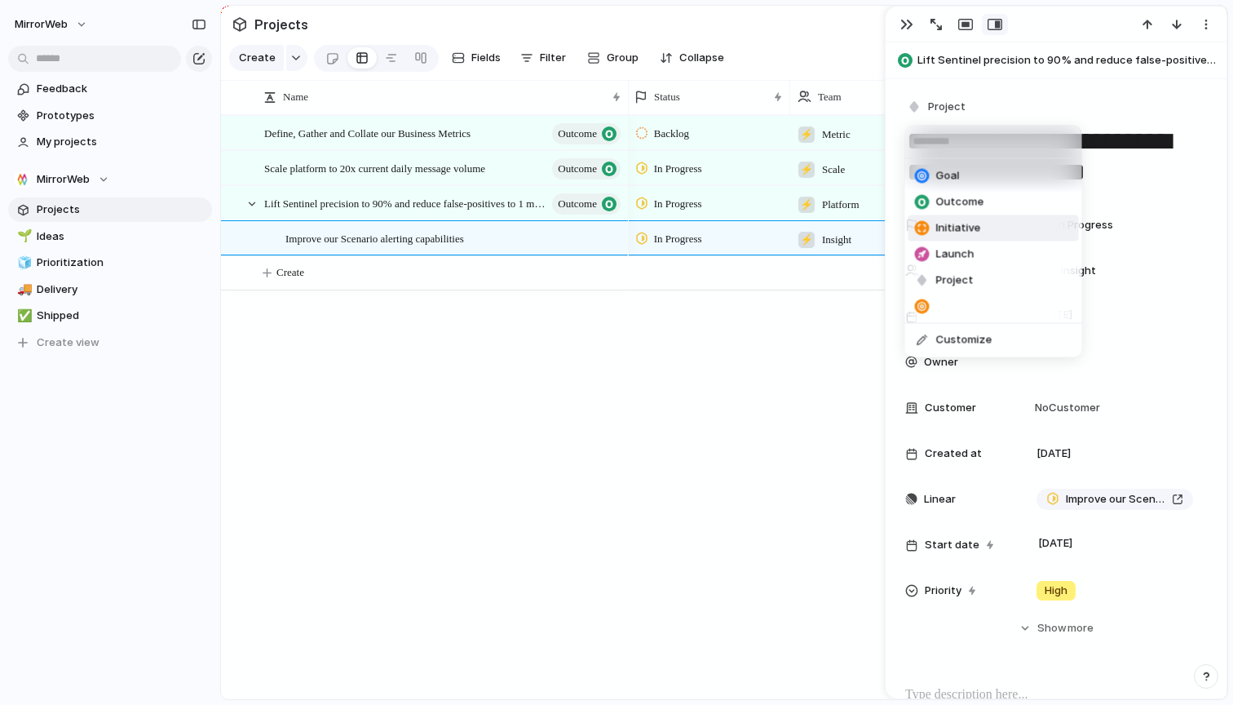
click at [952, 224] on span "Initiative" at bounding box center [958, 228] width 45 height 16
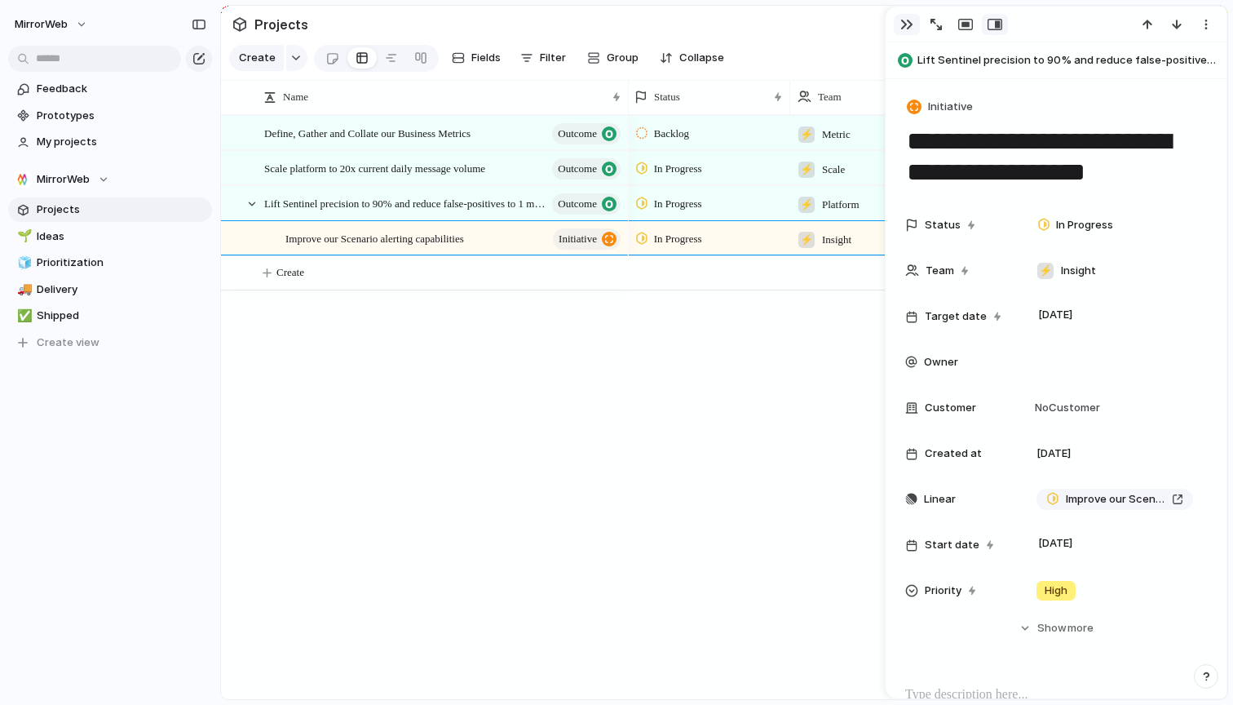
click at [910, 25] on div "button" at bounding box center [907, 24] width 13 height 13
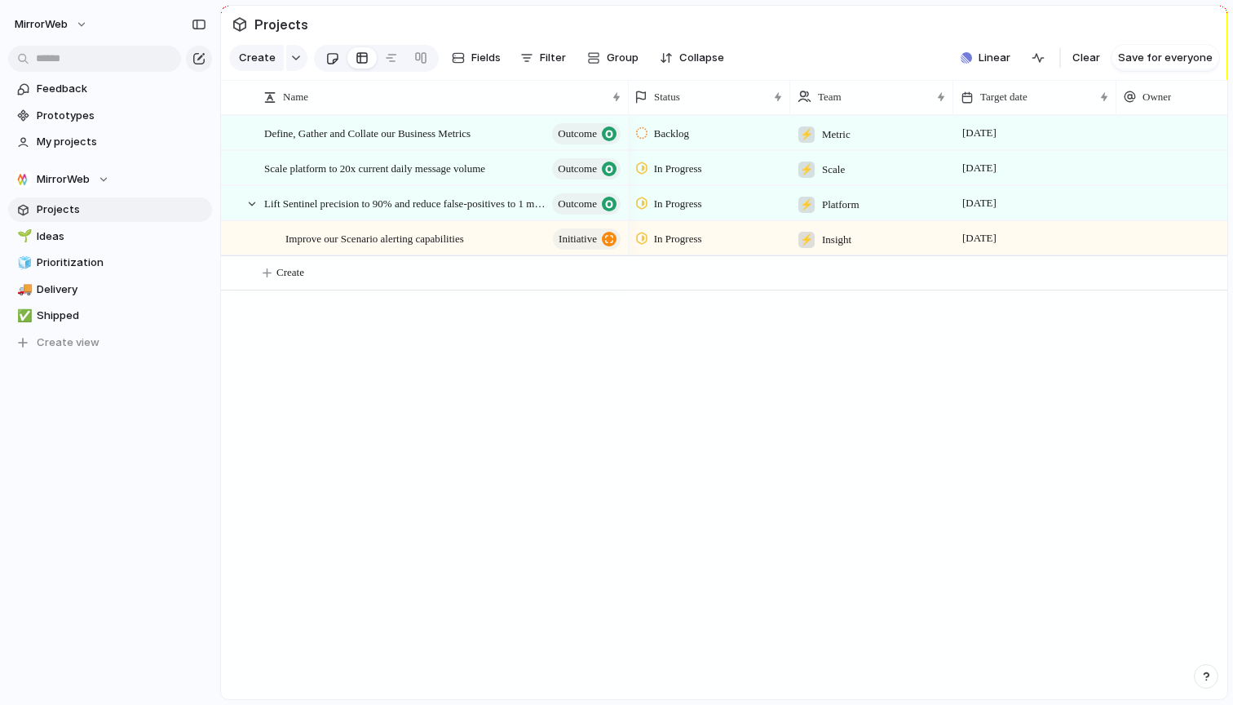
click at [330, 65] on div at bounding box center [332, 58] width 14 height 27
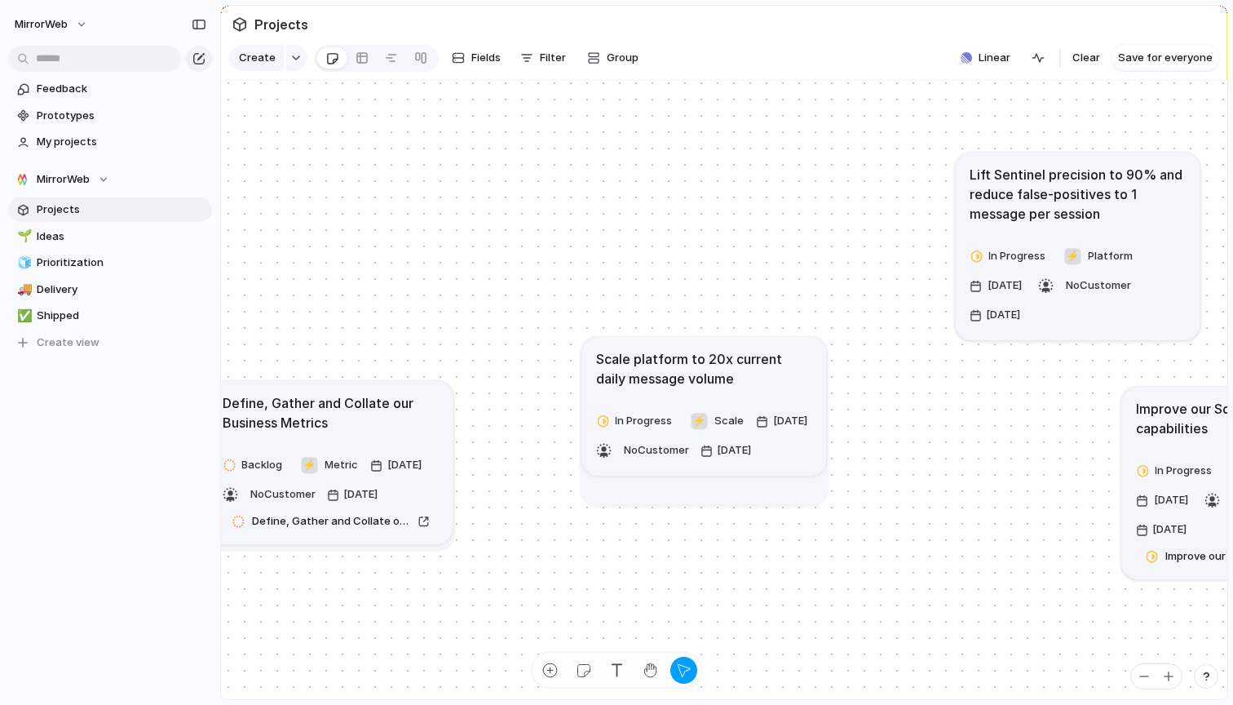
click at [1202, 675] on div "button" at bounding box center [1206, 676] width 11 height 11
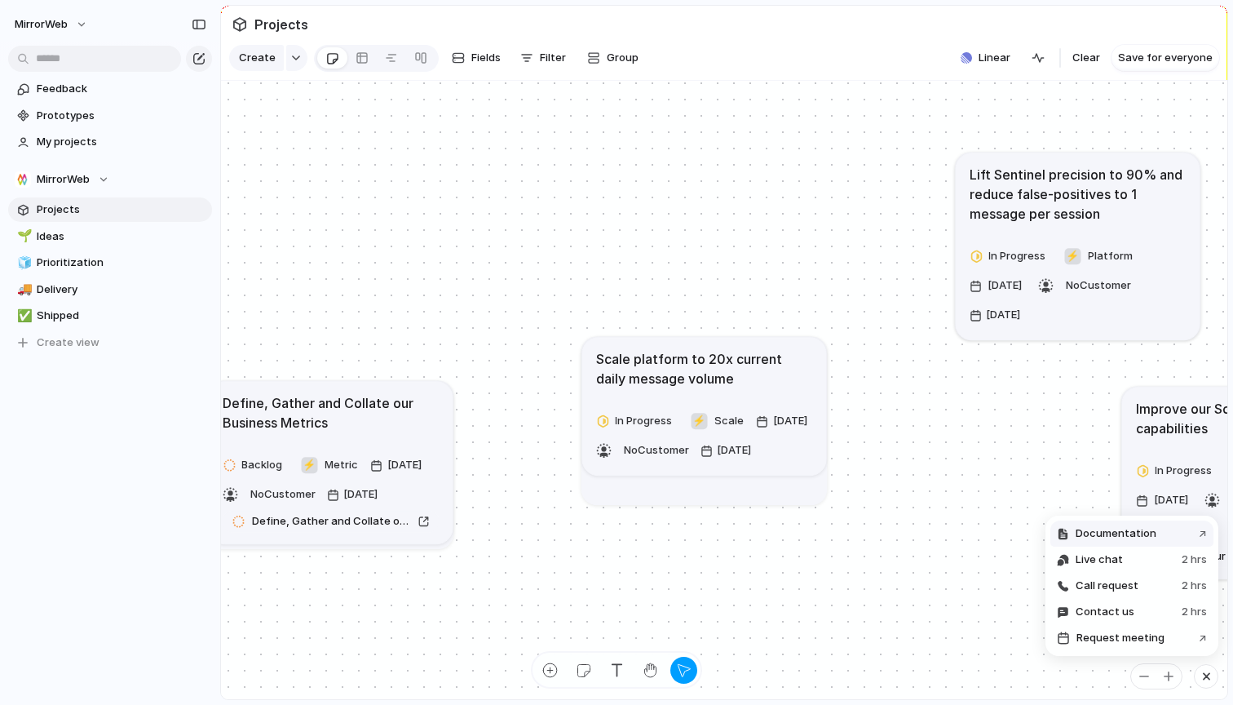
click at [1140, 529] on span "Documentation" at bounding box center [1116, 533] width 81 height 16
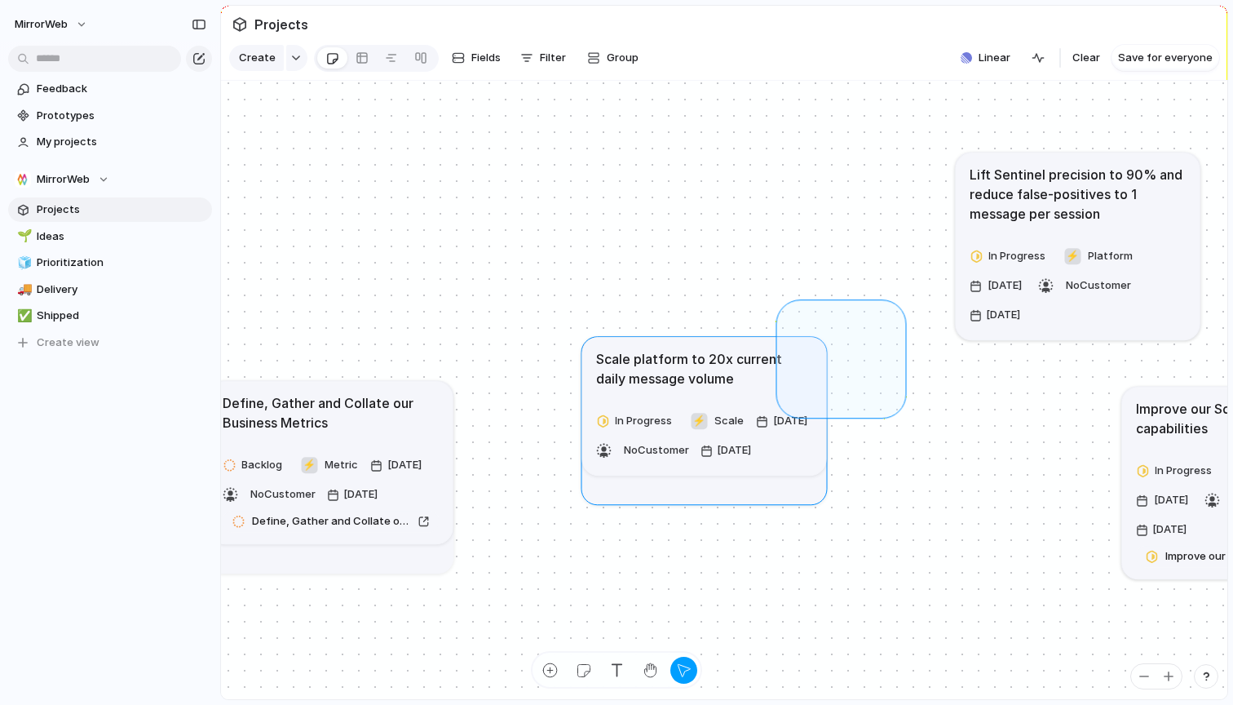
drag, startPoint x: 896, startPoint y: 309, endPoint x: 784, endPoint y: 410, distance: 150.2
click at [784, 410] on div "Define, Gather and Collate our Business Metrics Backlog ⚡ Metric [DATE] No Cust…" at bounding box center [724, 390] width 1007 height 619
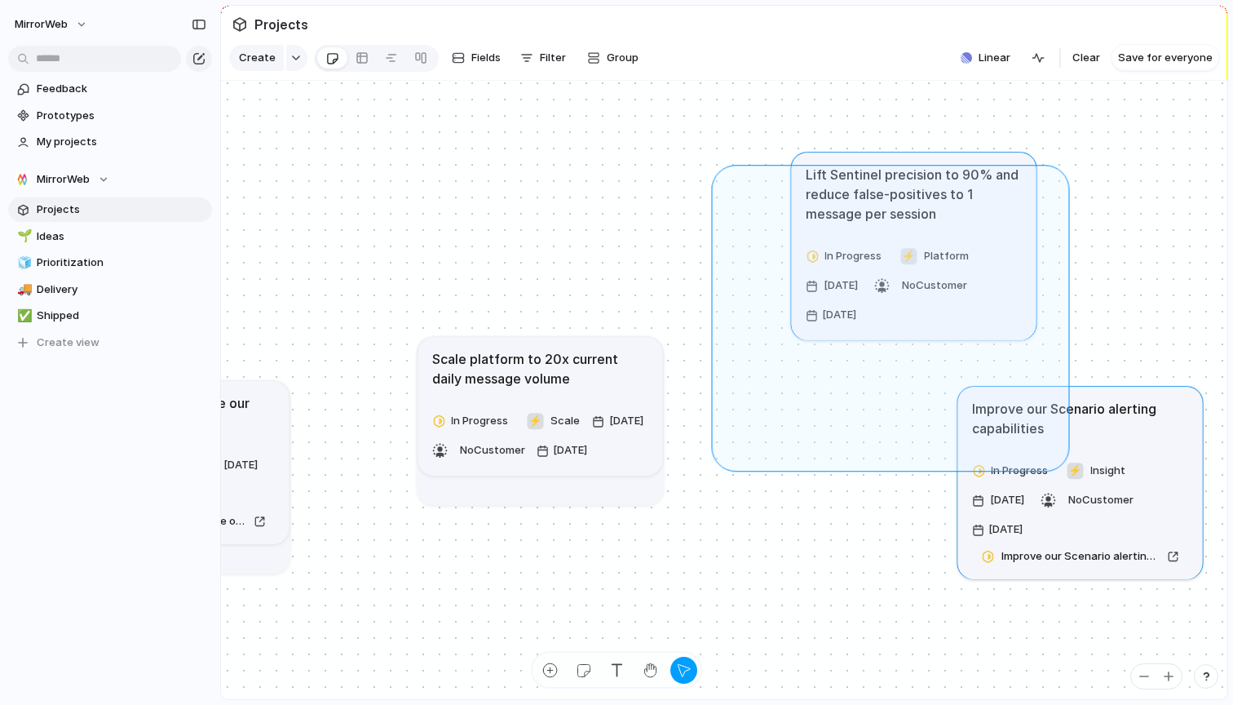
drag, startPoint x: 722, startPoint y: 175, endPoint x: 1060, endPoint y: 460, distance: 442.2
click at [1060, 460] on div "Define, Gather and Collate our Business Metrics Backlog ⚡ Metric [DATE] No Cust…" at bounding box center [724, 390] width 1007 height 619
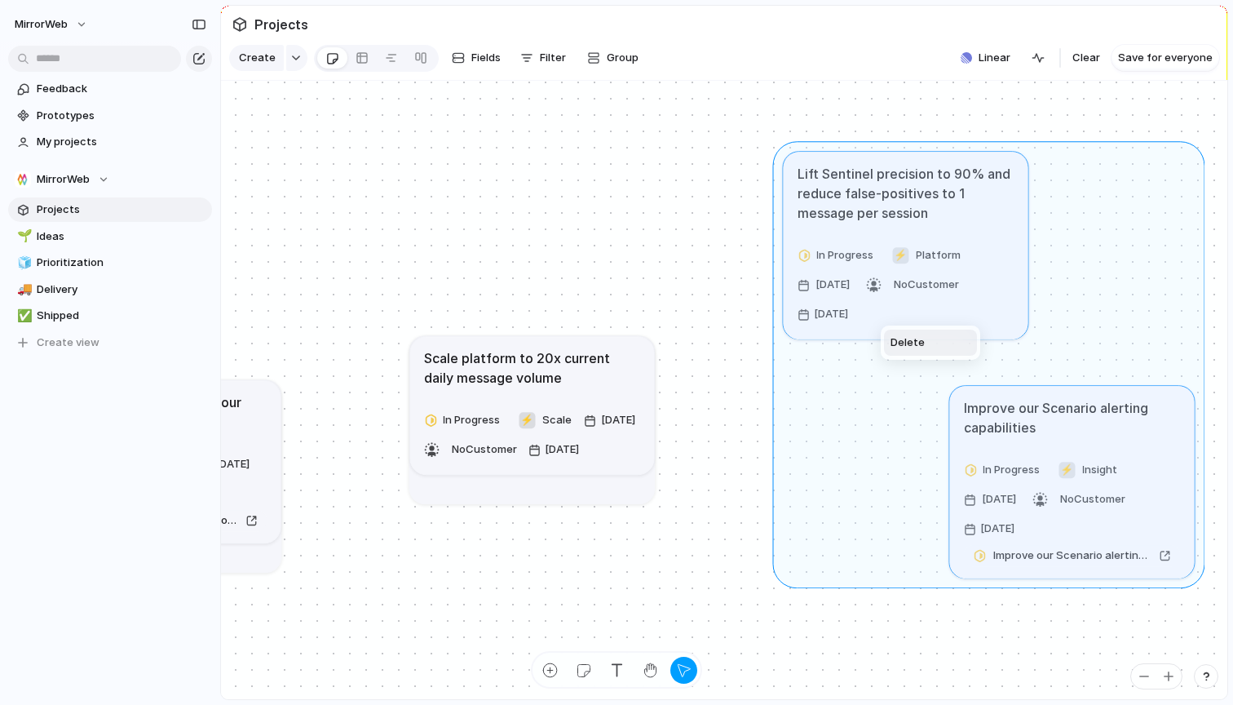
click at [618, 637] on div "Delete" at bounding box center [616, 352] width 1233 height 705
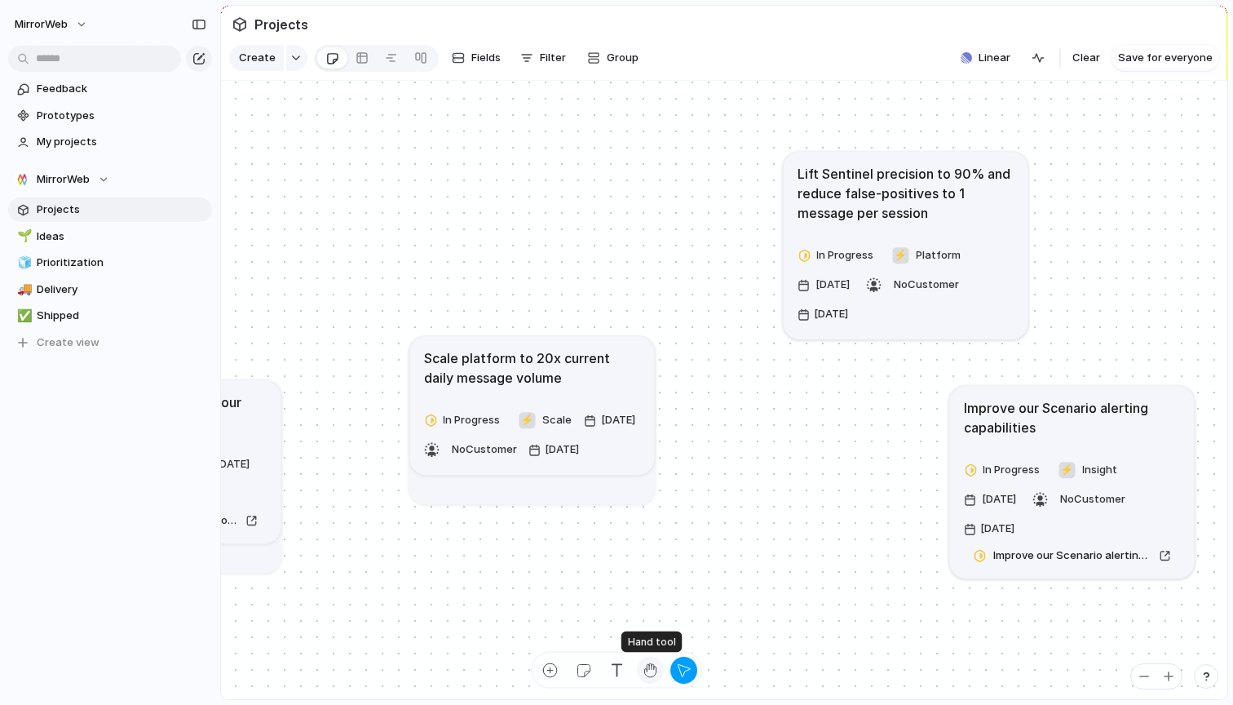
click at [653, 666] on div "button" at bounding box center [650, 670] width 17 height 17
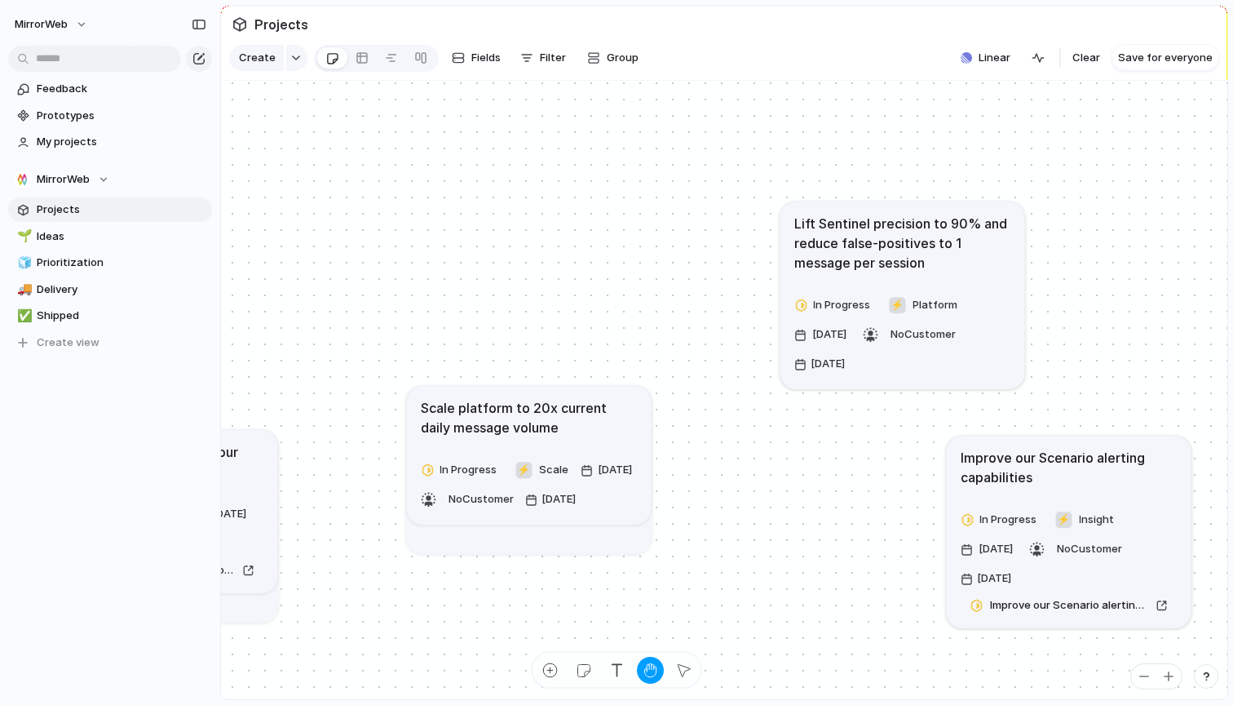
drag, startPoint x: 942, startPoint y: 298, endPoint x: 894, endPoint y: 291, distance: 48.6
click at [894, 292] on div "In Progress ⚡ Platform [DATE] No Customer [DATE]" at bounding box center [903, 334] width 217 height 85
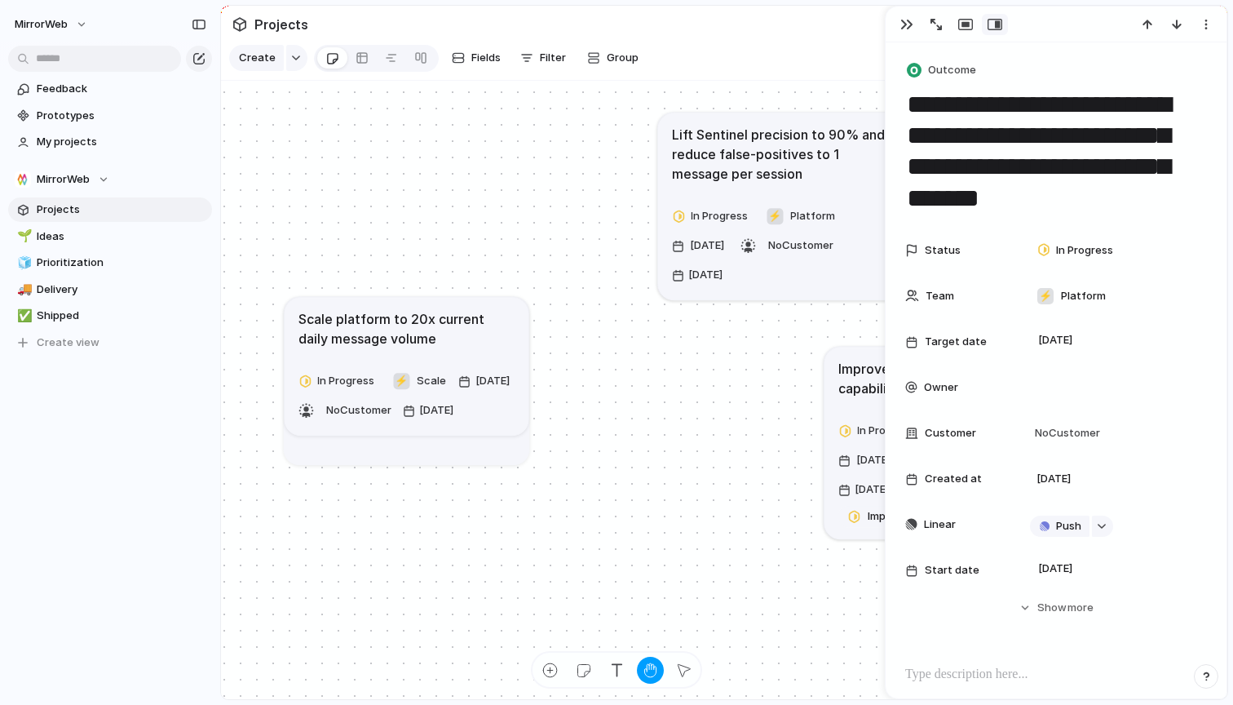
drag, startPoint x: 909, startPoint y: 317, endPoint x: 825, endPoint y: 284, distance: 90.1
click at [825, 284] on div "In Progress ⚡ Platform [DATE] No Customer [DATE]" at bounding box center [780, 245] width 217 height 85
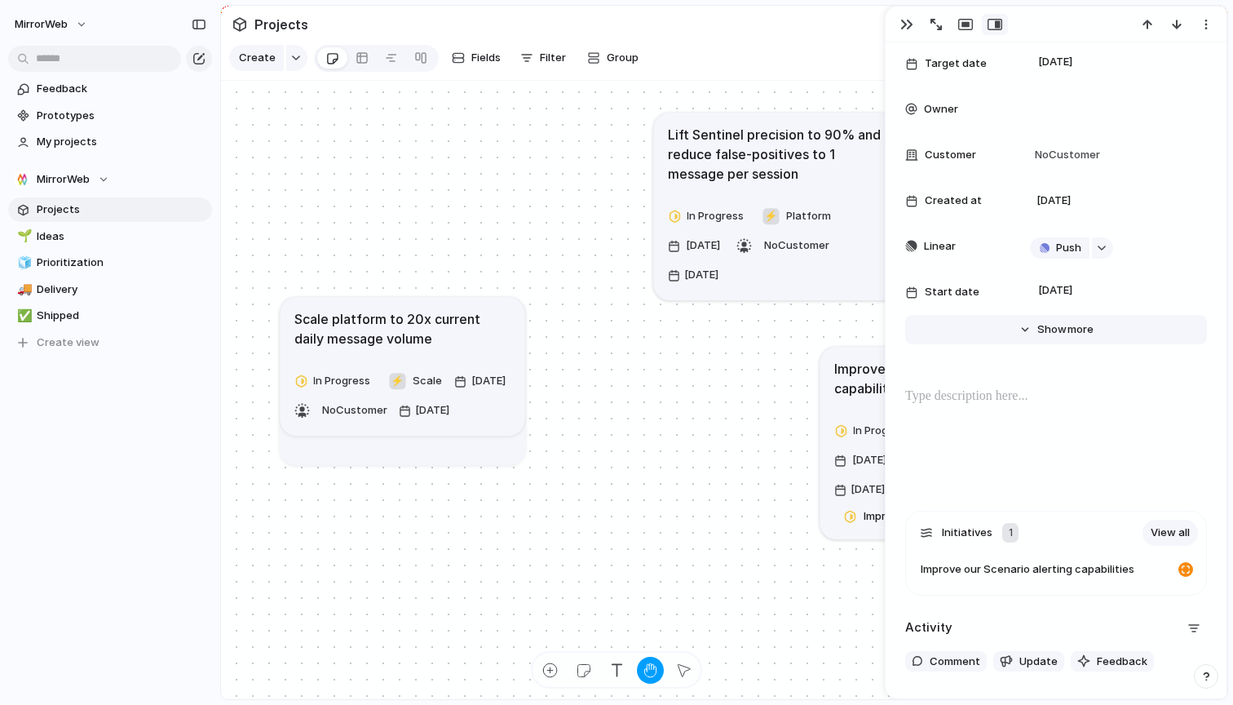
click at [1066, 328] on div "Hide Show more" at bounding box center [1066, 329] width 56 height 16
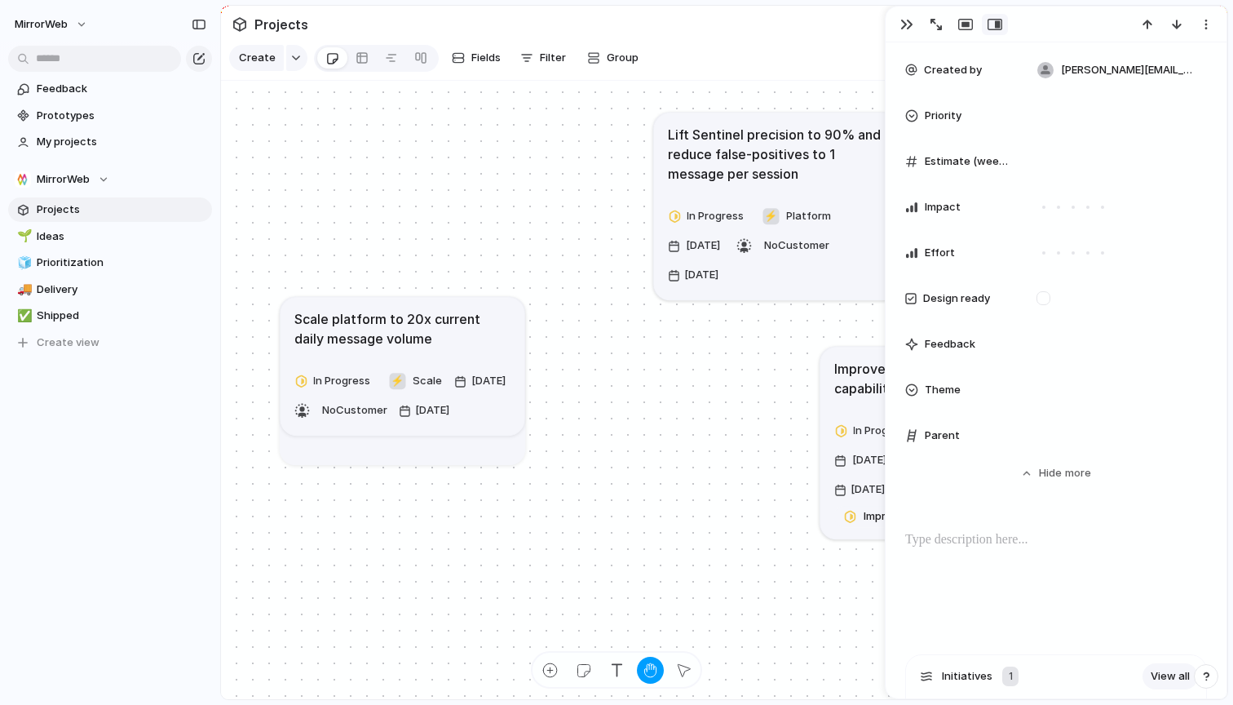
scroll to position [593, 0]
drag, startPoint x: 711, startPoint y: 415, endPoint x: 848, endPoint y: 422, distance: 137.2
click at [718, 417] on div "Define, Gather and Collate our Business Metrics Backlog ⚡ Metric [DATE] No Cust…" at bounding box center [425, 671] width 1007 height 619
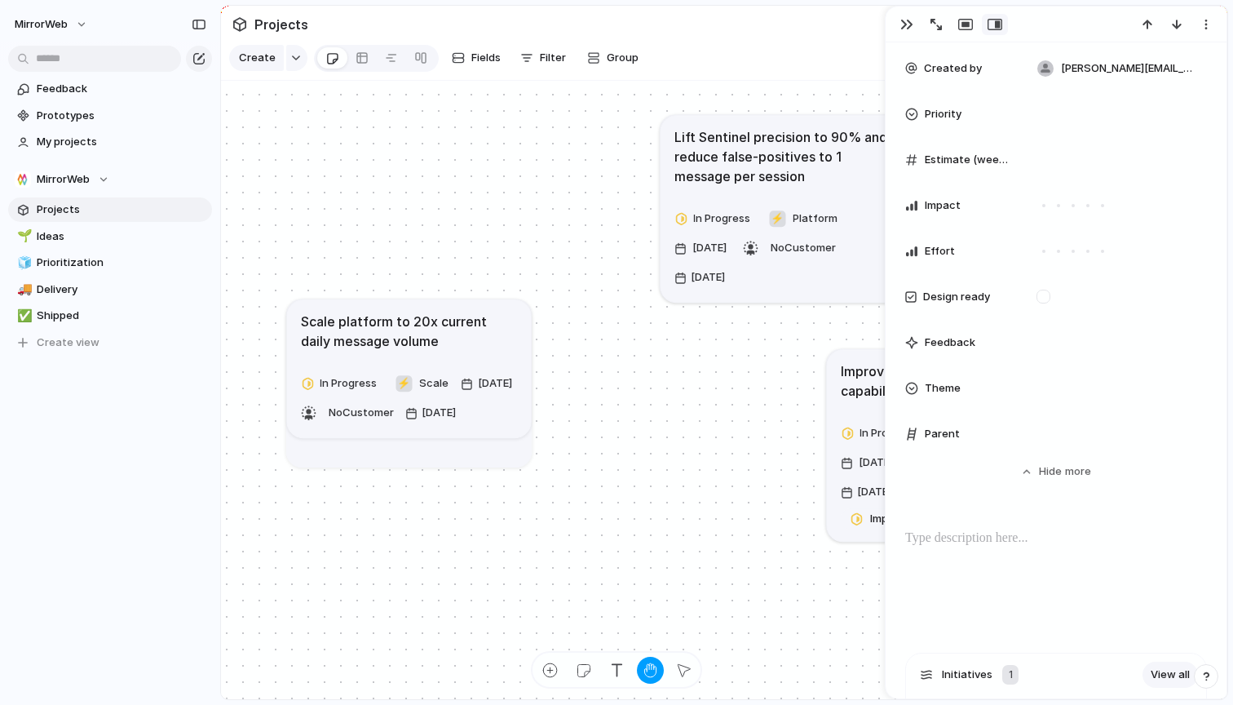
click at [853, 412] on article "Improve our Scenario alerting capabilities In Progress ⚡ Insight [DATE] No Cust…" at bounding box center [949, 445] width 245 height 193
type textarea "**********"
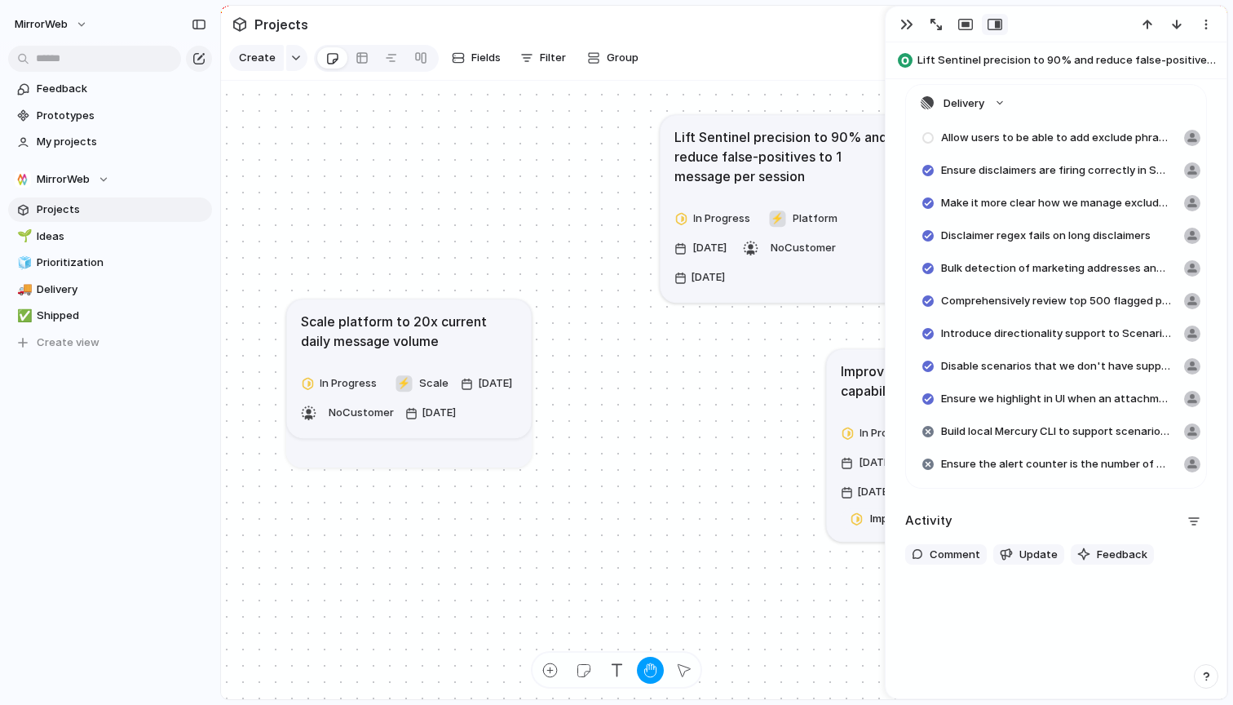
scroll to position [1137, 0]
click at [905, 23] on div "button" at bounding box center [907, 24] width 13 height 13
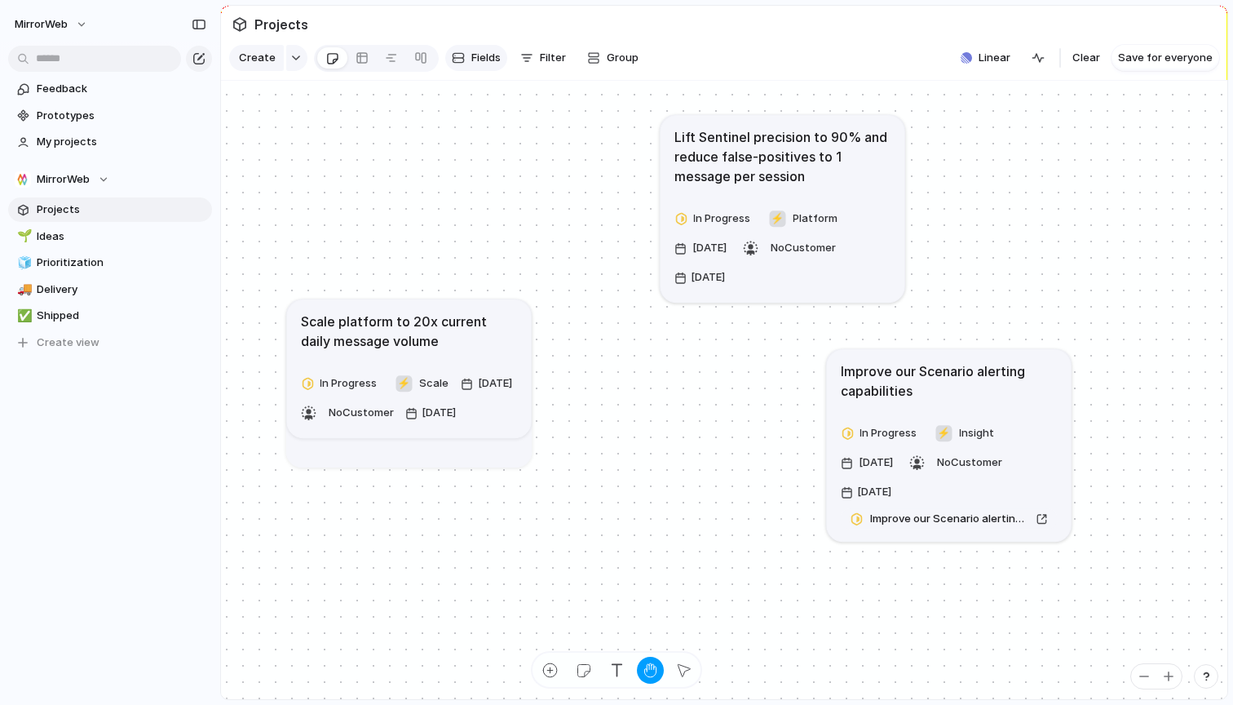
click at [486, 57] on span "Fields" at bounding box center [486, 58] width 29 height 16
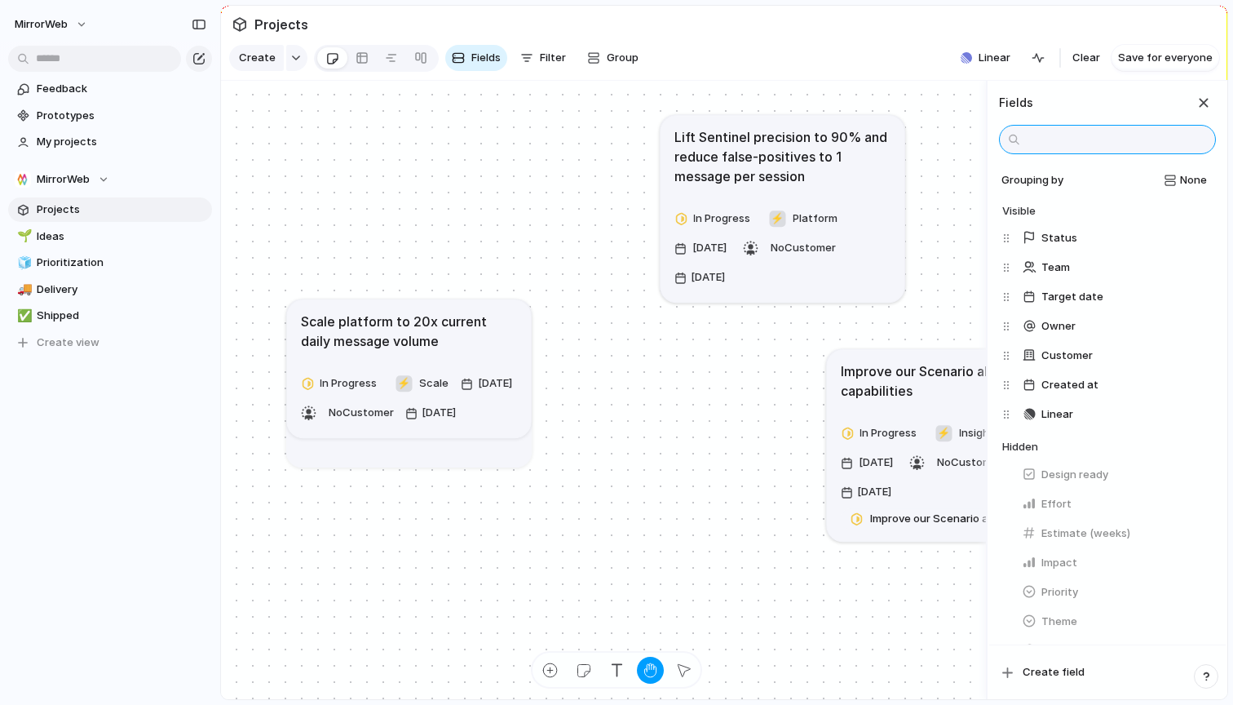
scroll to position [56, 0]
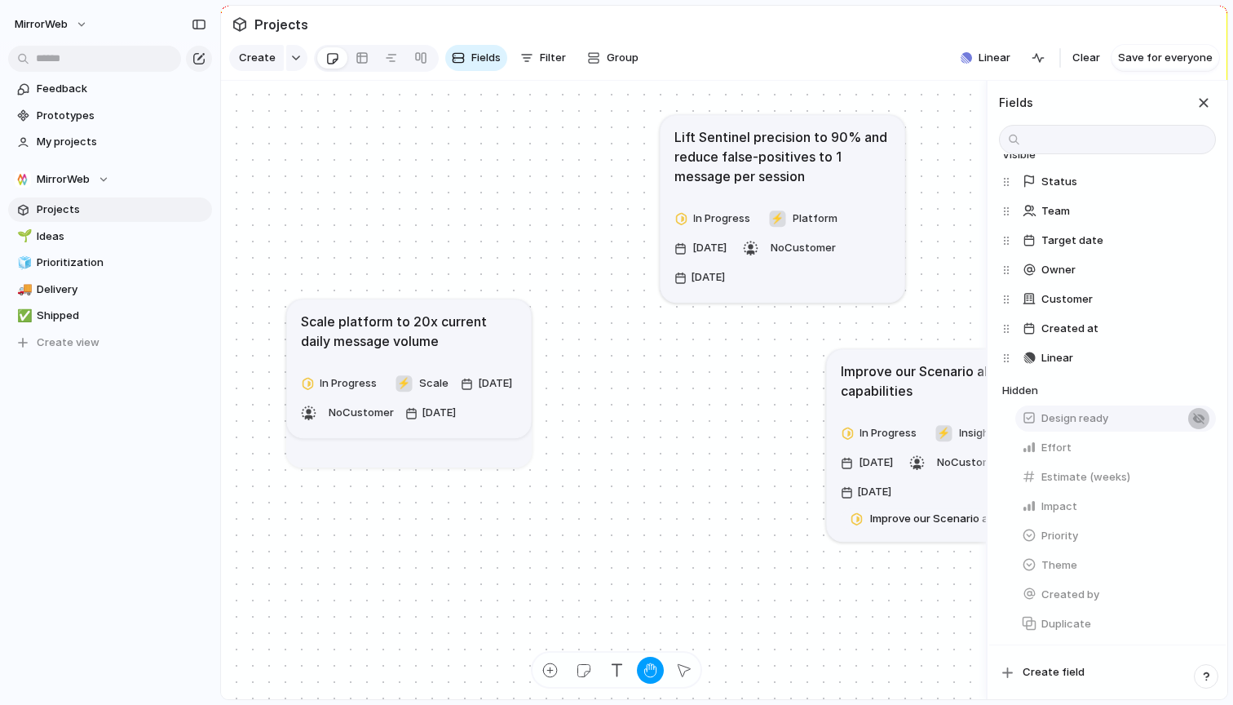
click at [1200, 418] on div "button" at bounding box center [1199, 418] width 13 height 13
click at [1200, 418] on h4 "Hidden" at bounding box center [1110, 420] width 214 height 16
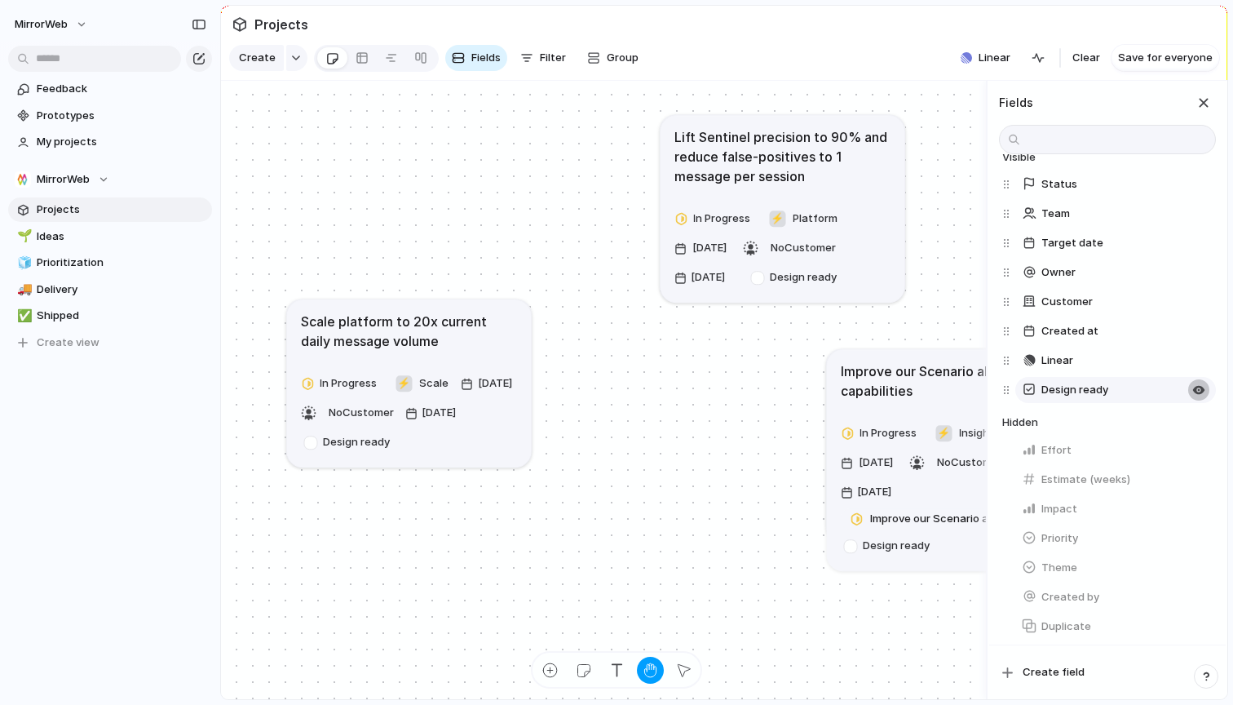
click at [1201, 388] on div "button" at bounding box center [1199, 389] width 13 height 13
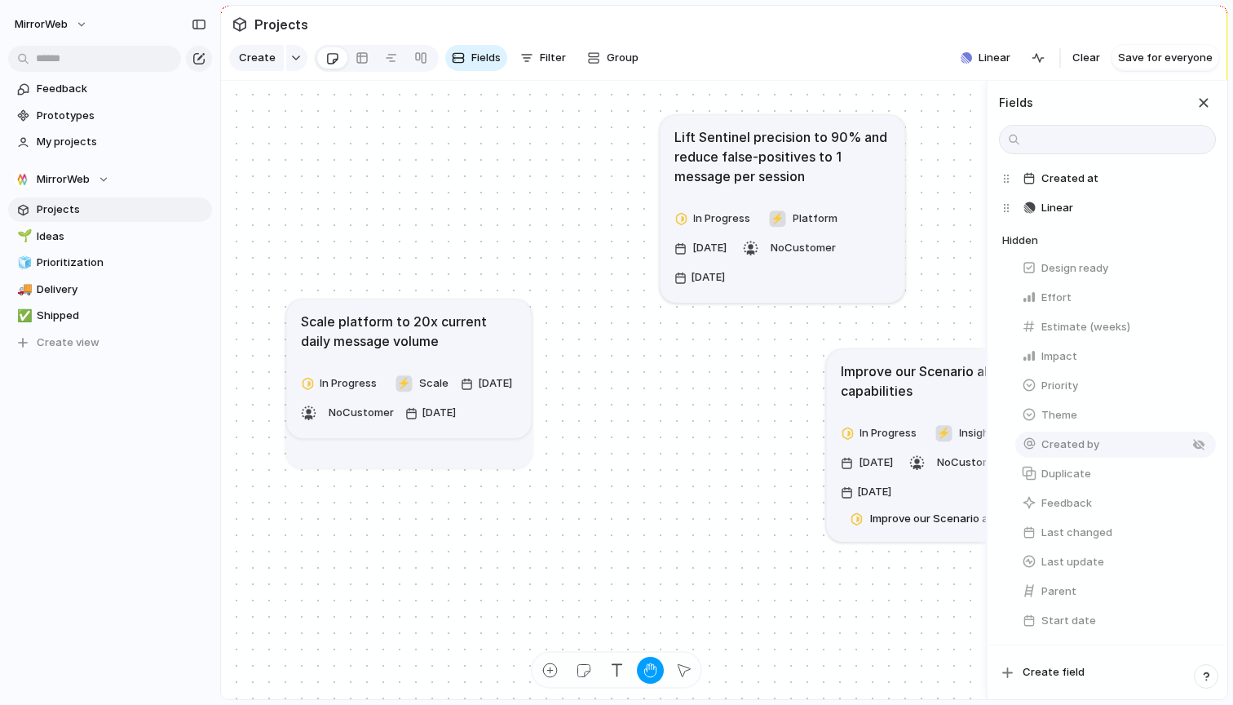
scroll to position [206, 0]
click at [1202, 102] on div "button" at bounding box center [1204, 103] width 18 height 18
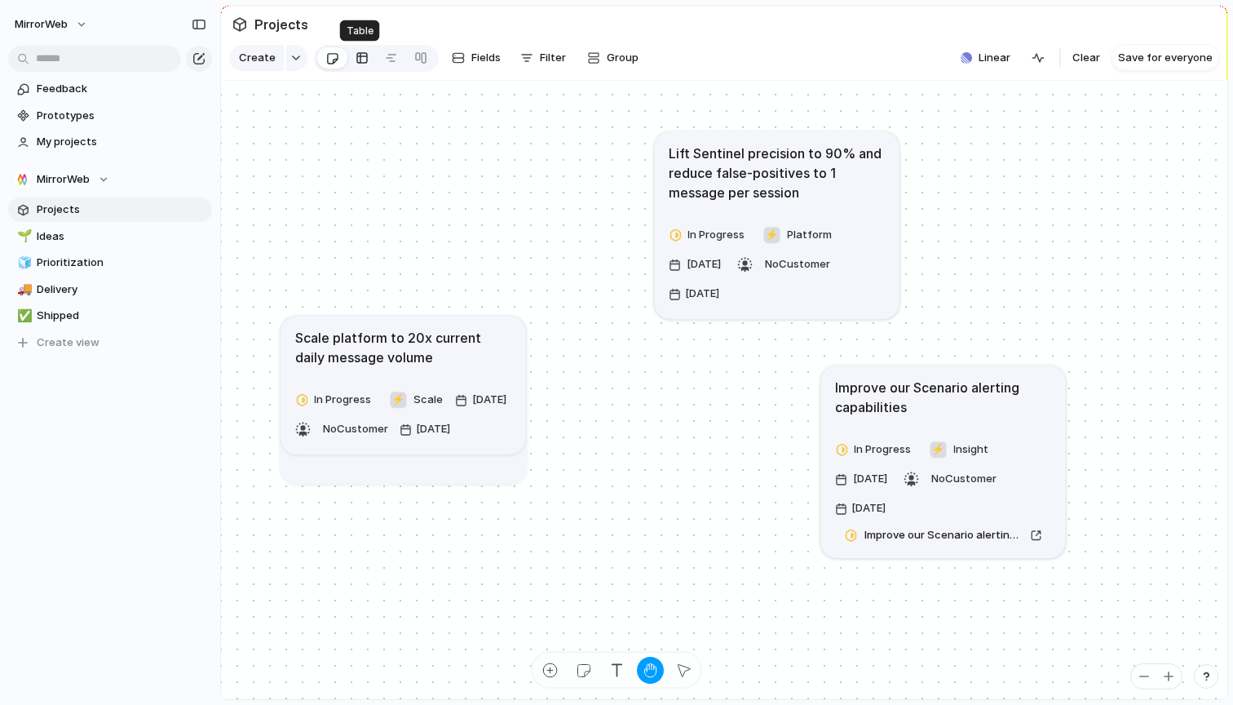
click at [361, 52] on div at bounding box center [362, 58] width 13 height 26
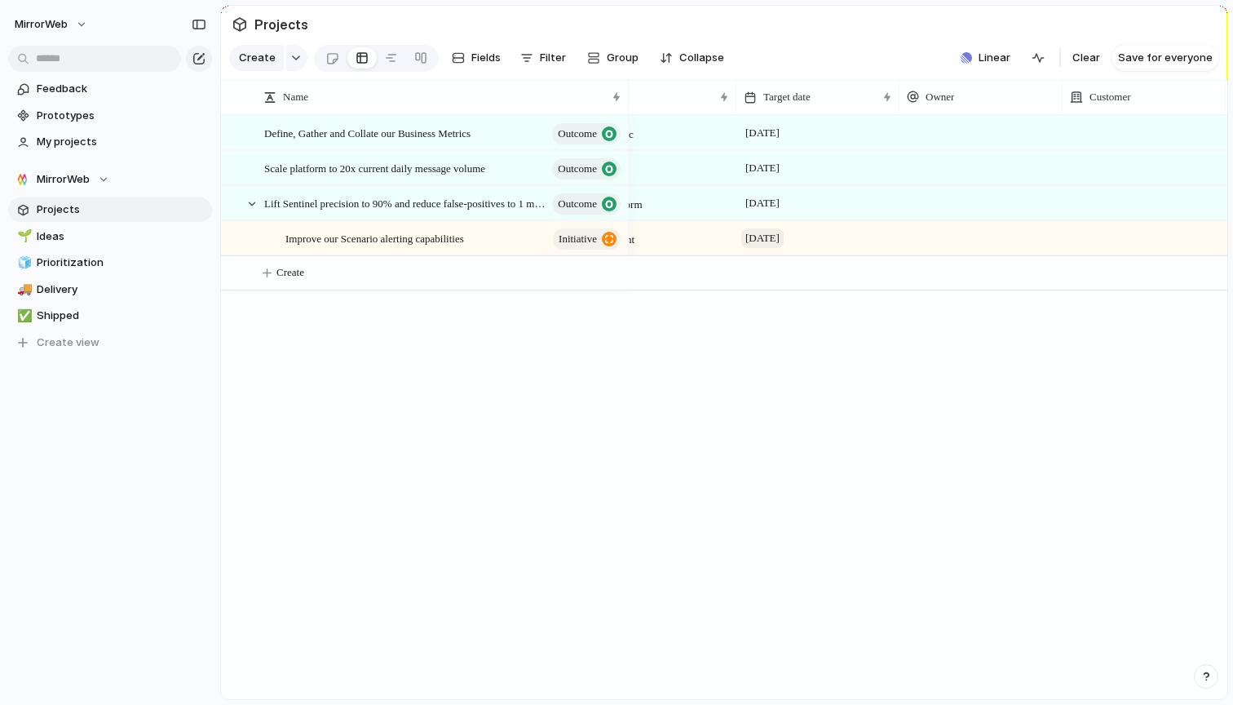
click at [770, 237] on span "[DATE]" at bounding box center [763, 238] width 42 height 20
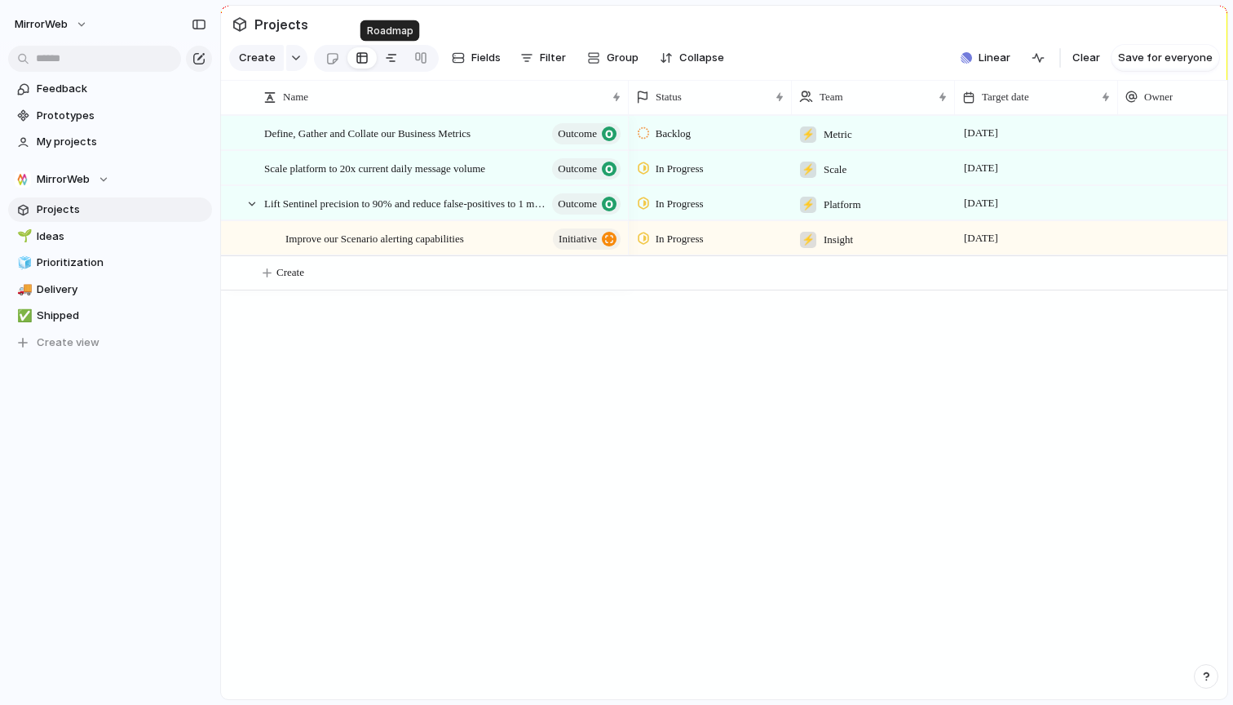
click at [392, 58] on div at bounding box center [391, 58] width 13 height 26
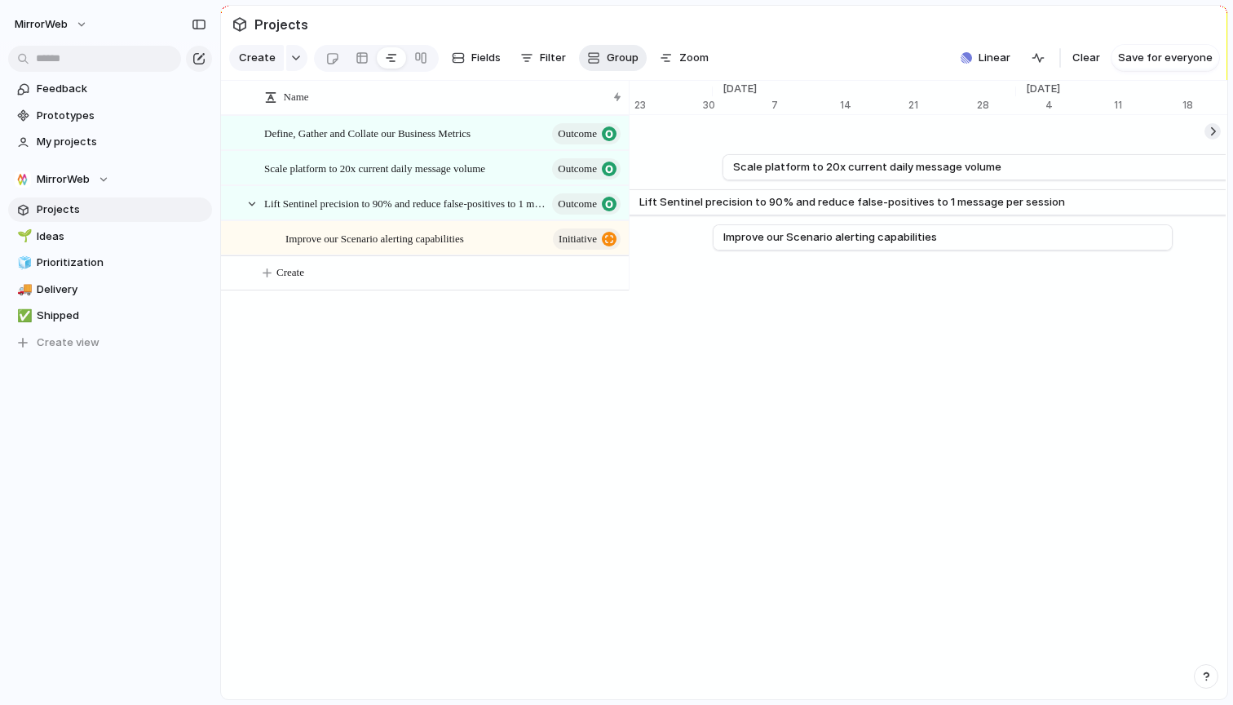
click at [601, 54] on button "Group" at bounding box center [613, 58] width 68 height 26
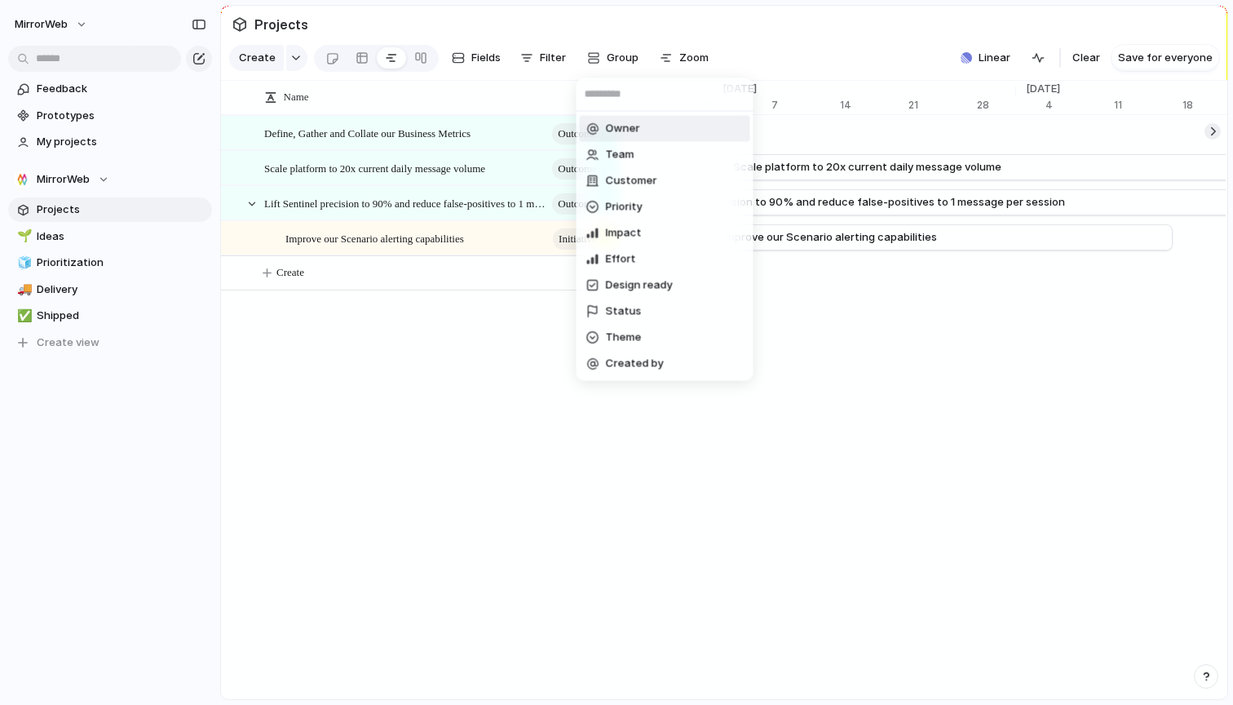
click at [667, 53] on div "Owner Team Customer Priority Impact Effort Design ready Status Theme Created by" at bounding box center [616, 352] width 1233 height 705
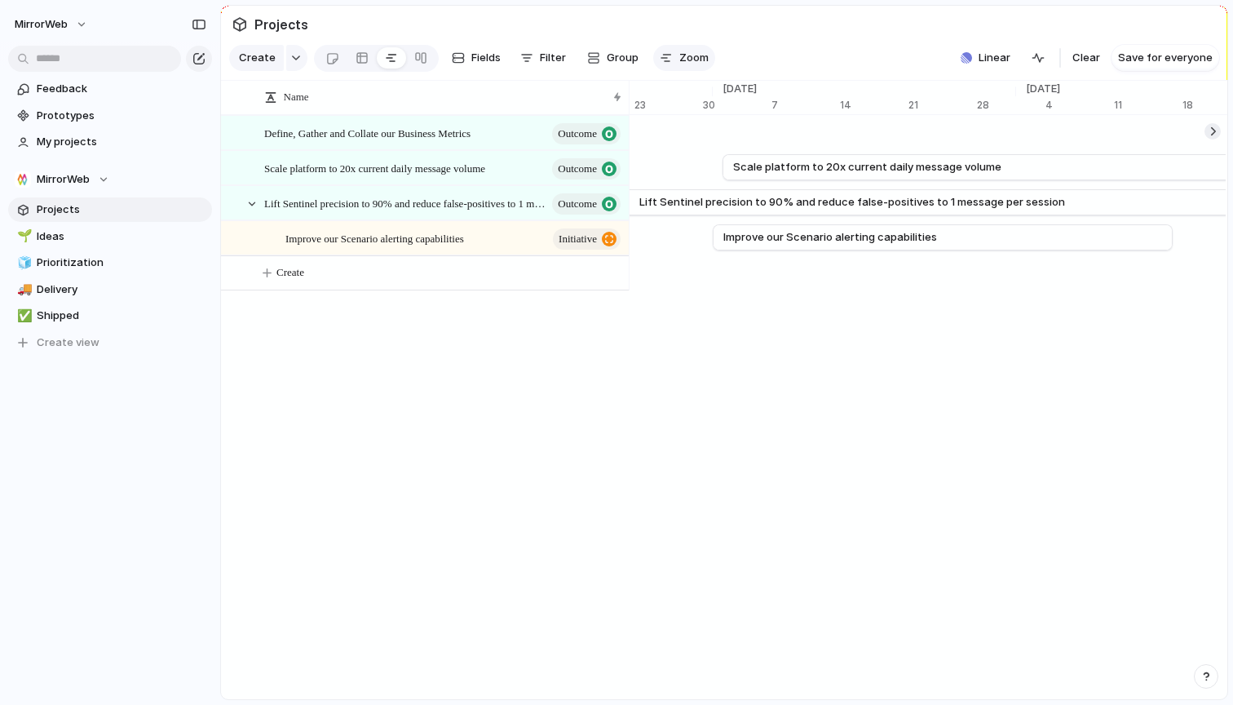
click at [671, 58] on button "Zoom" at bounding box center [684, 58] width 62 height 26
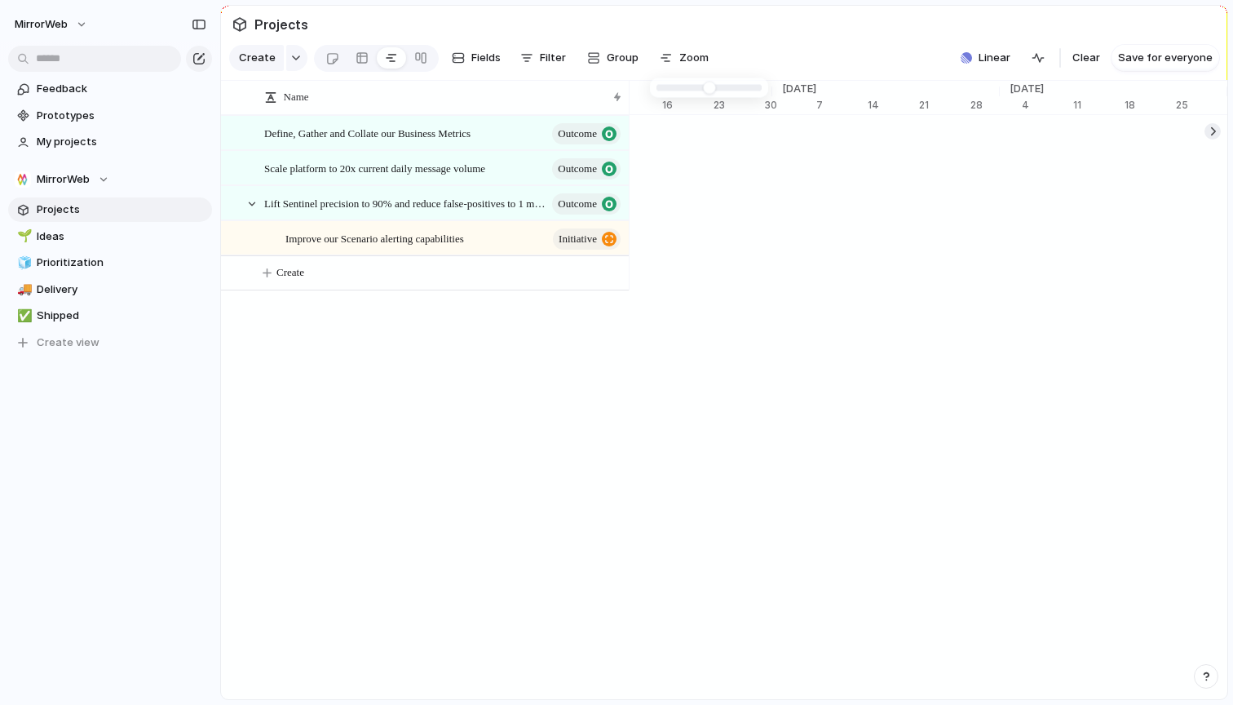
type input "*"
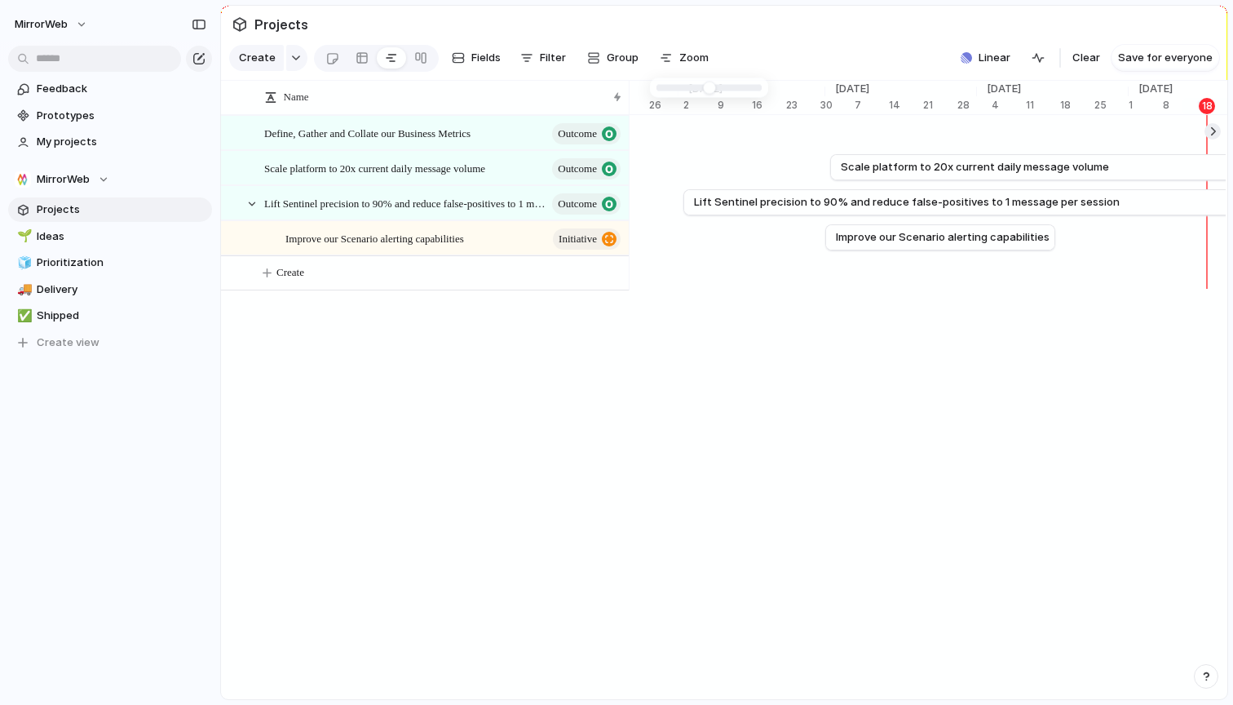
drag, startPoint x: 706, startPoint y: 89, endPoint x: 681, endPoint y: 91, distance: 24.5
drag, startPoint x: 742, startPoint y: 262, endPoint x: 795, endPoint y: 246, distance: 56.3
click at [743, 262] on div at bounding box center [1203, 272] width 10876 height 35
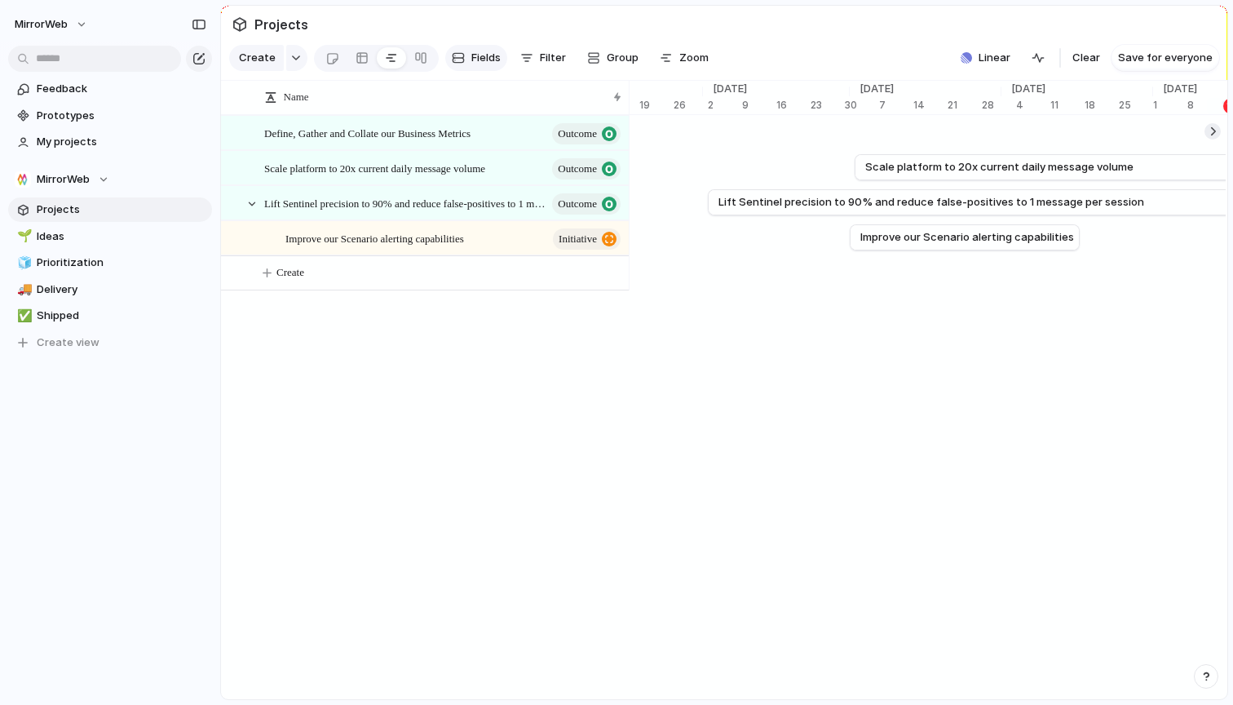
click at [490, 55] on span "Fields" at bounding box center [486, 58] width 29 height 16
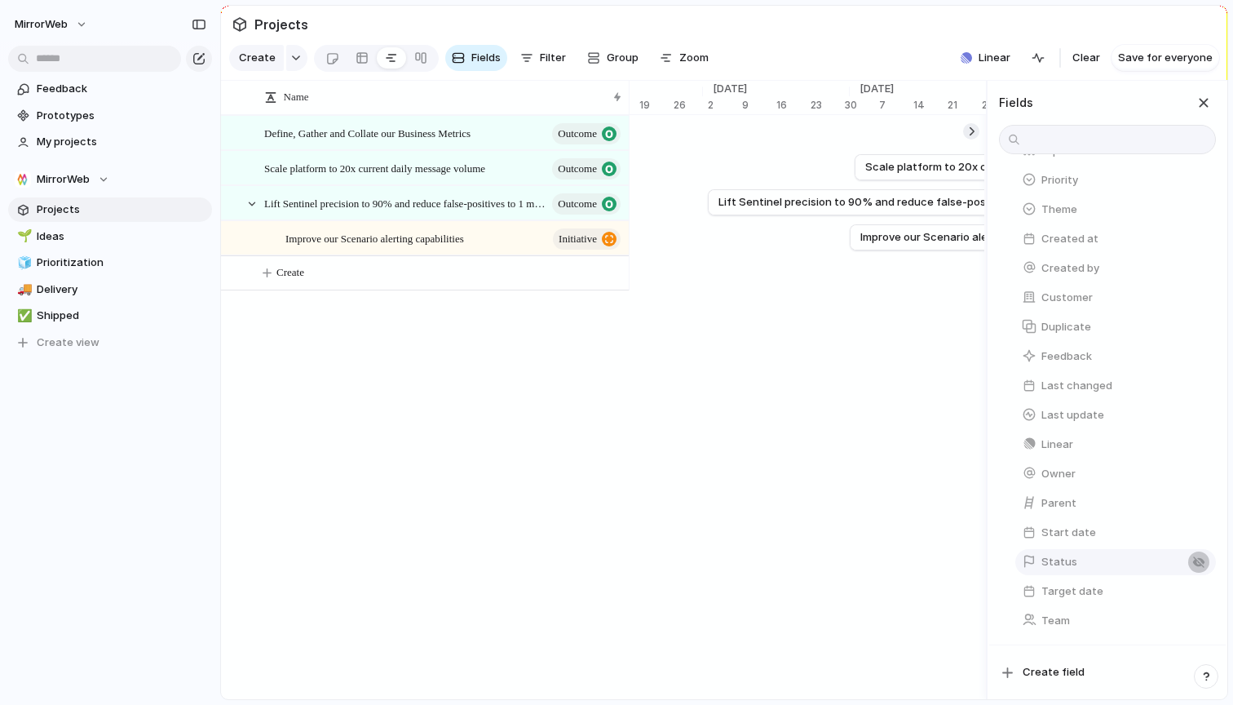
click at [1197, 561] on div "button" at bounding box center [1199, 562] width 13 height 13
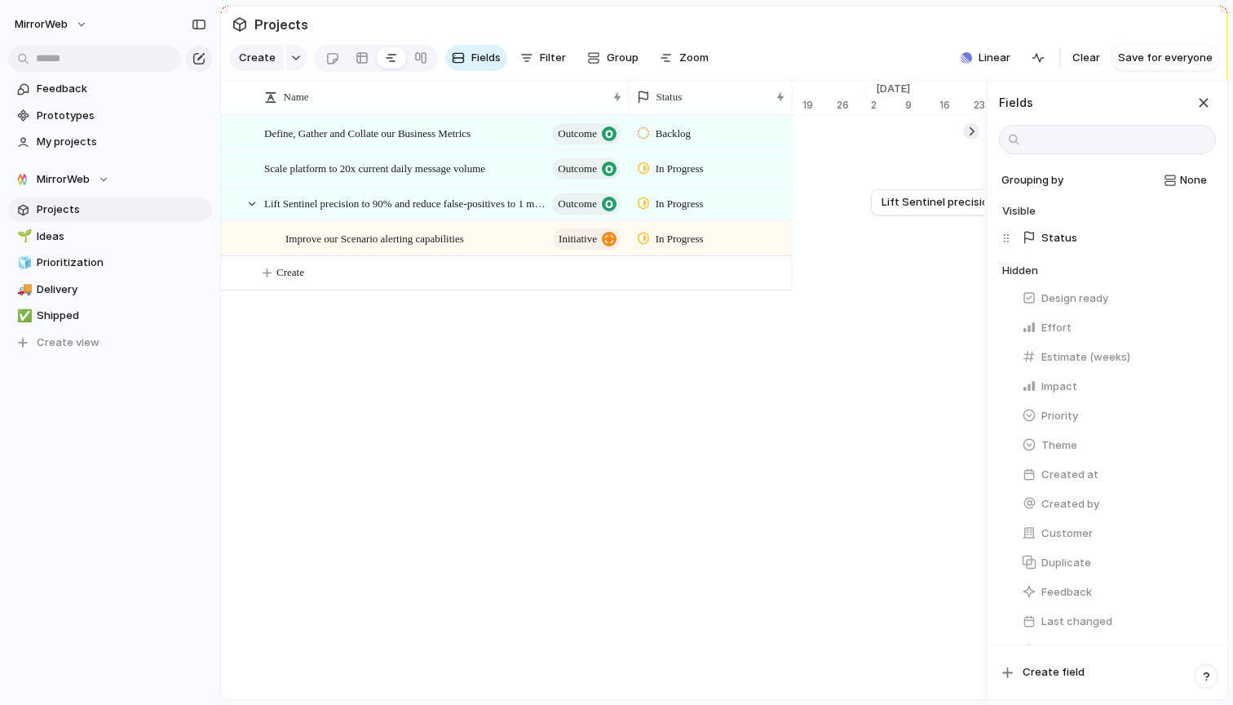
click at [843, 416] on div "Name Status Define, Gather and Collate our Business Metrics Outcome Backlog Sca…" at bounding box center [724, 390] width 1007 height 619
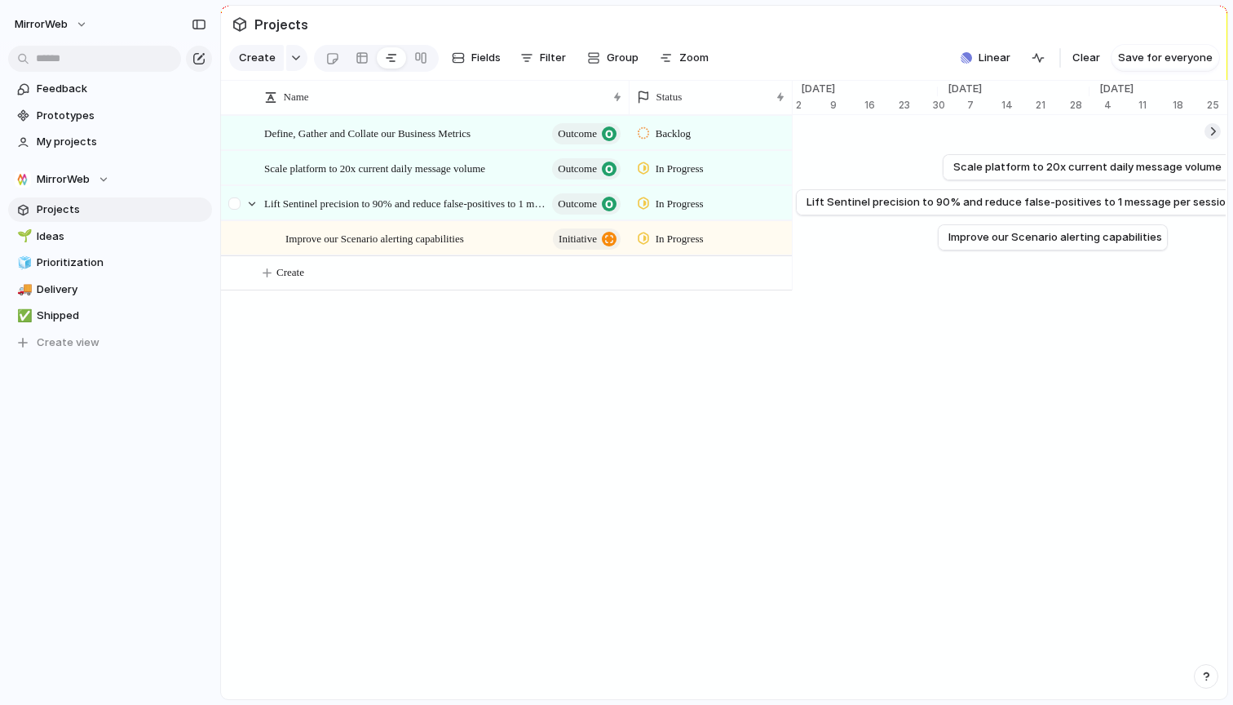
click at [250, 194] on div at bounding box center [236, 209] width 29 height 44
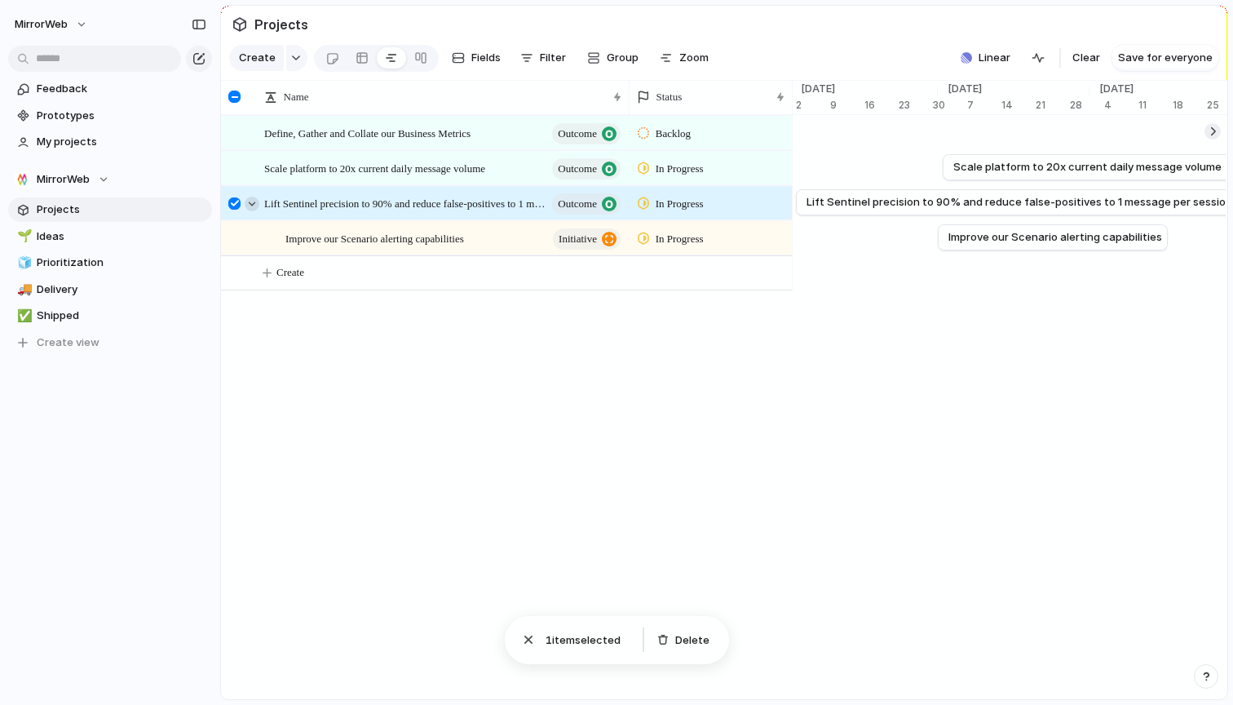
click at [251, 199] on div at bounding box center [252, 204] width 15 height 15
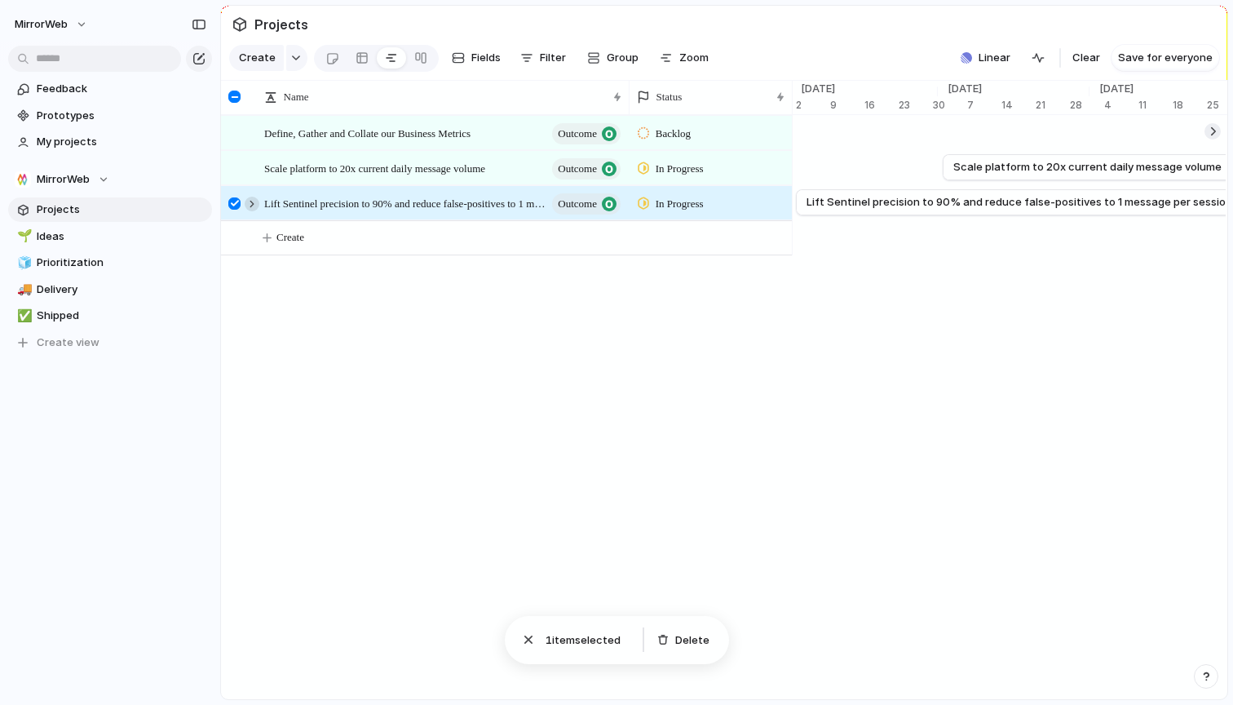
drag, startPoint x: 236, startPoint y: 201, endPoint x: 246, endPoint y: 201, distance: 10.6
click at [236, 201] on div at bounding box center [234, 203] width 12 height 12
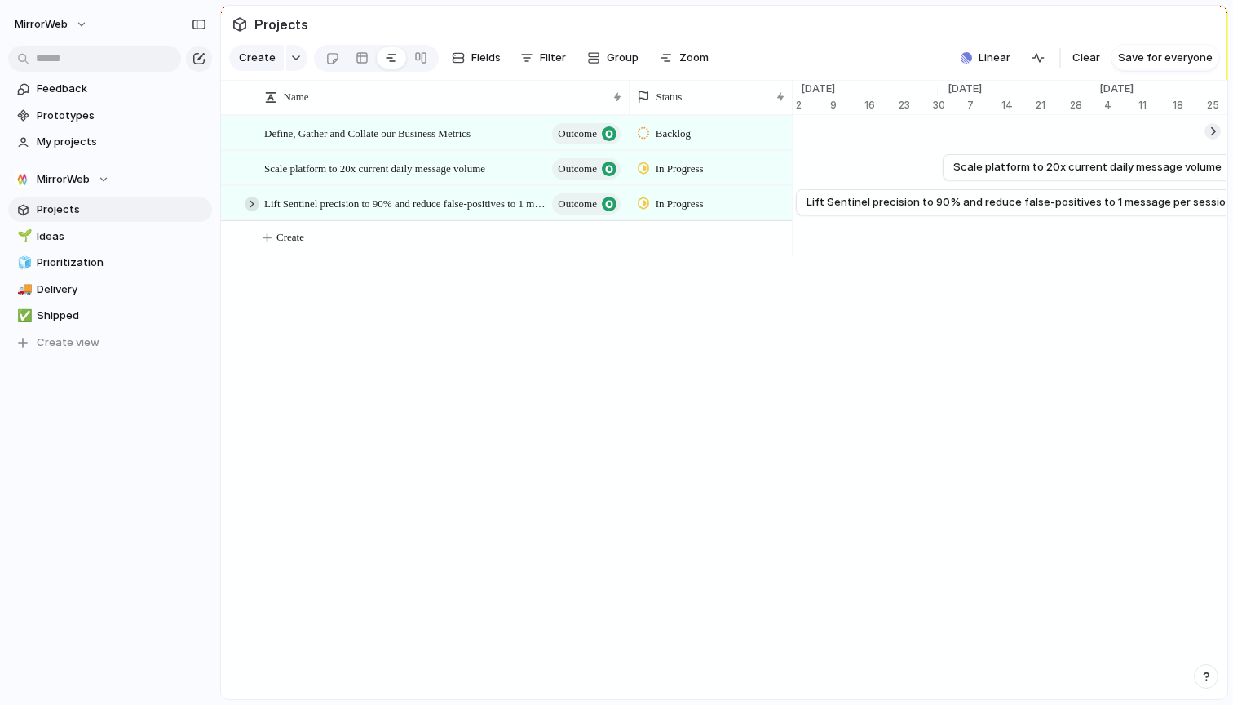
click at [255, 201] on div at bounding box center [252, 204] width 15 height 15
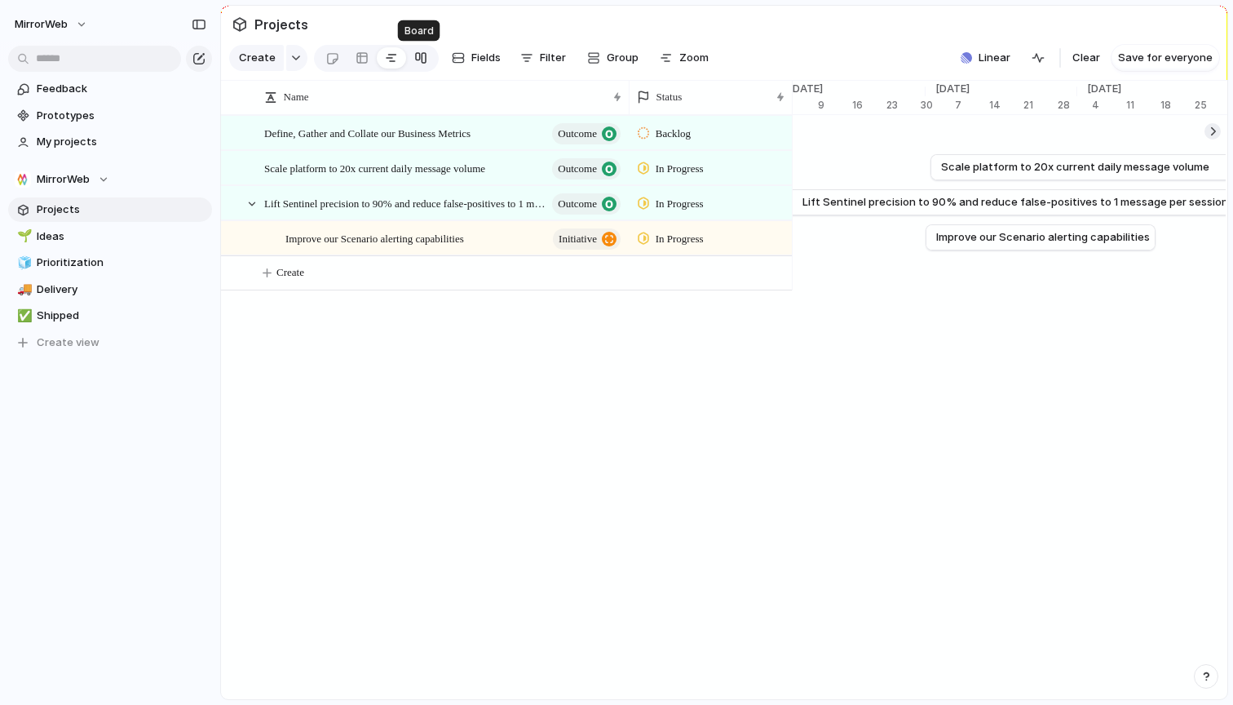
click at [423, 56] on div at bounding box center [420, 58] width 13 height 26
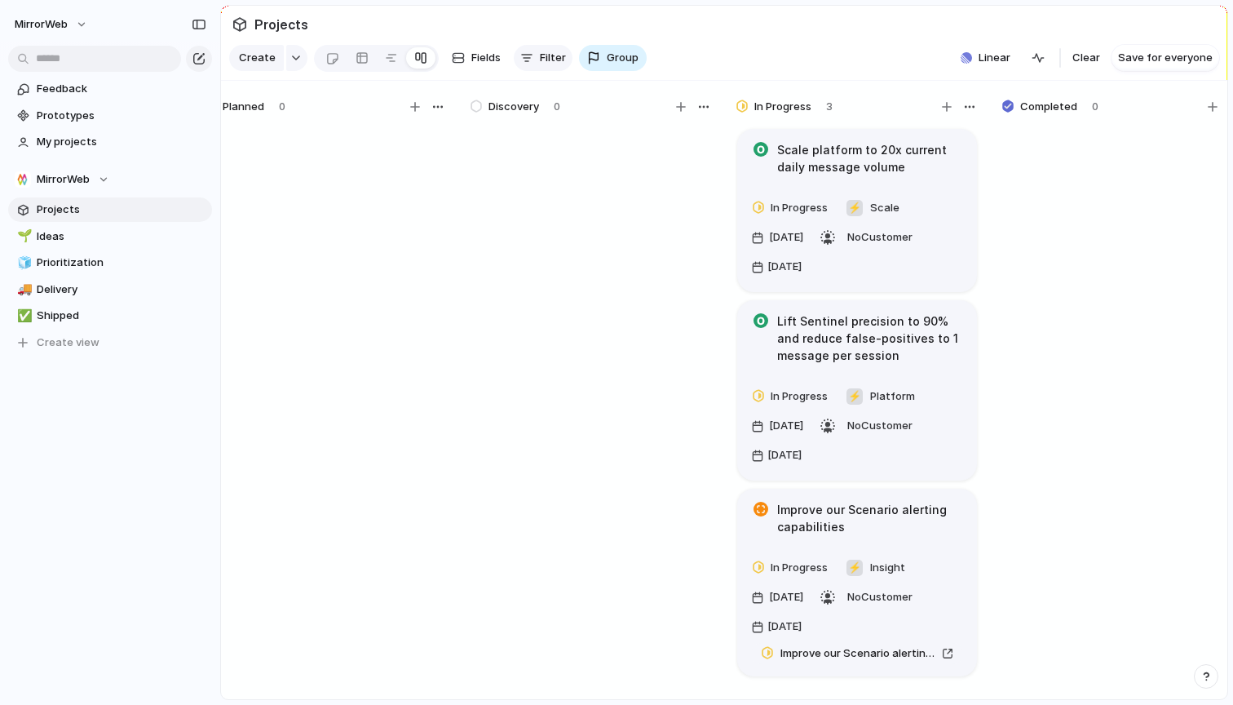
click at [533, 49] on button "Filter" at bounding box center [543, 58] width 59 height 26
drag, startPoint x: 460, startPoint y: 139, endPoint x: 341, endPoint y: 142, distance: 119.1
click at [460, 139] on div "Description Start date Target date Owner Team Customer Priority Impact Effort D…" at bounding box center [616, 352] width 1233 height 705
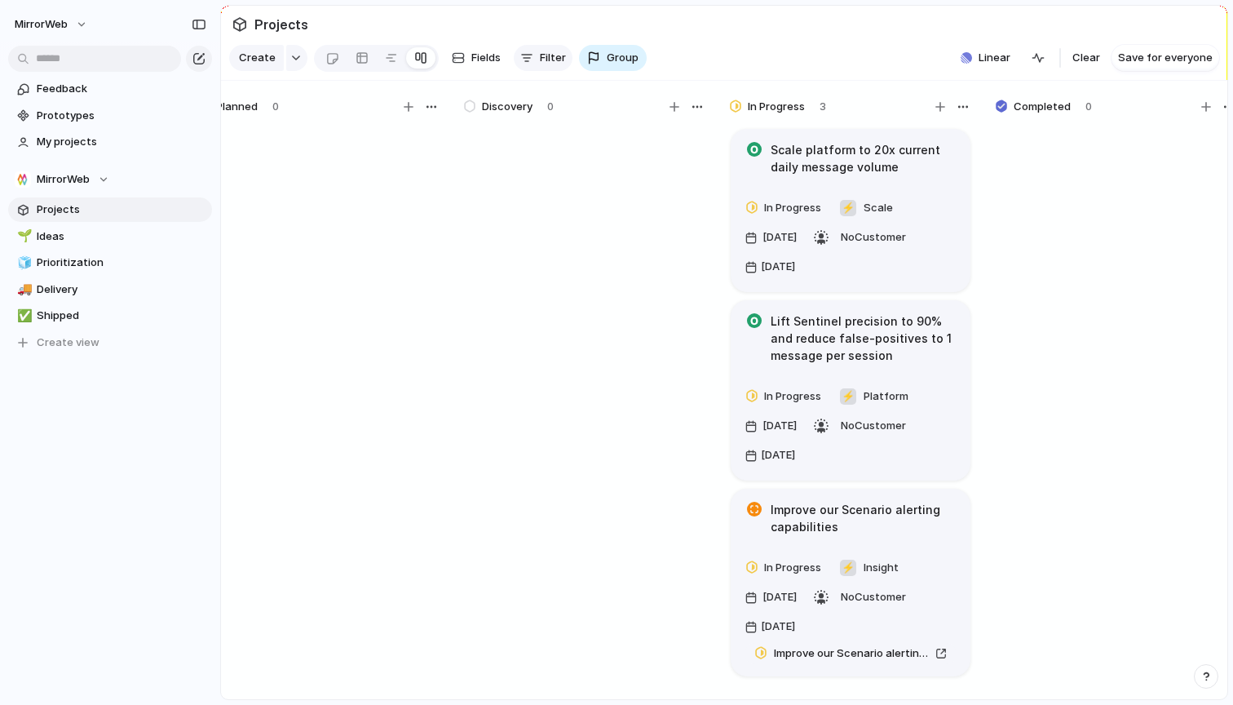
click at [541, 58] on span "Filter" at bounding box center [553, 58] width 26 height 16
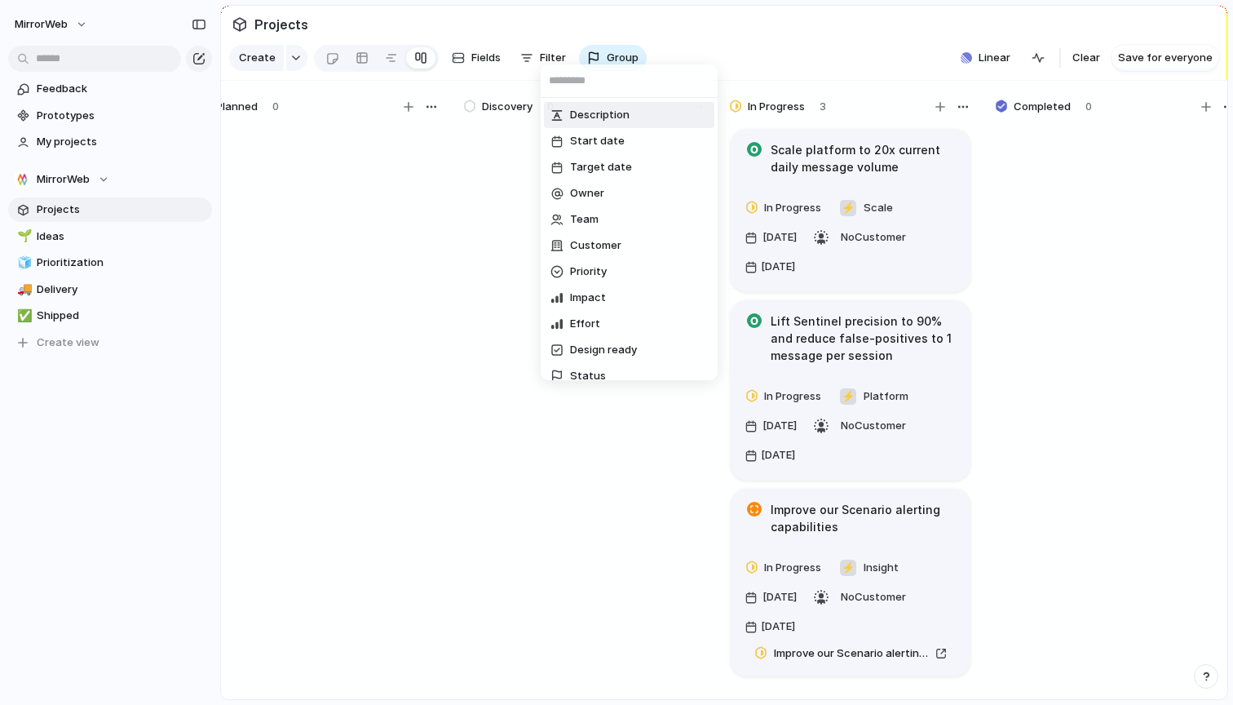
click at [484, 63] on div "Description Start date Target date Owner Team Customer Priority Impact Effort D…" at bounding box center [616, 352] width 1233 height 705
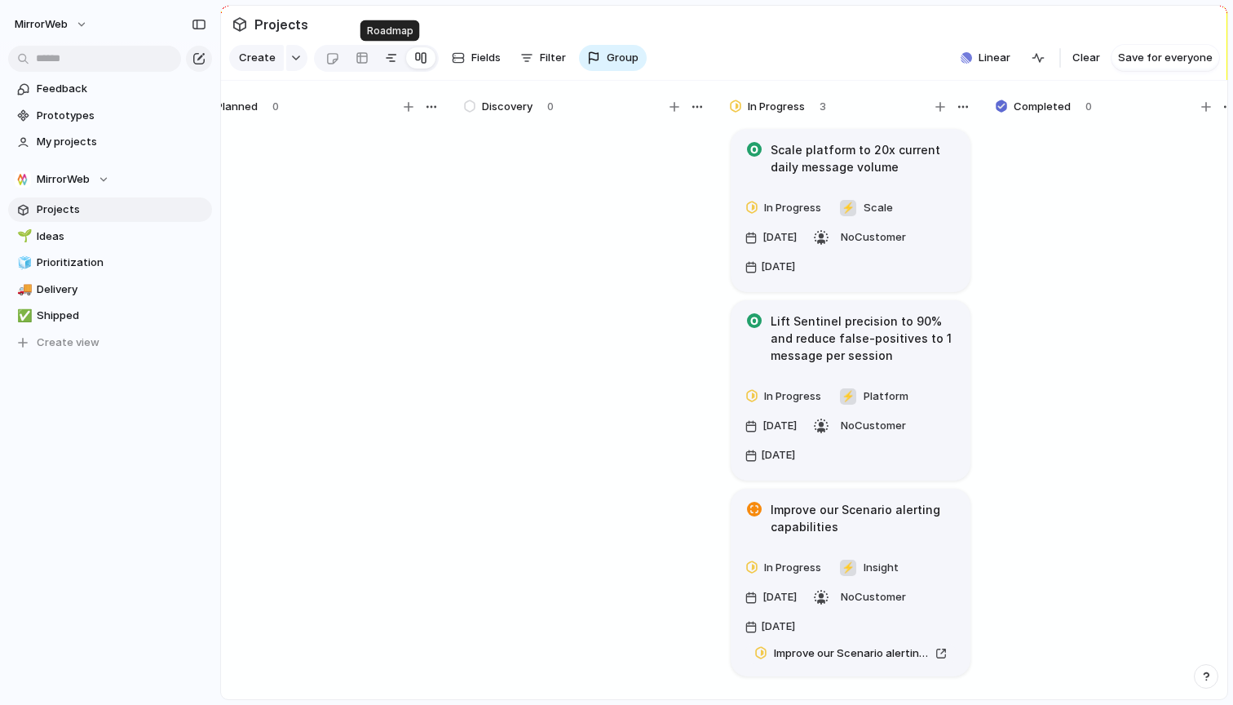
click at [392, 60] on div at bounding box center [391, 58] width 13 height 26
